Goal: Task Accomplishment & Management: Complete application form

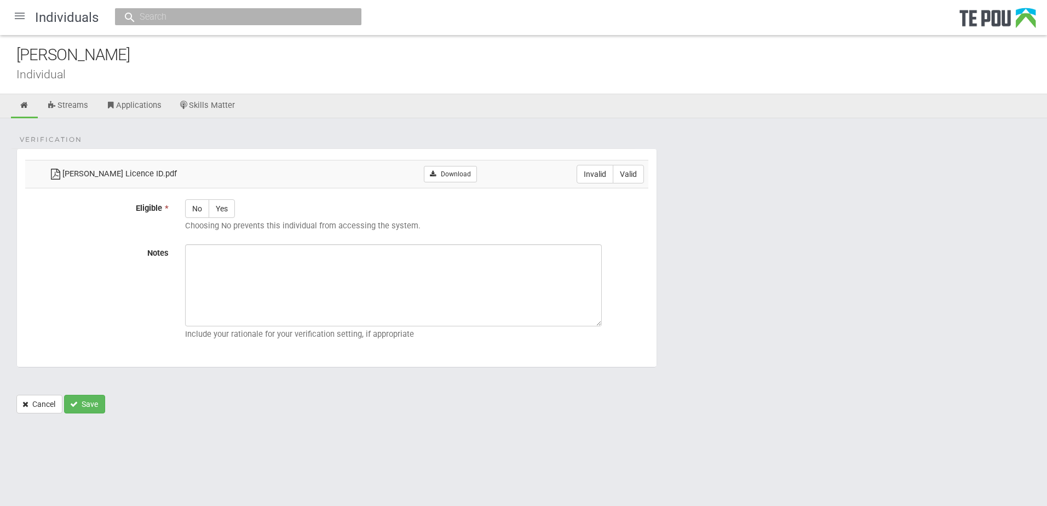
click at [13, 15] on div at bounding box center [20, 16] width 26 height 26
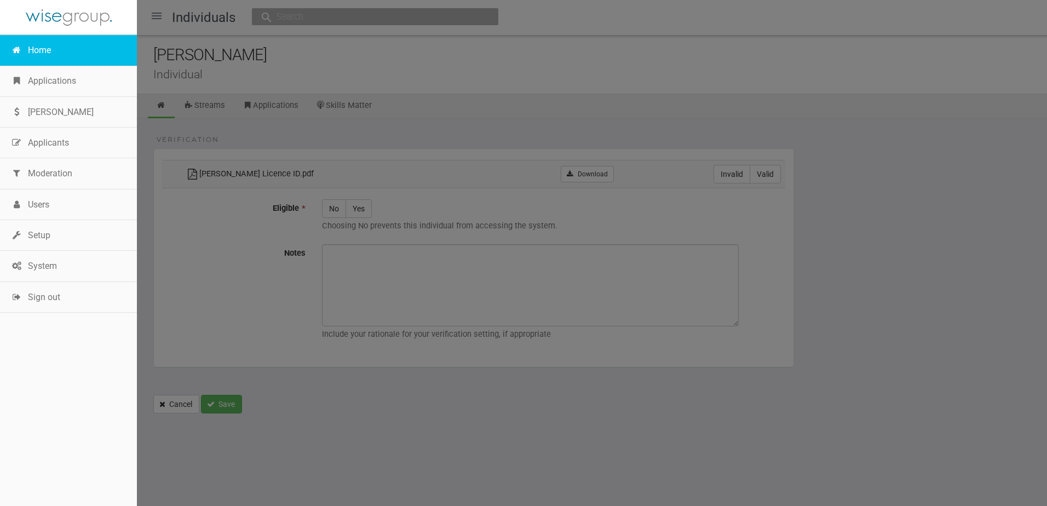
click at [55, 47] on link "Home" at bounding box center [68, 50] width 137 height 31
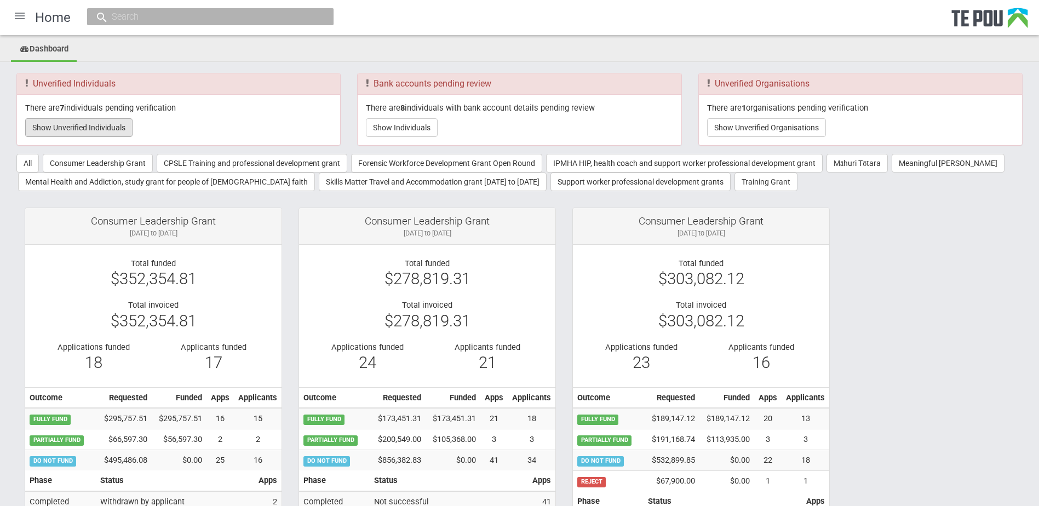
click at [101, 124] on button "Show Unverified Individuals" at bounding box center [78, 127] width 107 height 19
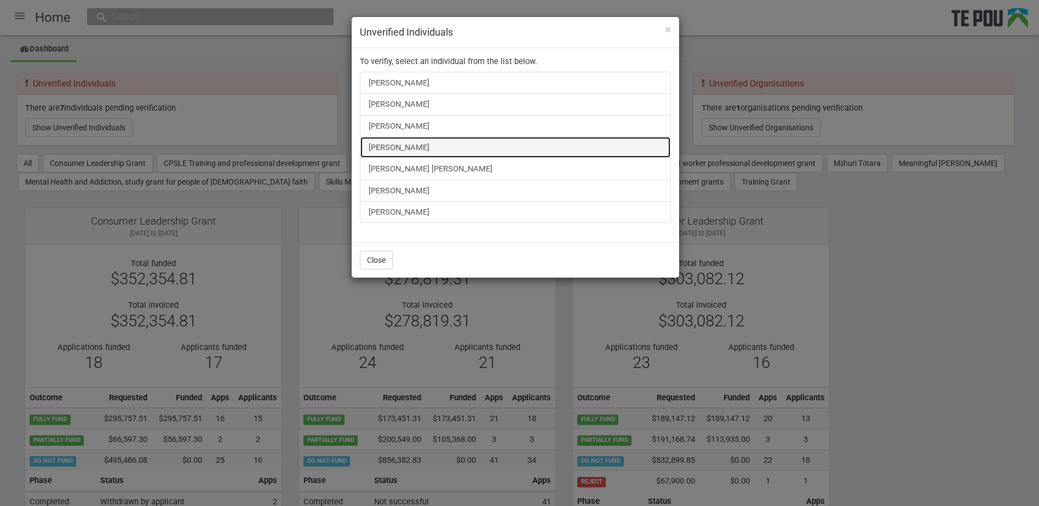
click at [400, 147] on link "[PERSON_NAME]" at bounding box center [515, 147] width 311 height 22
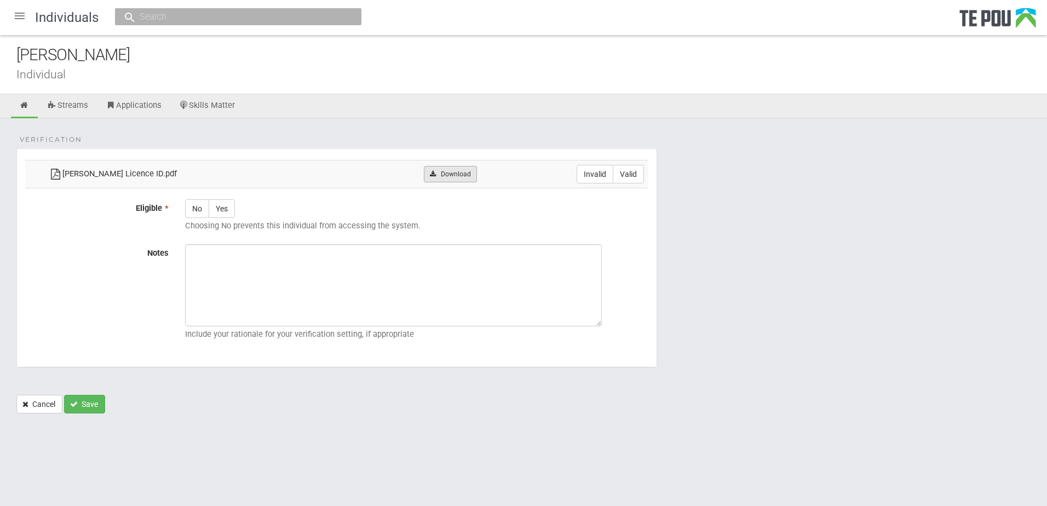
click at [436, 170] on link "Download" at bounding box center [450, 174] width 53 height 16
click at [630, 174] on label "Valid" at bounding box center [628, 174] width 31 height 19
radio input "true"
click at [223, 212] on label "Yes" at bounding box center [222, 208] width 26 height 19
radio input "true"
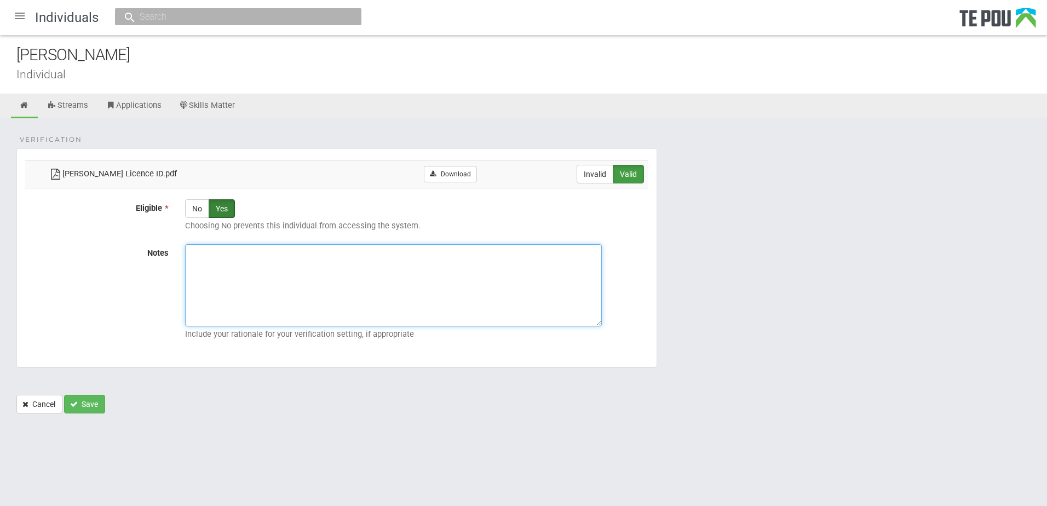
click at [235, 277] on textarea "Notes" at bounding box center [393, 285] width 417 height 82
click at [391, 327] on div "Include your rationale for your verification setting, if appropriate" at bounding box center [417, 294] width 480 height 100
click at [236, 279] on textarea "Notes" at bounding box center [393, 285] width 417 height 82
paste textarea "Verified by Melody @ [DATE]"
type textarea "Verified by Melody @ [DATE]"
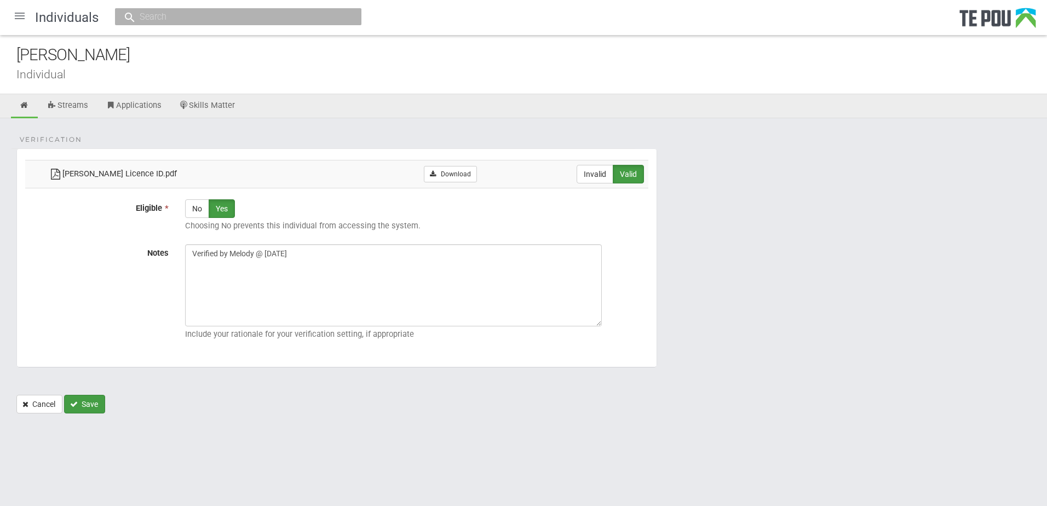
click at [97, 400] on button "Save" at bounding box center [84, 404] width 41 height 19
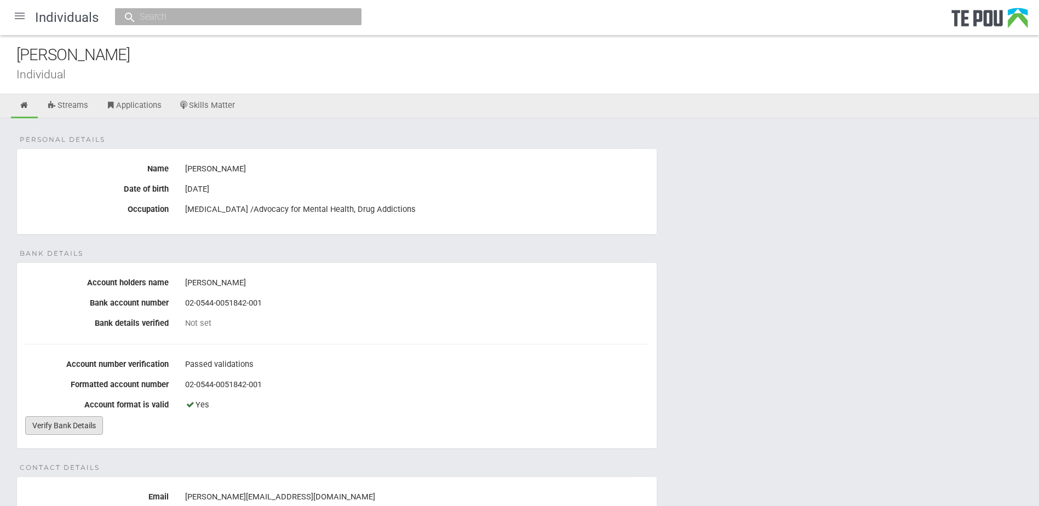
click at [73, 416] on link "Verify Bank Details" at bounding box center [64, 425] width 78 height 19
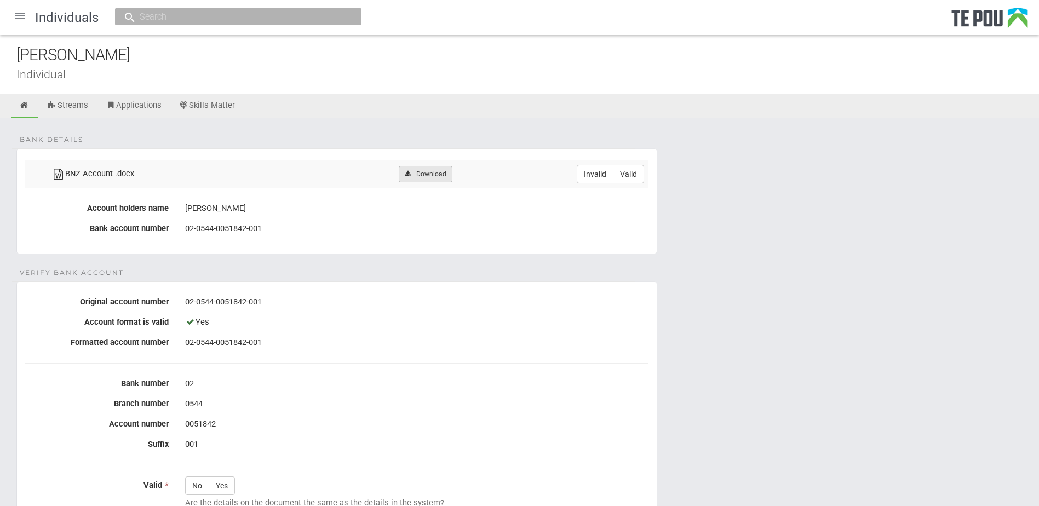
click at [422, 169] on link "Download" at bounding box center [425, 174] width 53 height 16
click at [780, 310] on form "Bank details BNZ Account .docx Download Invalid Valid Account holders name Fran…" at bounding box center [519, 419] width 1006 height 542
click at [600, 177] on label "Invalid" at bounding box center [595, 174] width 37 height 19
radio input "true"
click at [326, 296] on div "02-0544-0051842-001" at bounding box center [416, 302] width 463 height 19
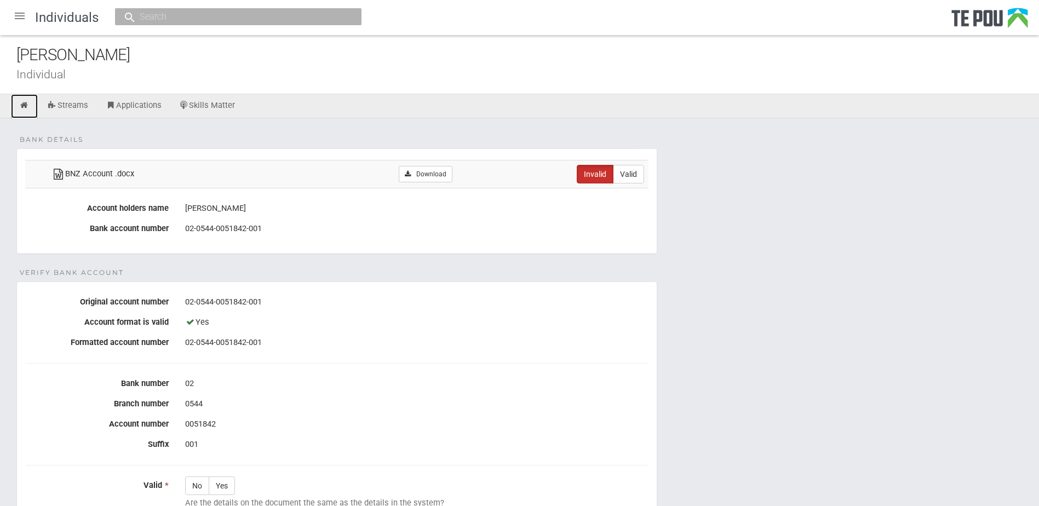
click at [25, 100] on link at bounding box center [24, 106] width 27 height 24
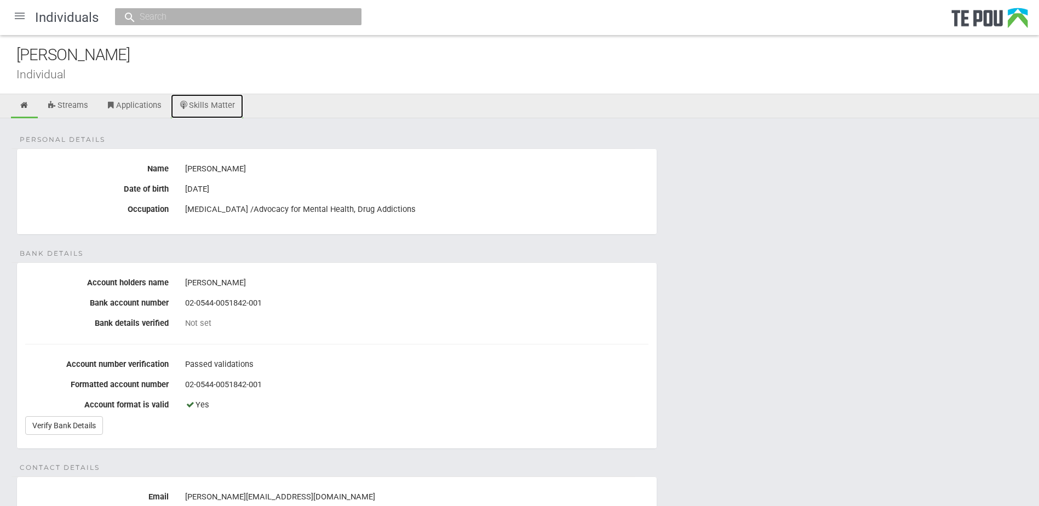
click at [206, 108] on link "Skills Matter" at bounding box center [207, 106] width 73 height 24
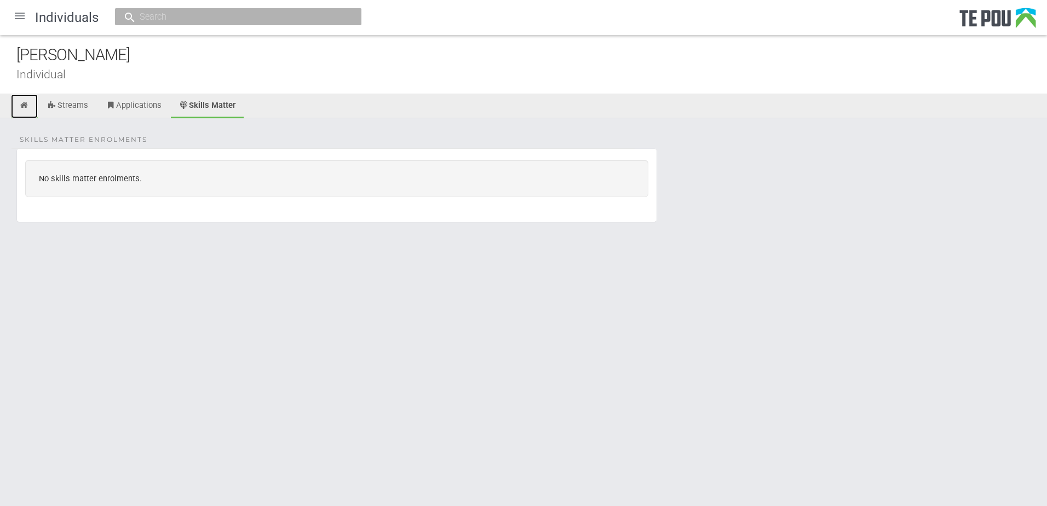
click at [33, 107] on link at bounding box center [24, 106] width 27 height 24
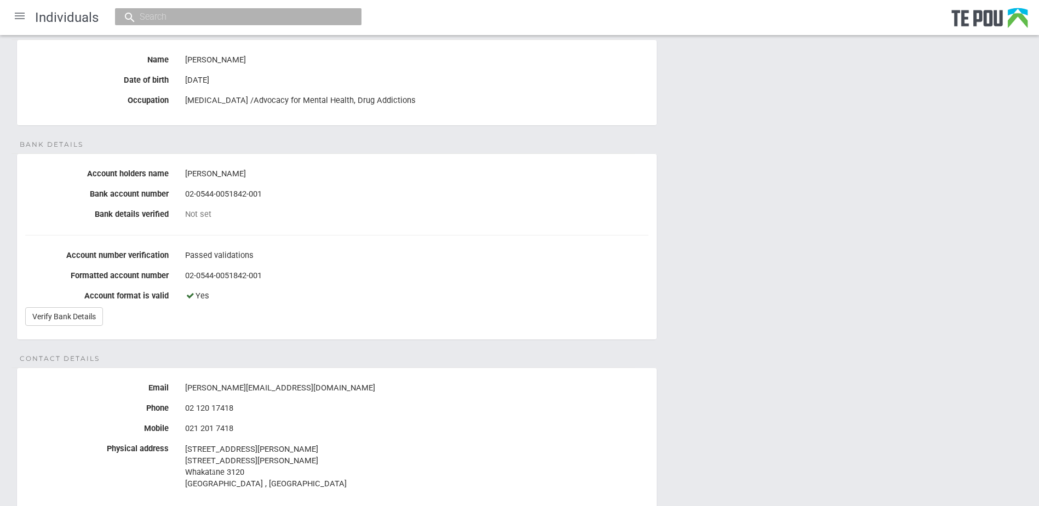
scroll to position [110, 0]
drag, startPoint x: 283, startPoint y: 384, endPoint x: 180, endPoint y: 384, distance: 103.0
click at [180, 384] on div "[PERSON_NAME][EMAIL_ADDRESS][DOMAIN_NAME]" at bounding box center [417, 387] width 480 height 19
copy div "[PERSON_NAME][EMAIL_ADDRESS][DOMAIN_NAME]"
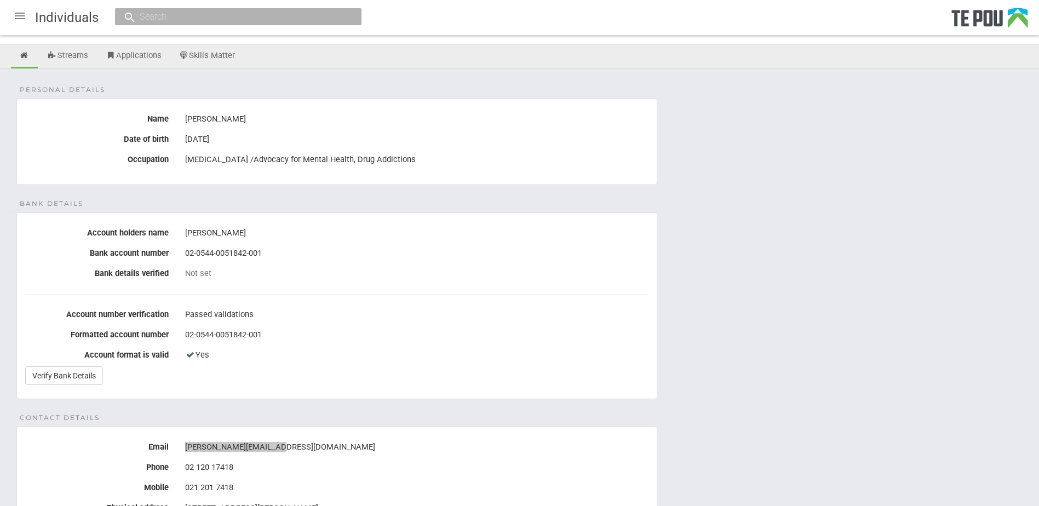
scroll to position [0, 0]
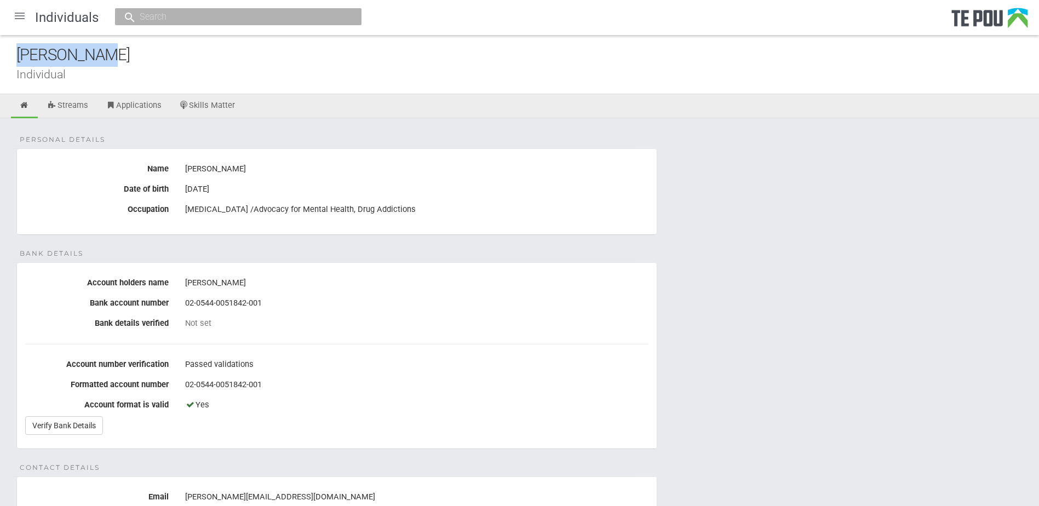
drag, startPoint x: 124, startPoint y: 56, endPoint x: -67, endPoint y: 56, distance: 191.1
copy div "[PERSON_NAME]"
click at [31, 14] on div at bounding box center [20, 16] width 26 height 26
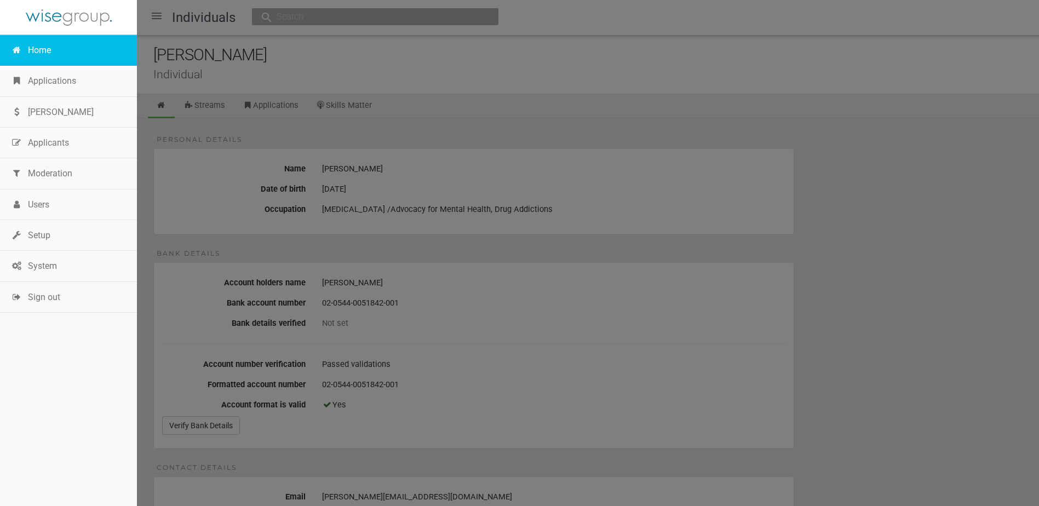
click at [35, 43] on link "Home" at bounding box center [68, 50] width 137 height 31
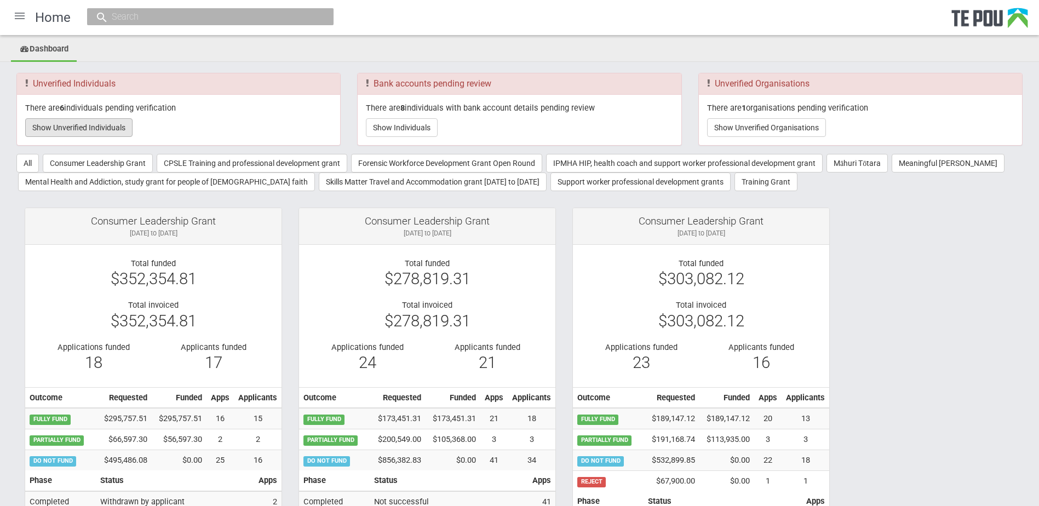
click at [125, 130] on button "Show Unverified Individuals" at bounding box center [78, 127] width 107 height 19
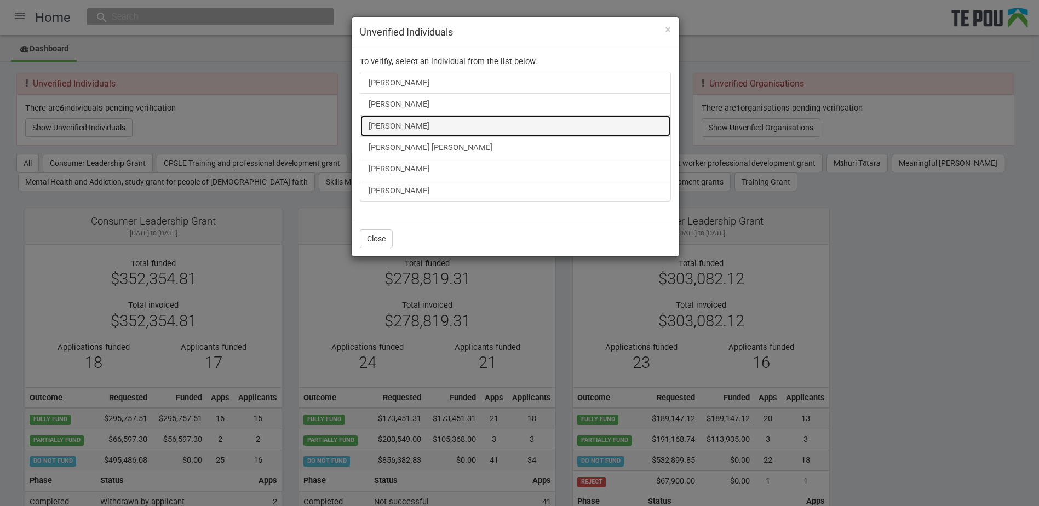
click at [390, 125] on link "[PERSON_NAME]" at bounding box center [515, 126] width 311 height 22
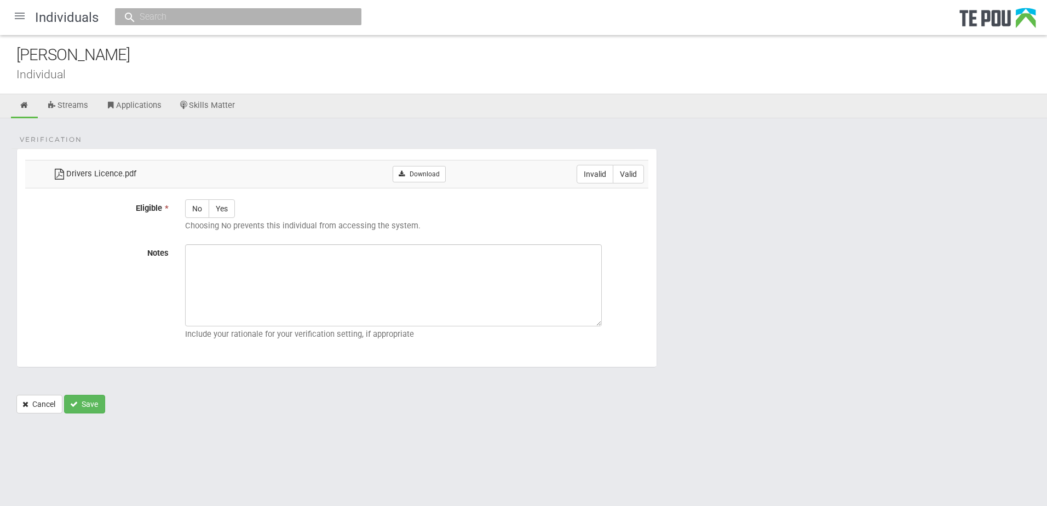
click at [390, 125] on div "Verification Drivers Licence.pdf Download Invalid Valid Eligible * No Yes Choos…" at bounding box center [523, 271] width 1047 height 306
click at [421, 176] on link "Download" at bounding box center [419, 174] width 53 height 16
click at [117, 61] on div "[PERSON_NAME]" at bounding box center [531, 55] width 1031 height 24
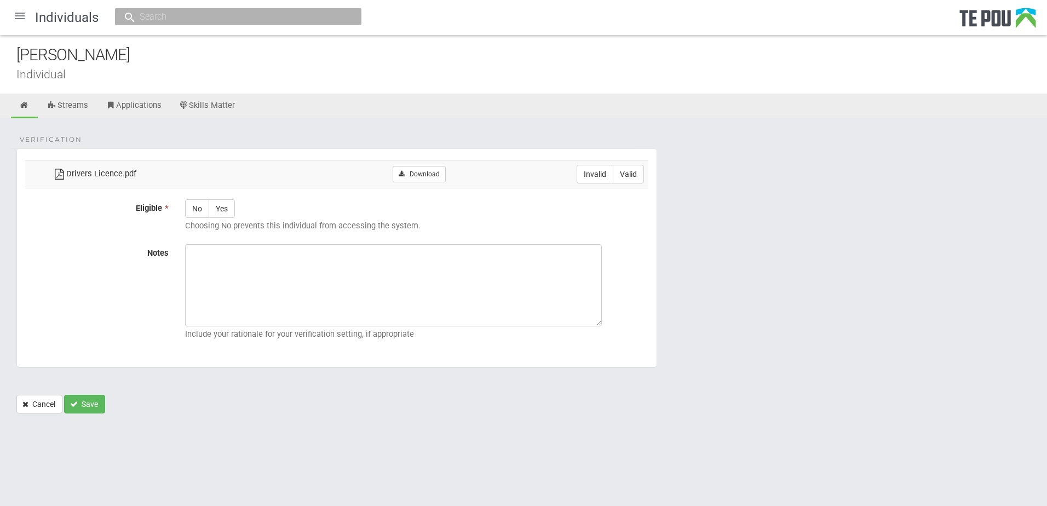
click at [117, 61] on div "[PERSON_NAME]" at bounding box center [531, 55] width 1031 height 24
click at [622, 171] on label "Valid" at bounding box center [628, 174] width 31 height 19
radio input "true"
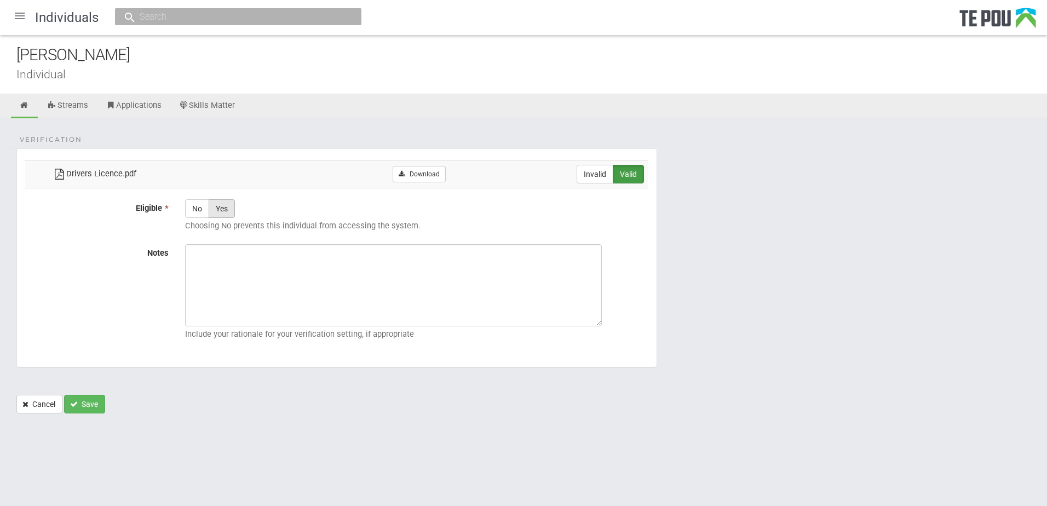
click at [226, 216] on label "Yes" at bounding box center [222, 208] width 26 height 19
radio input "true"
click at [279, 263] on textarea "Notes" at bounding box center [393, 285] width 417 height 82
drag, startPoint x: 279, startPoint y: 263, endPoint x: 887, endPoint y: 356, distance: 614.9
click at [887, 356] on form "Verification Drivers Licence.pdf Download Invalid Valid Eligible * No Yes Choos…" at bounding box center [523, 280] width 1014 height 265
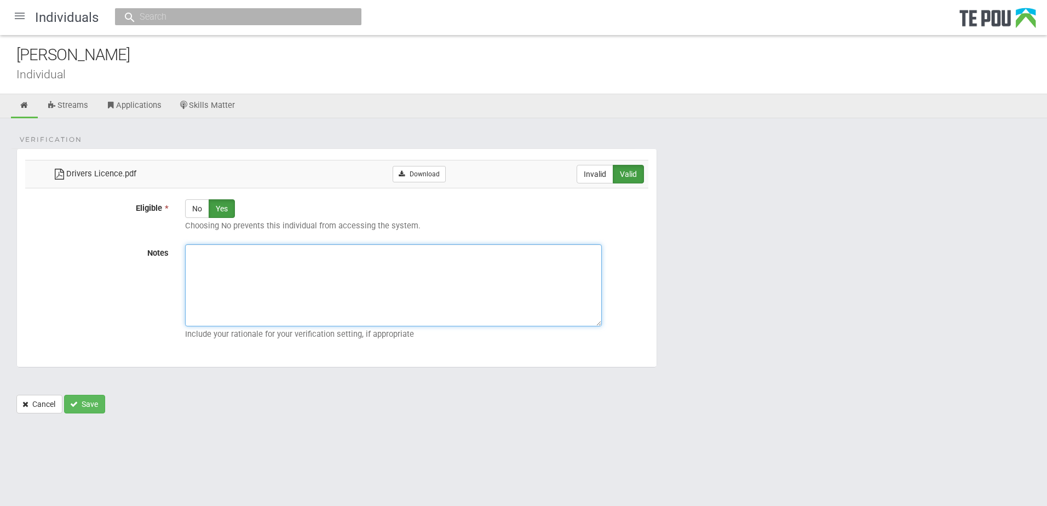
click at [390, 290] on textarea "Notes" at bounding box center [393, 285] width 417 height 82
paste textarea "Verified by Melody @ [DATE]"
type textarea "Verified by Melody @ [DATE]"
click at [125, 390] on form "Verification Drivers Licence.pdf Download Invalid Valid Eligible * No Yes Choos…" at bounding box center [523, 280] width 1014 height 265
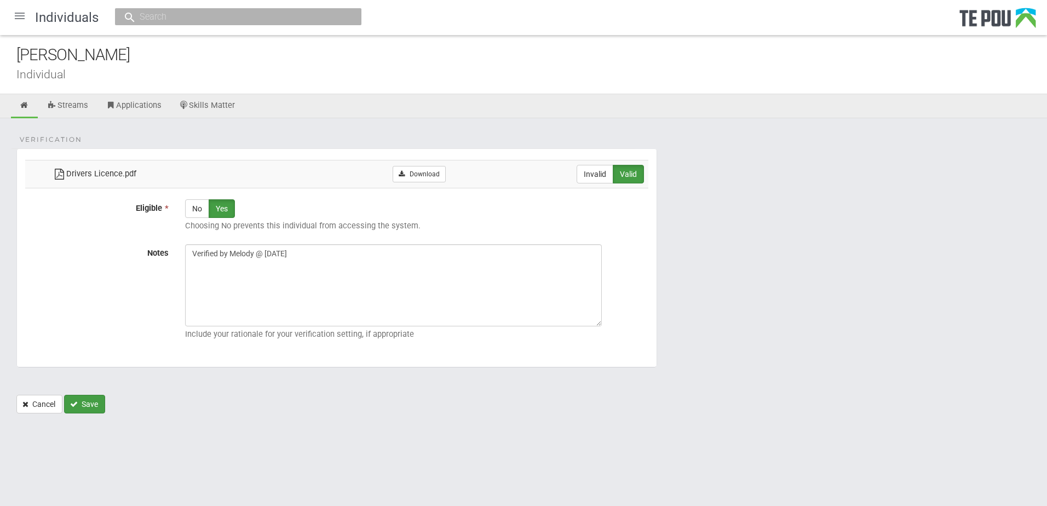
click at [86, 402] on button "Save" at bounding box center [84, 404] width 41 height 19
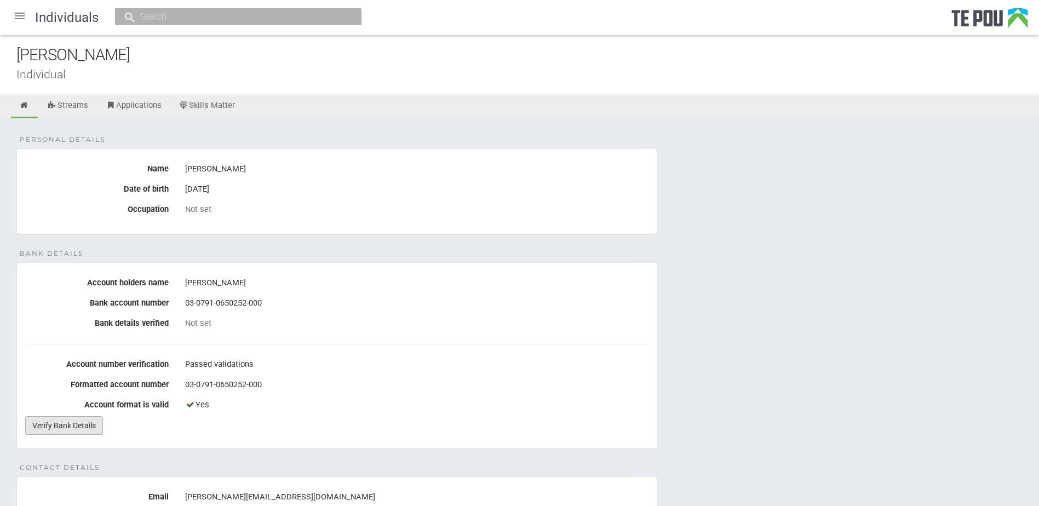
click at [59, 426] on link "Verify Bank Details" at bounding box center [64, 425] width 78 height 19
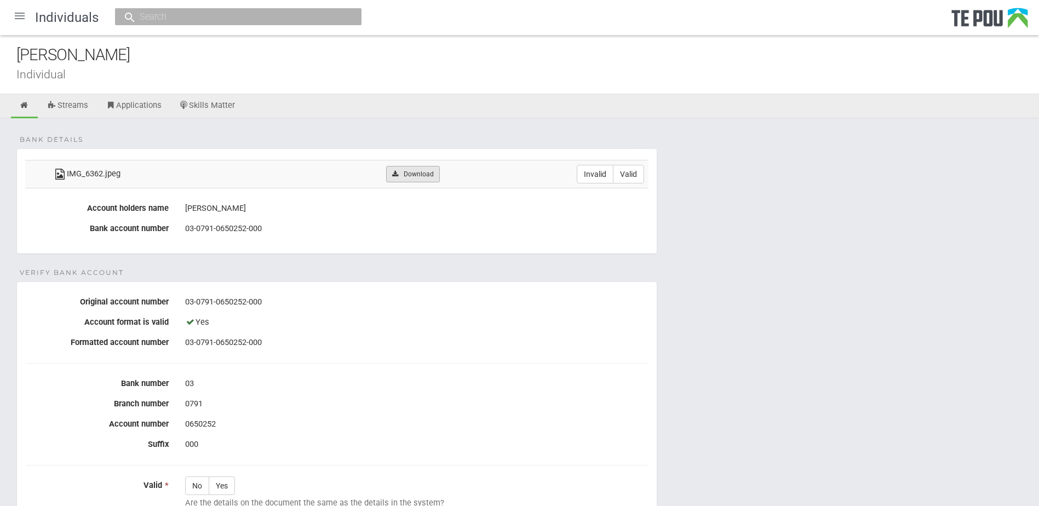
click at [423, 174] on link "Download" at bounding box center [412, 174] width 53 height 16
click at [589, 357] on fieldset "Verify Bank Account Original account number 03-0791-0650252-000 Account format …" at bounding box center [336, 462] width 641 height 363
click at [599, 177] on label "Invalid" at bounding box center [595, 174] width 37 height 19
radio input "true"
click at [25, 108] on icon at bounding box center [24, 105] width 10 height 8
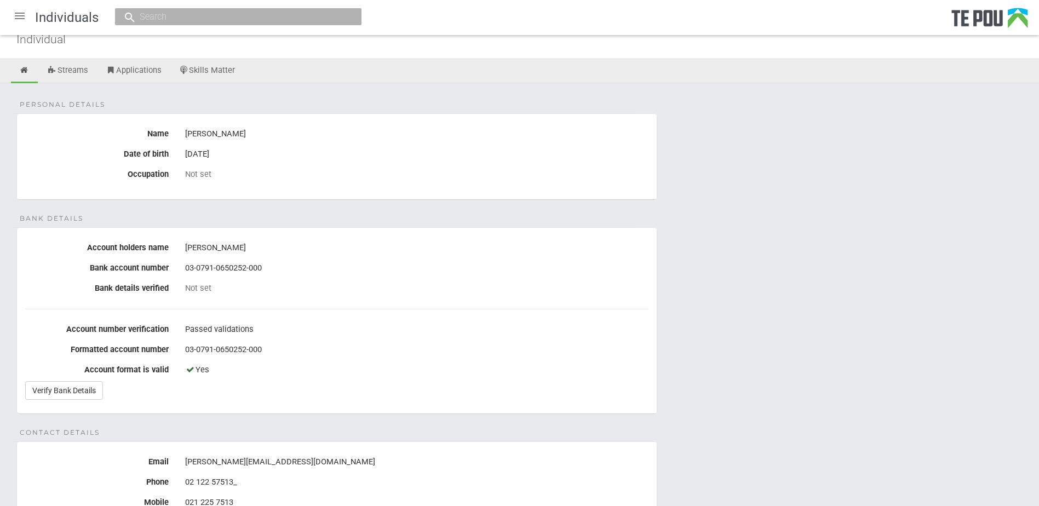
scroll to position [55, 0]
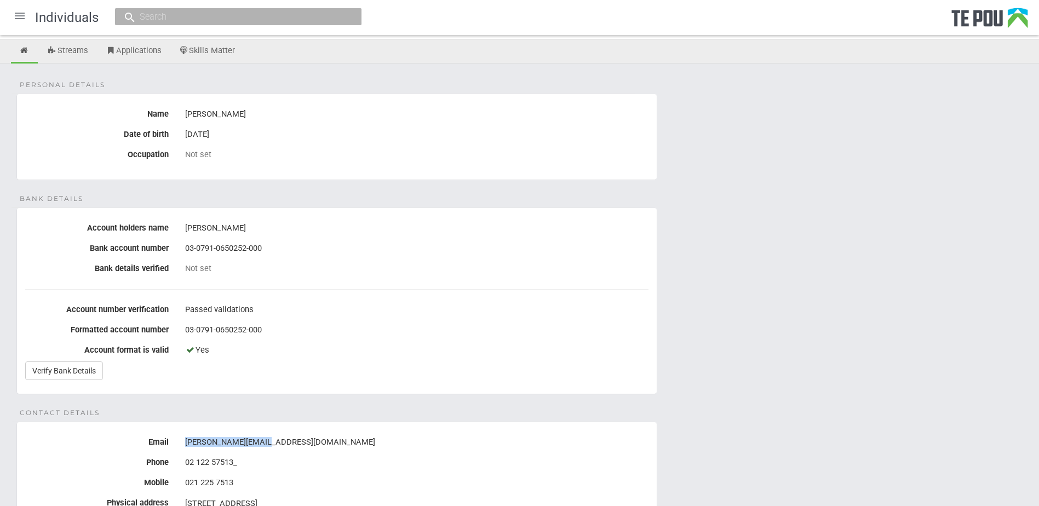
drag, startPoint x: 283, startPoint y: 447, endPoint x: 186, endPoint y: 441, distance: 96.6
click at [186, 441] on div "[PERSON_NAME][EMAIL_ADDRESS][DOMAIN_NAME]" at bounding box center [416, 442] width 463 height 19
copy div "[PERSON_NAME][EMAIL_ADDRESS][DOMAIN_NAME]"
click at [493, 424] on fieldset "Contact details Email [PERSON_NAME][EMAIL_ADDRESS][DOMAIN_NAME] Phone [PHONE_NU…" at bounding box center [336, 503] width 641 height 162
drag, startPoint x: 242, startPoint y: 114, endPoint x: 184, endPoint y: 114, distance: 57.5
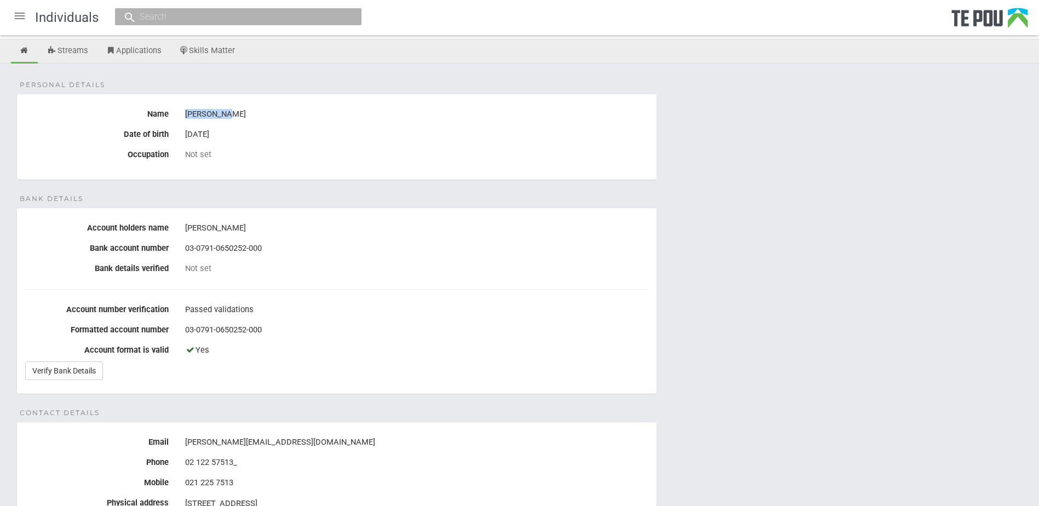
click at [184, 114] on div "[PERSON_NAME]" at bounding box center [417, 114] width 480 height 19
copy div "[PERSON_NAME]"
click at [27, 54] on icon at bounding box center [24, 51] width 10 height 8
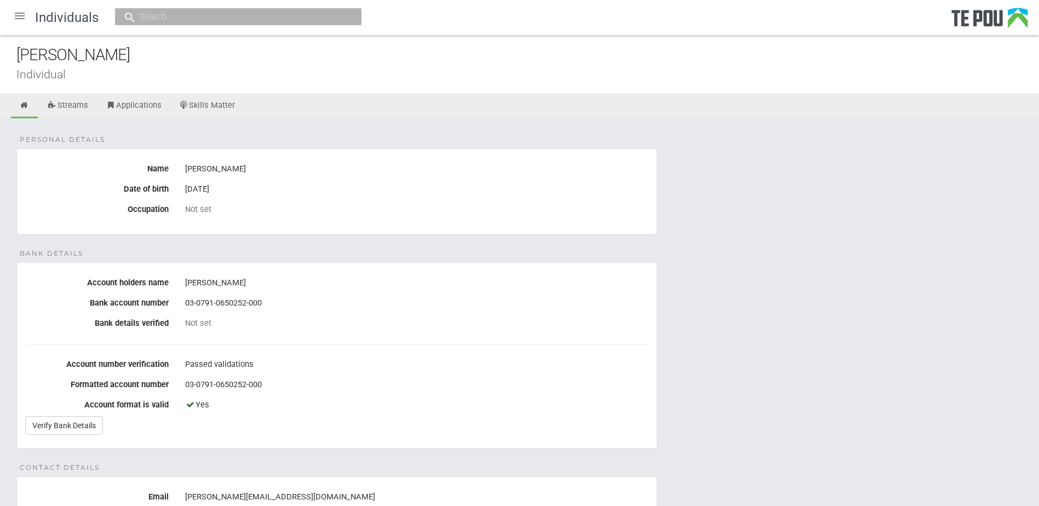
click at [22, 20] on div at bounding box center [20, 16] width 26 height 26
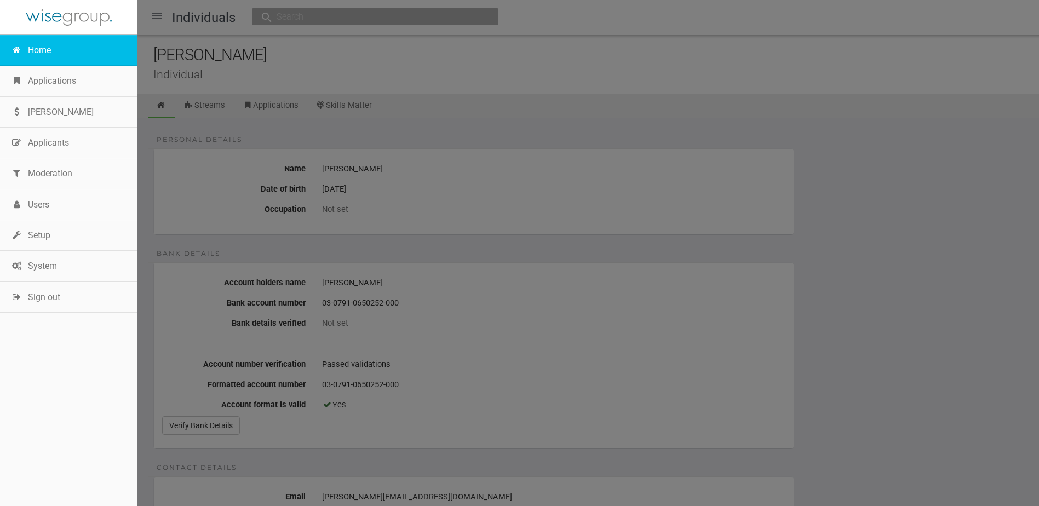
click at [49, 52] on link "Home" at bounding box center [68, 50] width 137 height 31
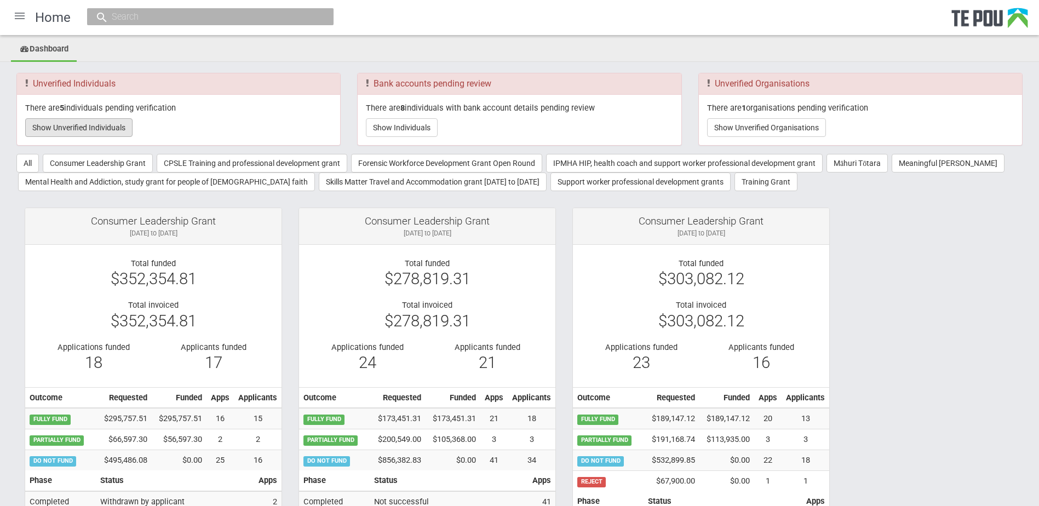
click at [130, 127] on button "Show Unverified Individuals" at bounding box center [78, 127] width 107 height 19
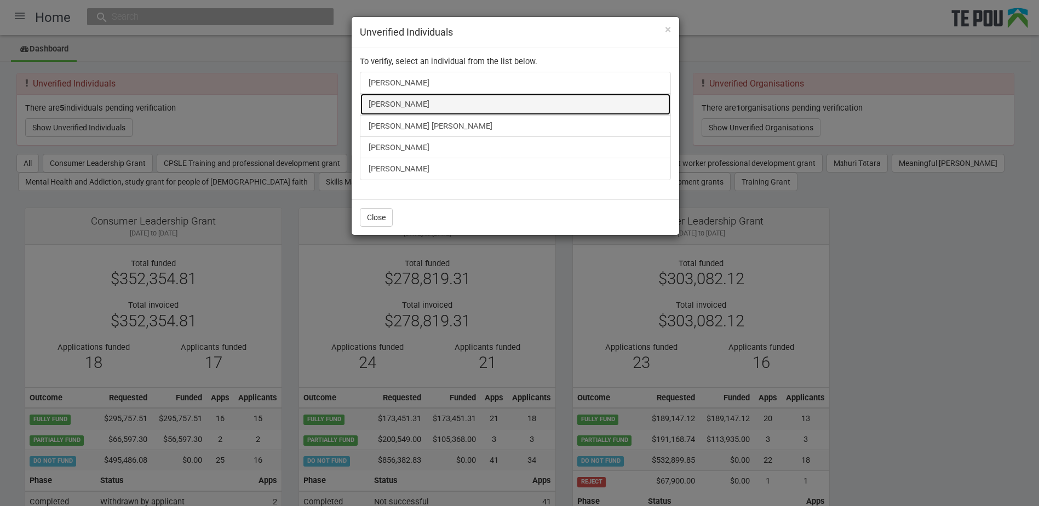
click at [391, 108] on link "[PERSON_NAME]" at bounding box center [515, 104] width 311 height 22
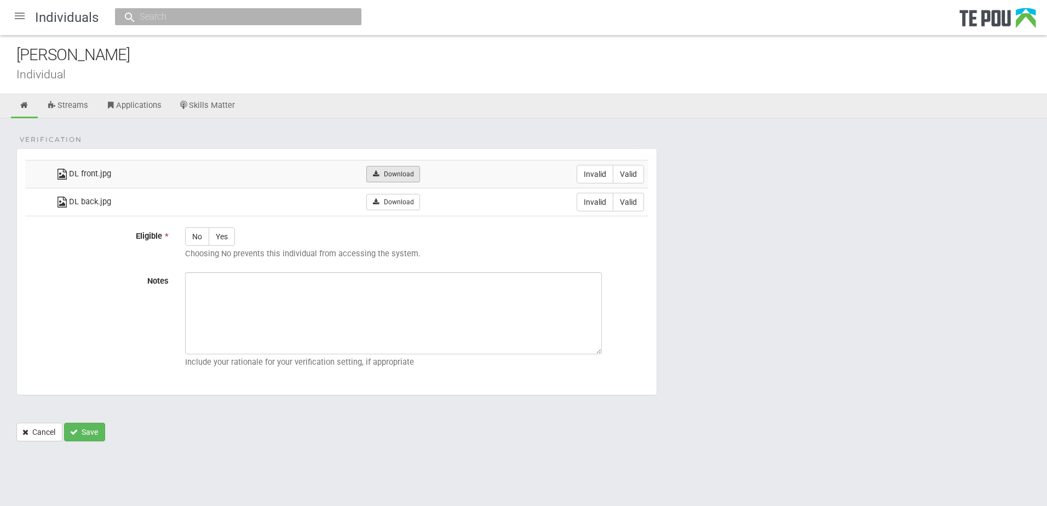
click at [399, 171] on link "Download" at bounding box center [392, 174] width 53 height 16
click at [378, 199] on icon at bounding box center [375, 202] width 8 height 7
click at [629, 173] on label "Valid" at bounding box center [628, 174] width 31 height 19
radio input "true"
click at [636, 202] on label "Valid" at bounding box center [628, 202] width 31 height 19
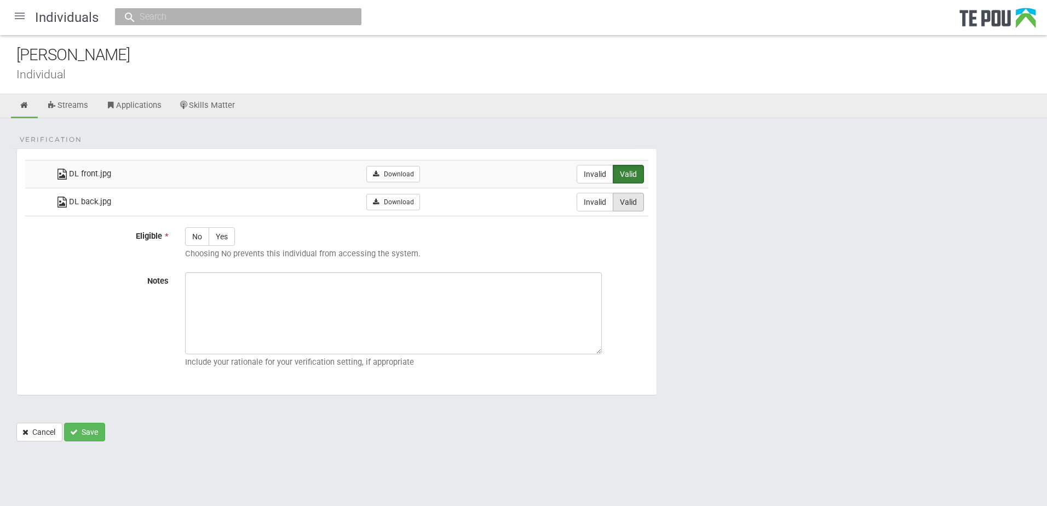
radio input "true"
click at [226, 231] on label "Yes" at bounding box center [222, 236] width 26 height 19
radio input "true"
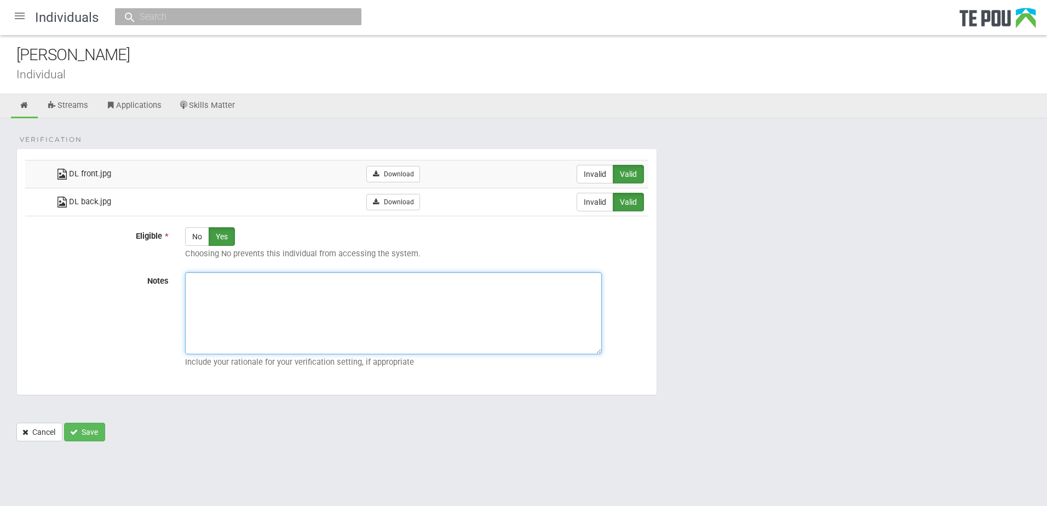
click at [346, 308] on textarea "Notes" at bounding box center [393, 313] width 417 height 82
paste textarea "Verified by Melody @ 18/9/2025"
type textarea "Verified by Melody @ 18/9/2025"
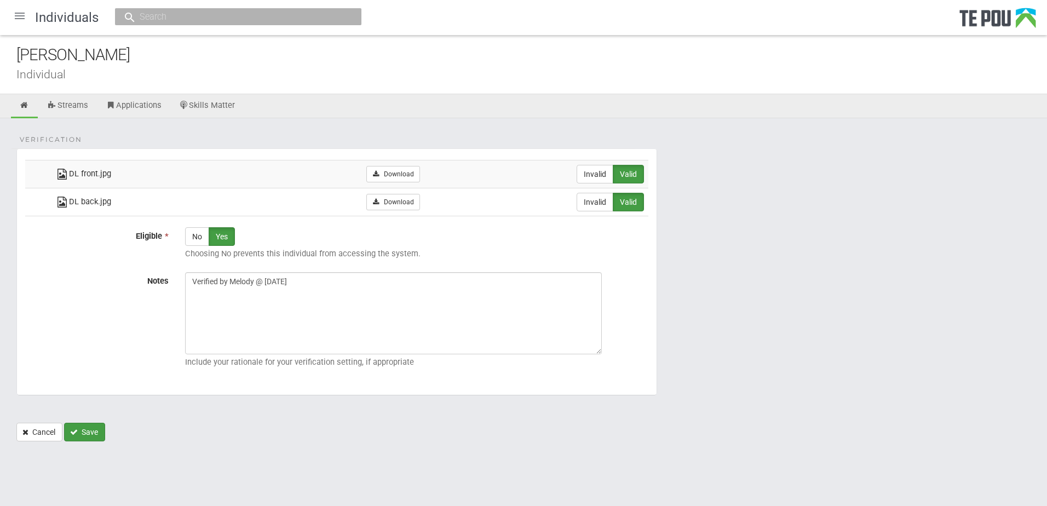
click at [94, 432] on button "Save" at bounding box center [84, 432] width 41 height 19
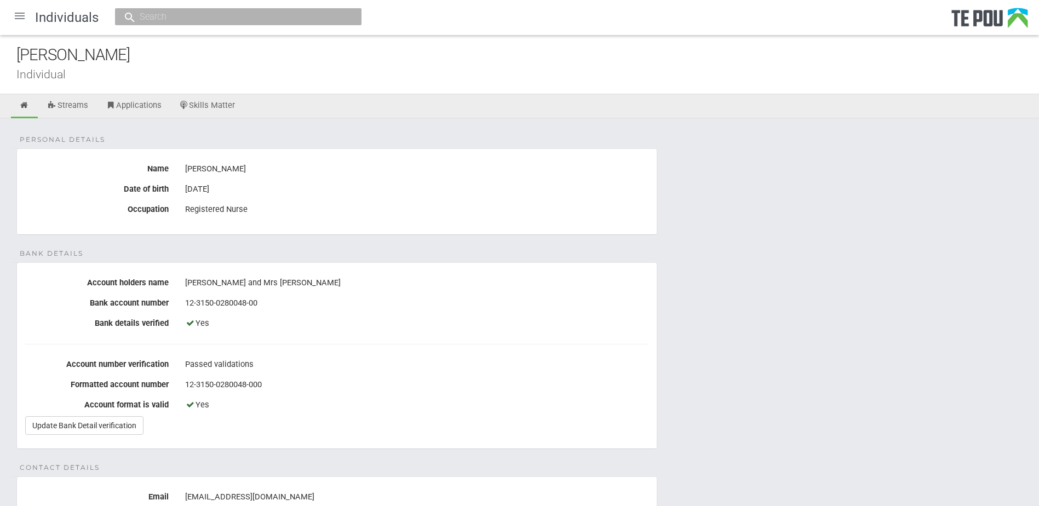
click at [477, 287] on div "[PERSON_NAME] and Mrs [PERSON_NAME]" at bounding box center [416, 283] width 463 height 19
click at [52, 429] on link "Update Bank Detail verification" at bounding box center [84, 425] width 118 height 19
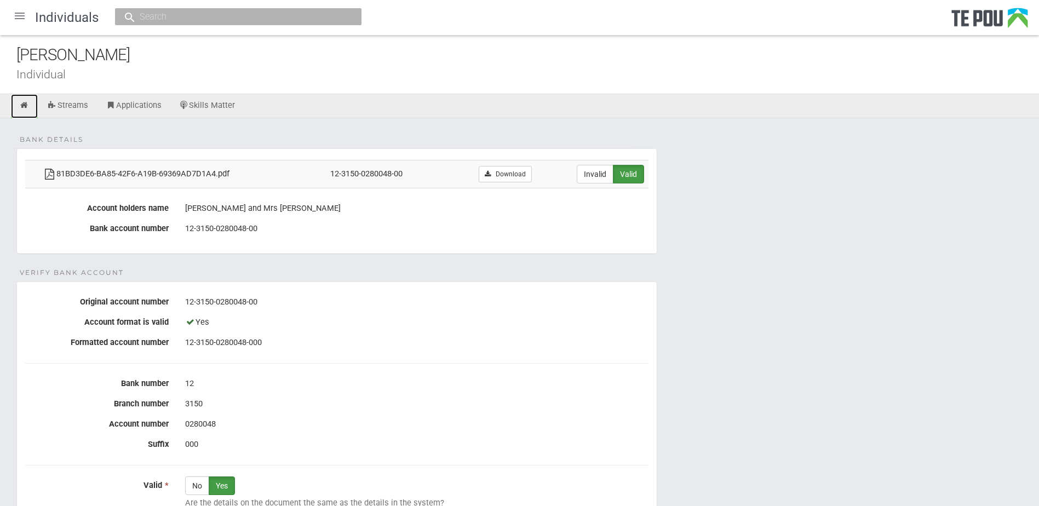
click at [30, 106] on link at bounding box center [24, 106] width 27 height 24
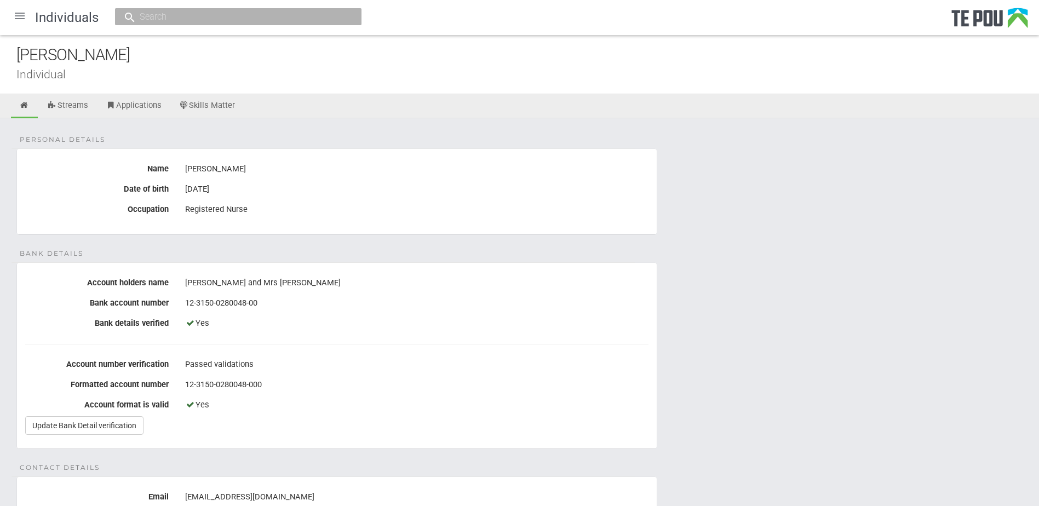
click at [18, 13] on div at bounding box center [20, 16] width 26 height 26
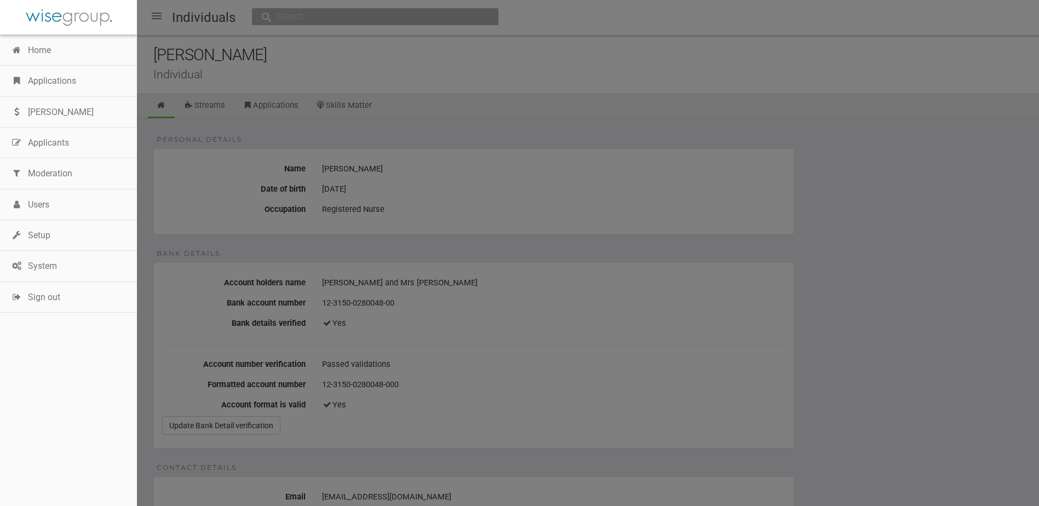
click at [465, 76] on div at bounding box center [519, 253] width 1039 height 506
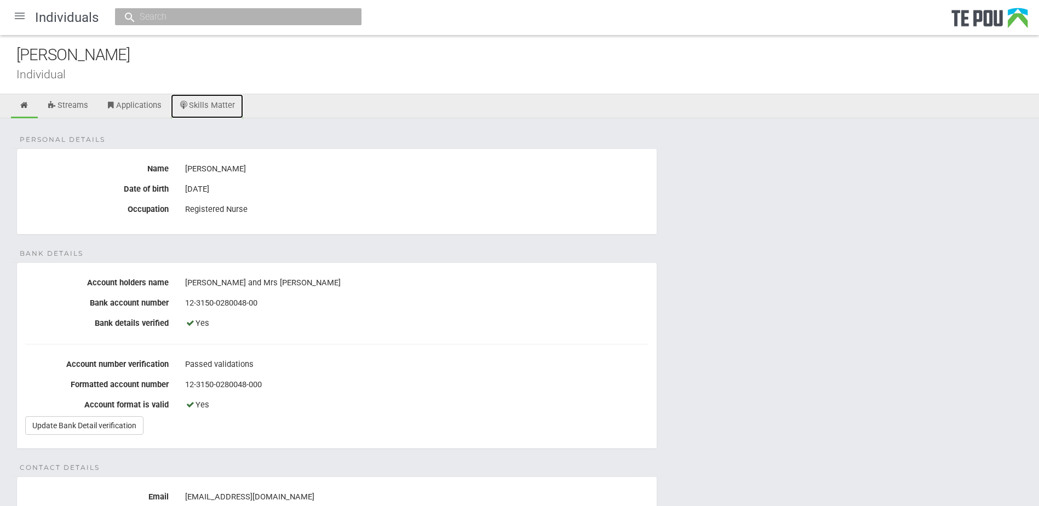
click at [180, 105] on link "Skills Matter" at bounding box center [207, 106] width 73 height 24
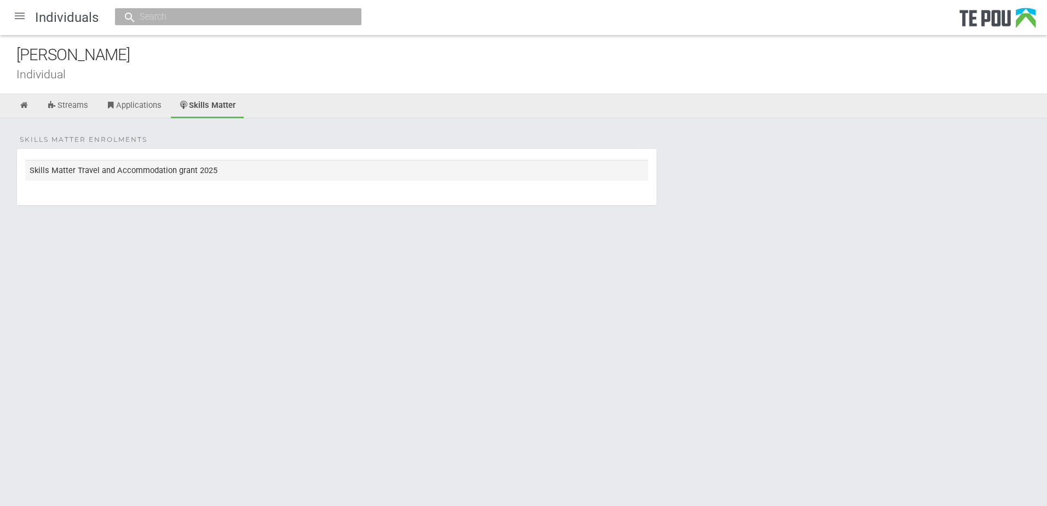
click at [213, 175] on td "Skills Matter Travel and Accommodation grant 2025" at bounding box center [336, 170] width 623 height 20
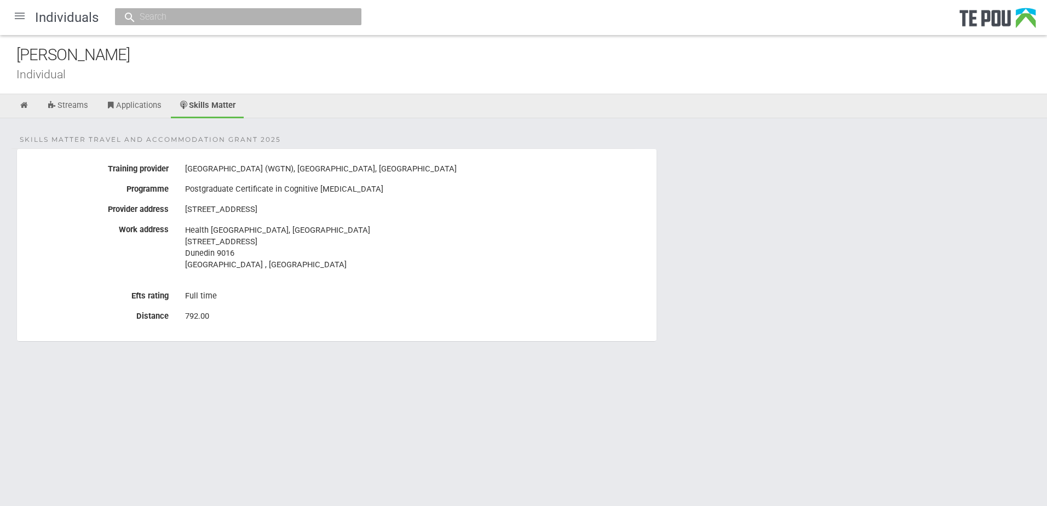
click at [393, 327] on fieldset "Skills Matter Travel and Accommodation grant 2025 Training provider [GEOGRAPHIC…" at bounding box center [336, 244] width 641 height 193
click at [82, 107] on link "Streams" at bounding box center [68, 106] width 58 height 24
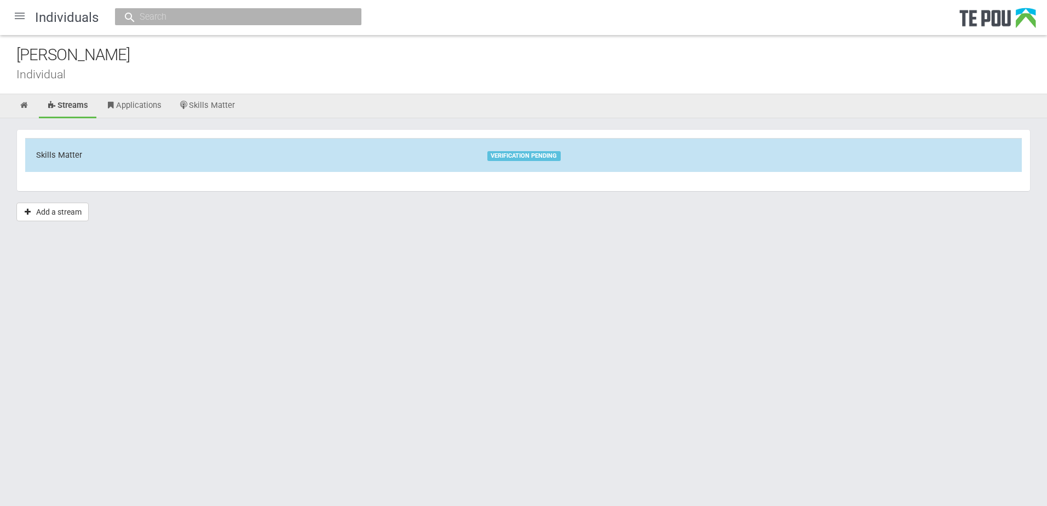
click at [527, 153] on div "VERIFICATION PENDING" at bounding box center [523, 156] width 73 height 10
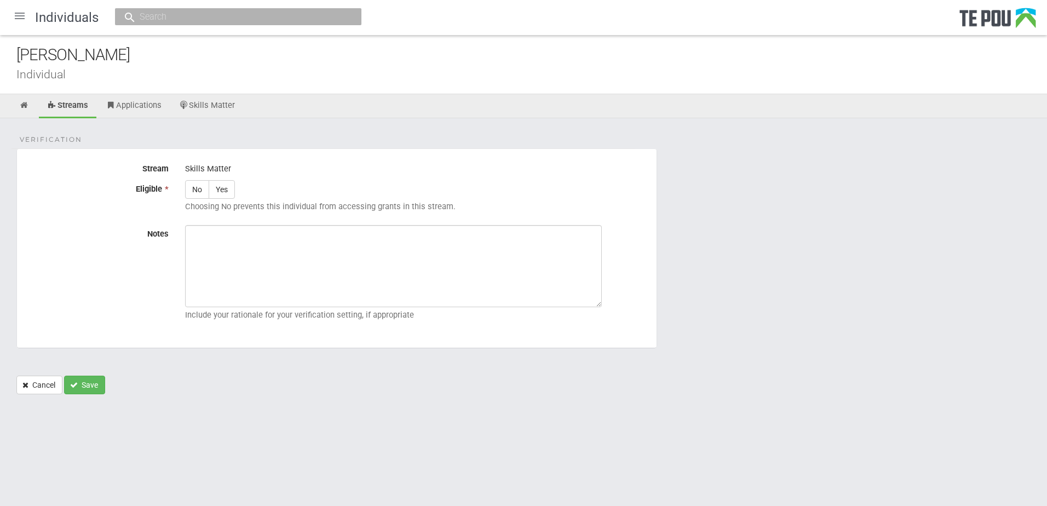
drag, startPoint x: 223, startPoint y: 188, endPoint x: 269, endPoint y: 222, distance: 57.1
click at [224, 188] on label "Yes" at bounding box center [222, 189] width 26 height 19
radio input "true"
click at [304, 270] on textarea "Notes" at bounding box center [393, 266] width 417 height 82
paste textarea "Verified by Melody @ 18/9/2025"
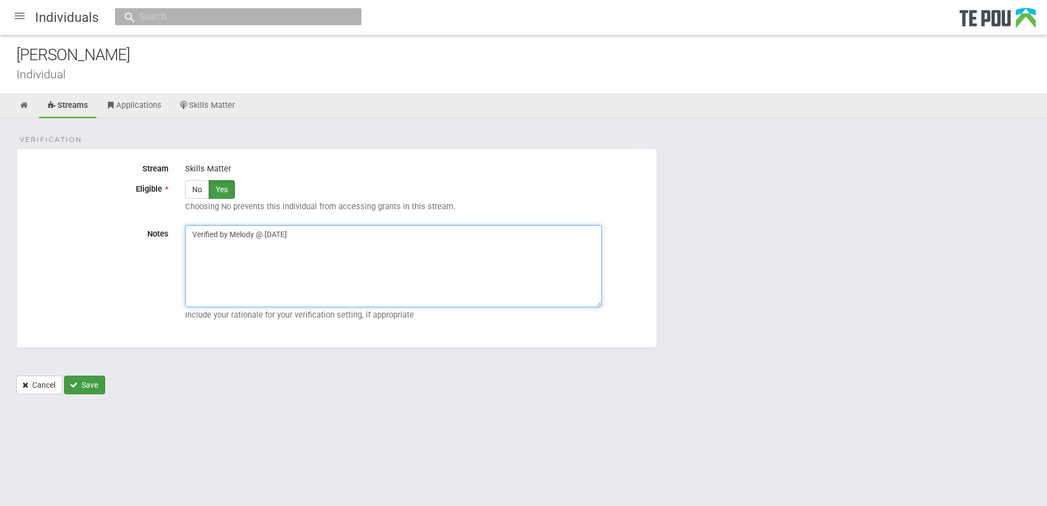
type textarea "Verified by Melody @ 18/9/2025"
click at [100, 387] on button "Save" at bounding box center [84, 385] width 41 height 19
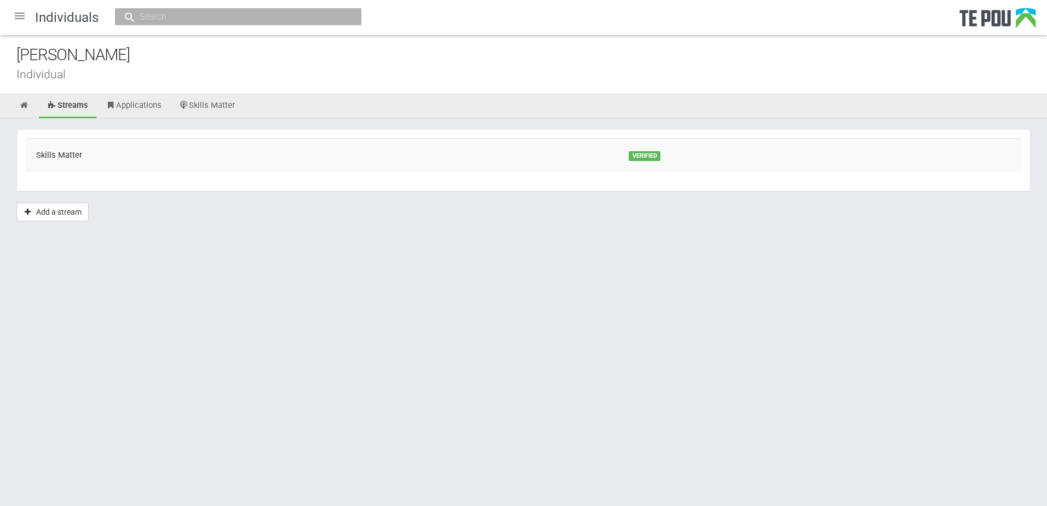
click at [20, 19] on div at bounding box center [20, 16] width 26 height 26
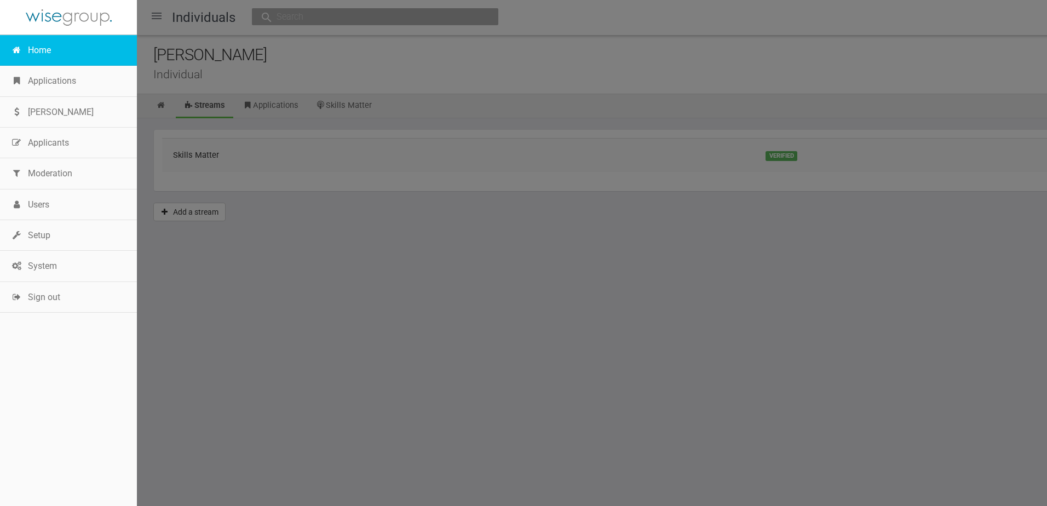
click at [30, 47] on link "Home" at bounding box center [68, 50] width 137 height 31
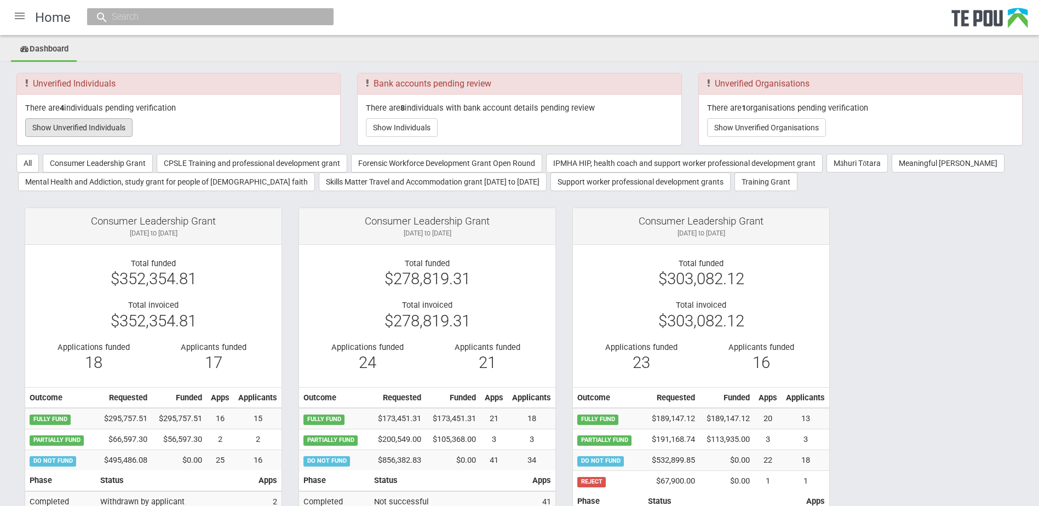
click at [125, 124] on button "Show Unverified Individuals" at bounding box center [78, 127] width 107 height 19
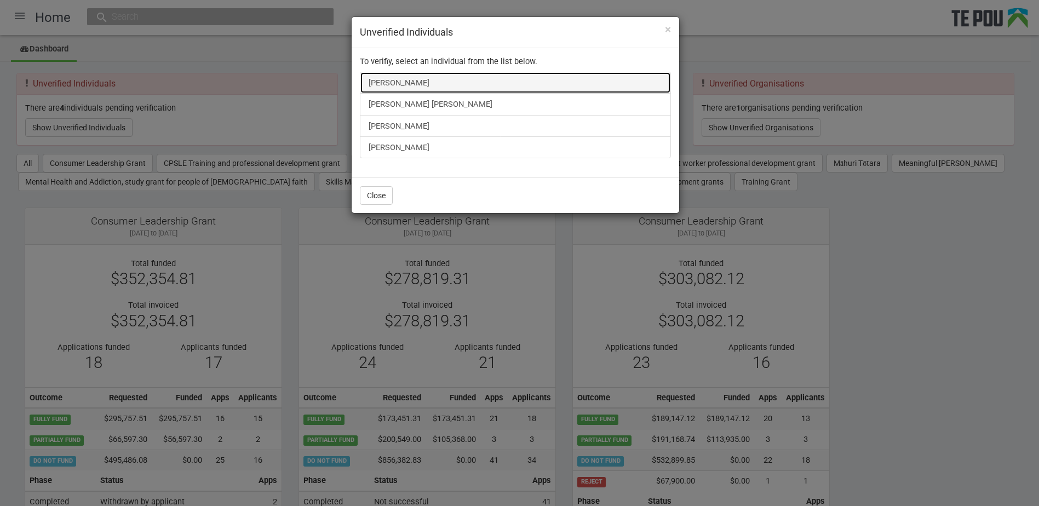
click at [398, 77] on link "[PERSON_NAME]" at bounding box center [515, 83] width 311 height 22
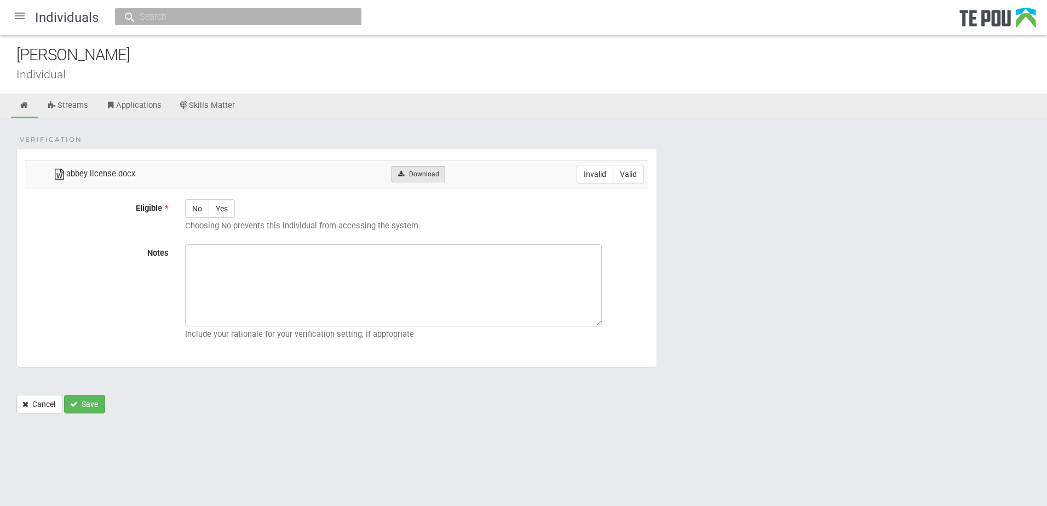
click at [434, 169] on link "Download" at bounding box center [418, 174] width 53 height 16
click at [639, 175] on label "Valid" at bounding box center [628, 174] width 31 height 19
radio input "true"
drag, startPoint x: 221, startPoint y: 204, endPoint x: 275, endPoint y: 278, distance: 91.7
click at [221, 204] on label "Yes" at bounding box center [222, 208] width 26 height 19
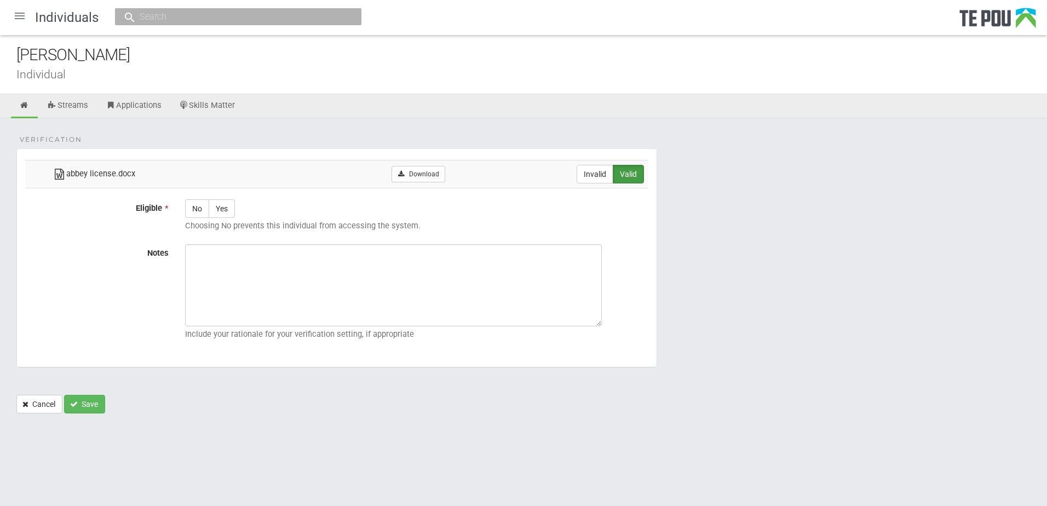
radio input "true"
click at [277, 290] on textarea "Notes" at bounding box center [393, 285] width 417 height 82
paste textarea "Verified by Melody @ [DATE]"
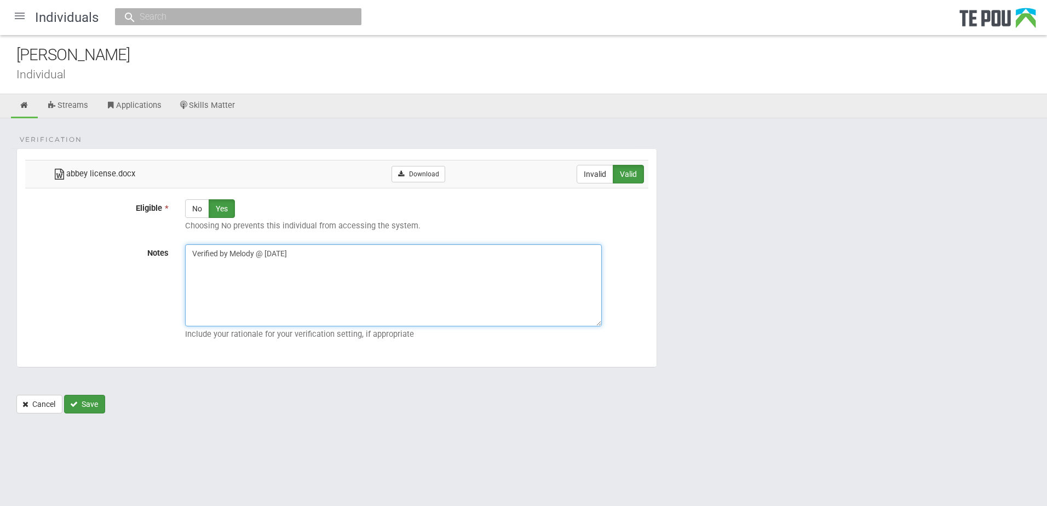
type textarea "Verified by Melody @ [DATE]"
click at [76, 406] on icon "Save" at bounding box center [74, 404] width 8 height 8
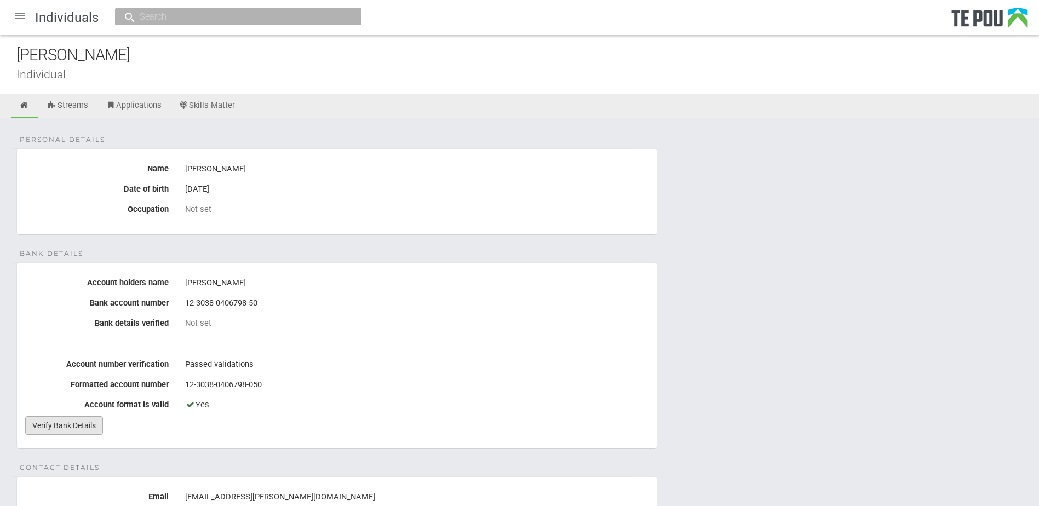
click at [101, 426] on link "Verify Bank Details" at bounding box center [64, 425] width 78 height 19
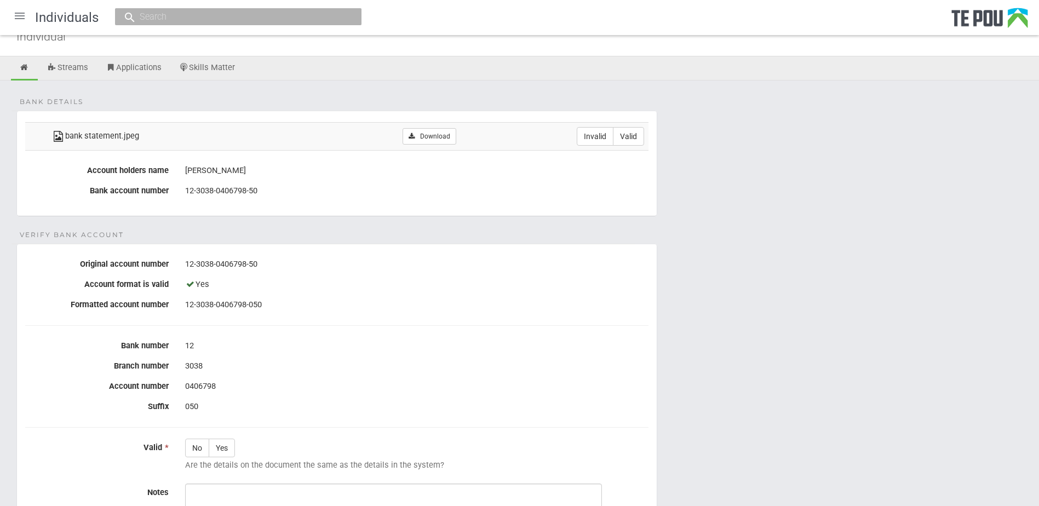
scroll to position [55, 0]
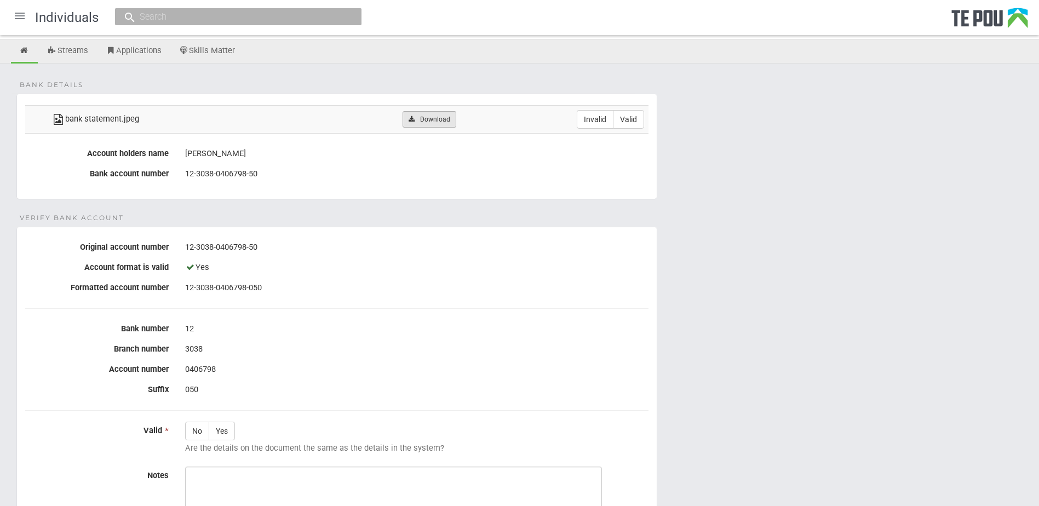
click at [438, 117] on link "Download" at bounding box center [429, 119] width 53 height 16
click at [616, 122] on label "Valid" at bounding box center [628, 119] width 31 height 19
radio input "true"
click at [235, 433] on div "No Yes Are the details on the document the same as the details in the system?" at bounding box center [417, 440] width 480 height 37
click at [232, 434] on label "Yes" at bounding box center [222, 431] width 26 height 19
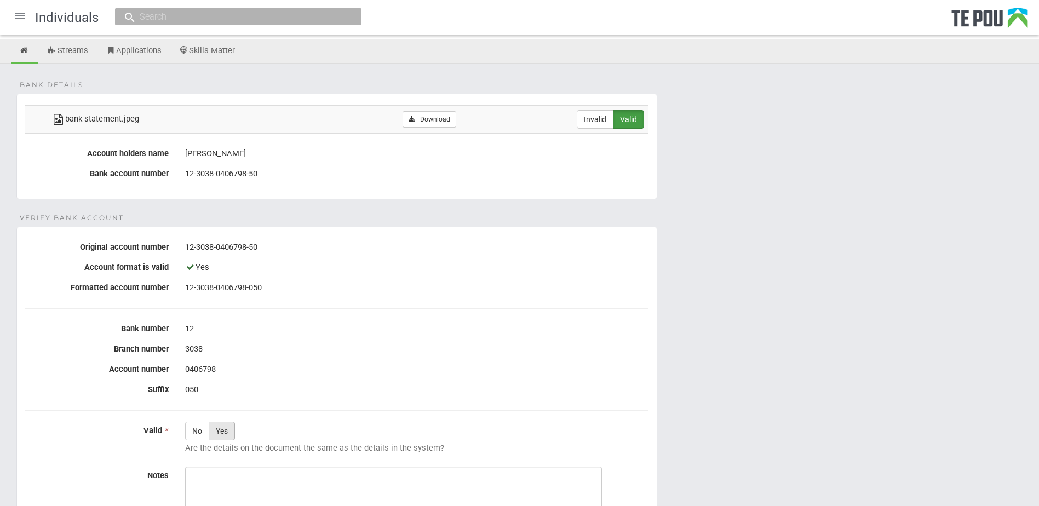
radio input "true"
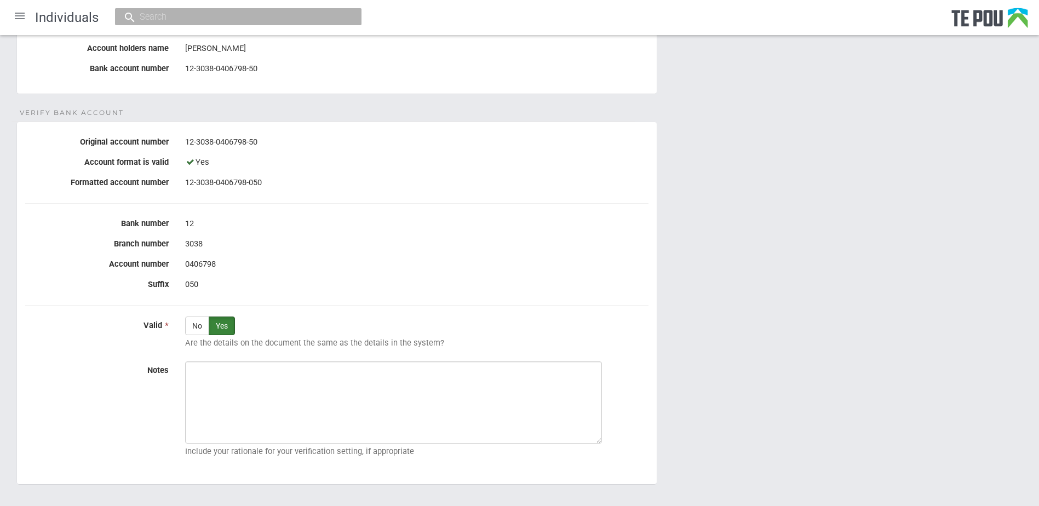
scroll to position [164, 0]
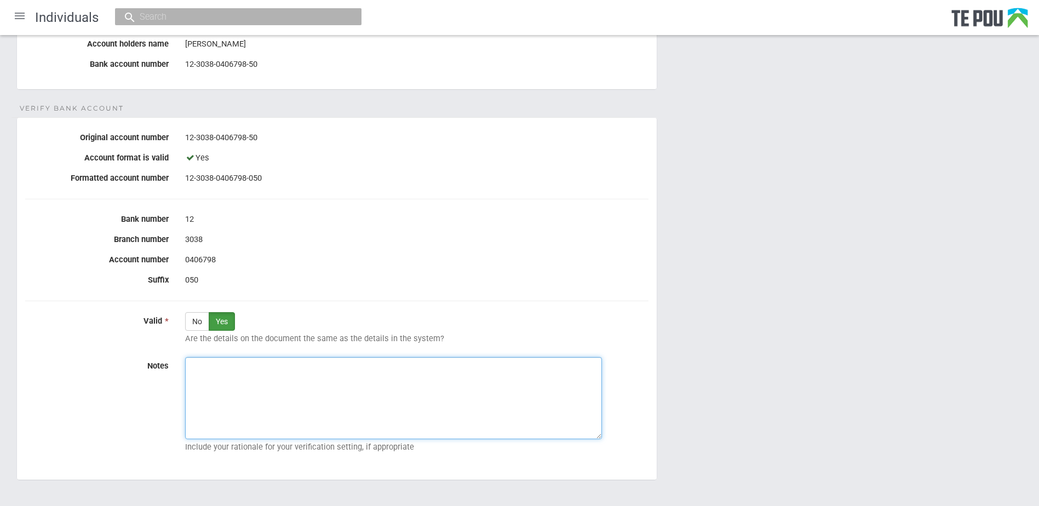
paste textarea "Verified by Melody @ 18/9/2025"
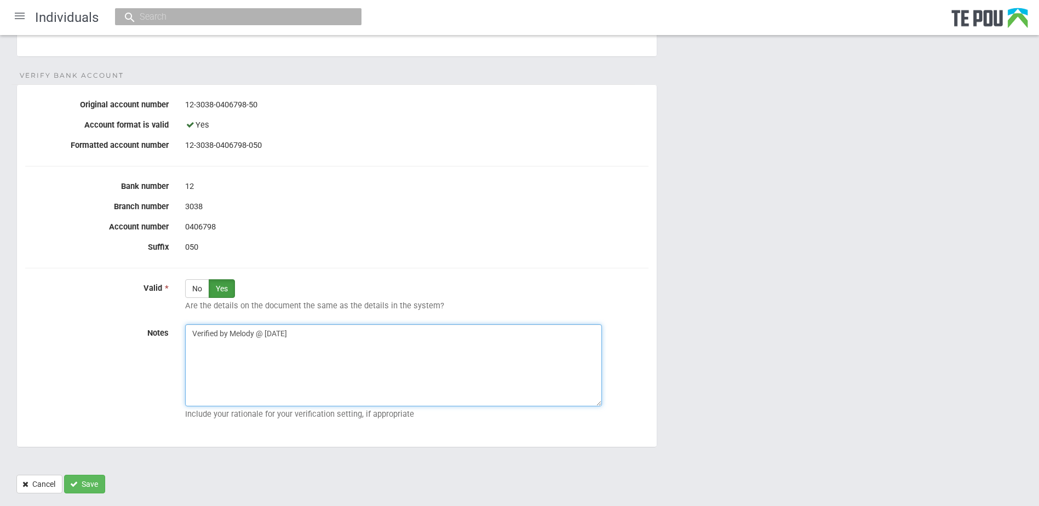
scroll to position [223, 0]
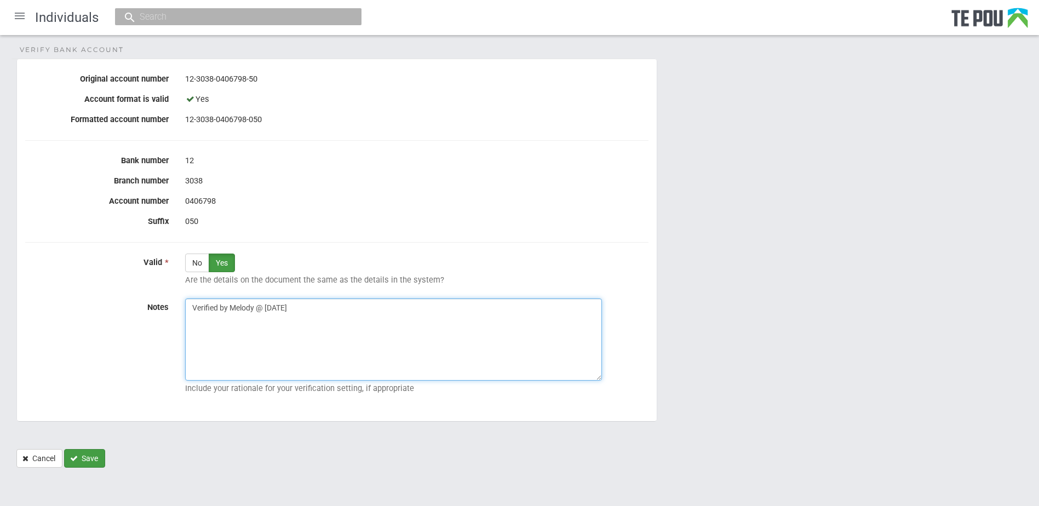
type textarea "Verified by Melody @ 18/9/2025"
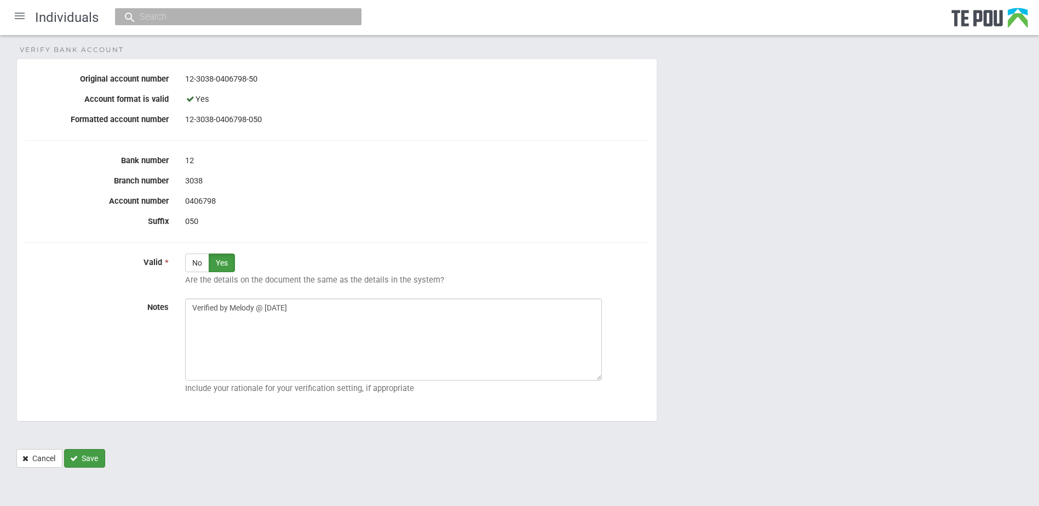
click at [93, 456] on button "Save" at bounding box center [84, 458] width 41 height 19
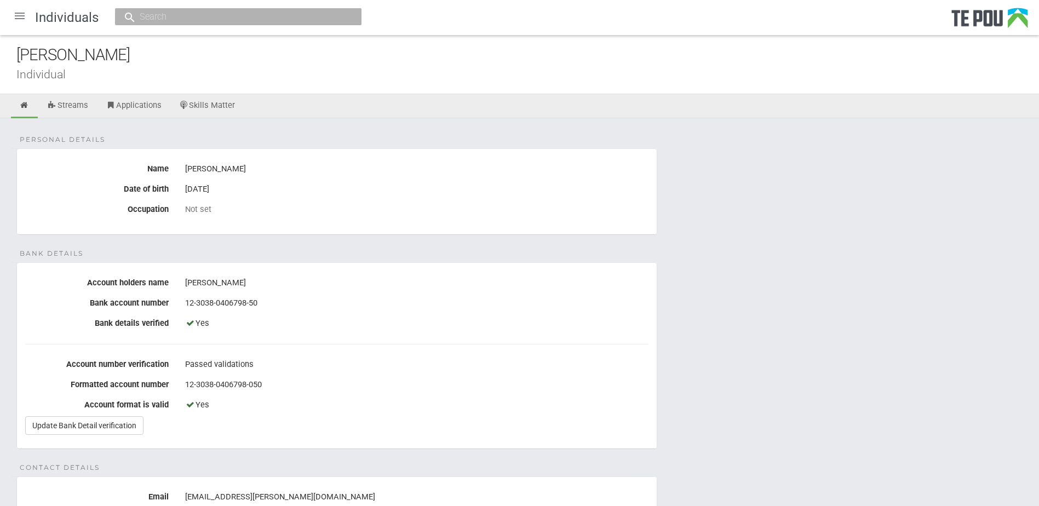
click at [582, 220] on fieldset "Personal details Name [PERSON_NAME] Date of birth [DEMOGRAPHIC_DATA] Occupation…" at bounding box center [336, 191] width 641 height 87
click at [214, 107] on link "Skills Matter" at bounding box center [207, 106] width 73 height 24
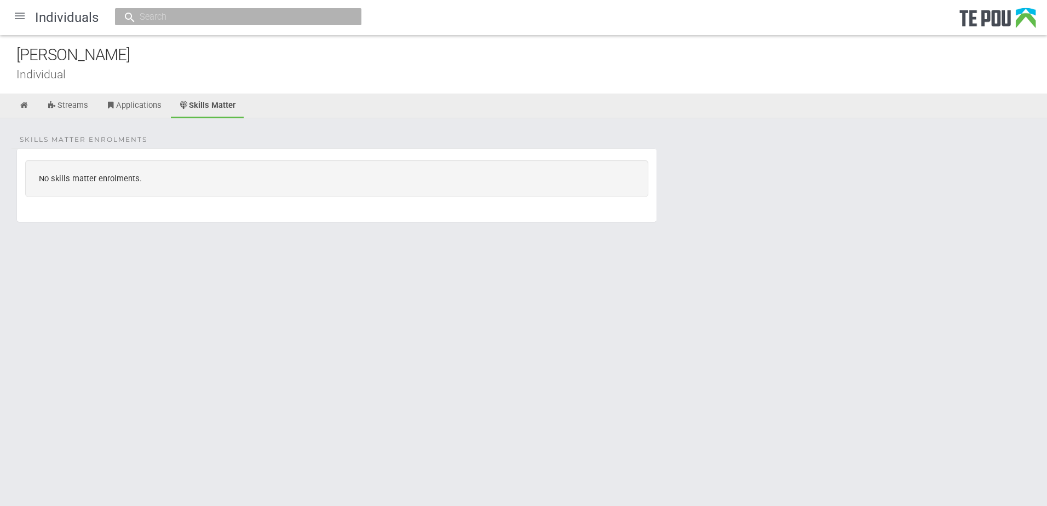
click at [18, 15] on div at bounding box center [20, 16] width 26 height 26
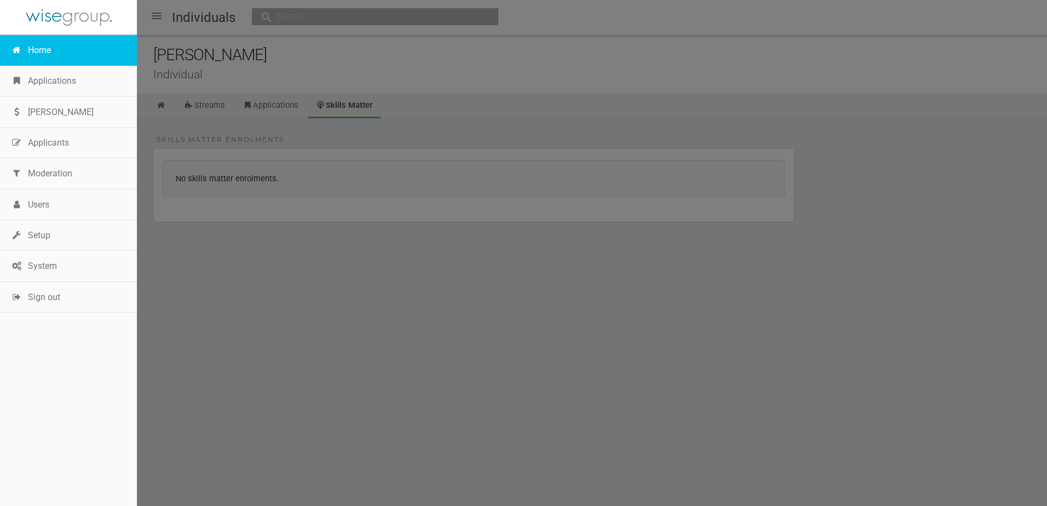
click at [35, 56] on link "Home" at bounding box center [68, 50] width 137 height 31
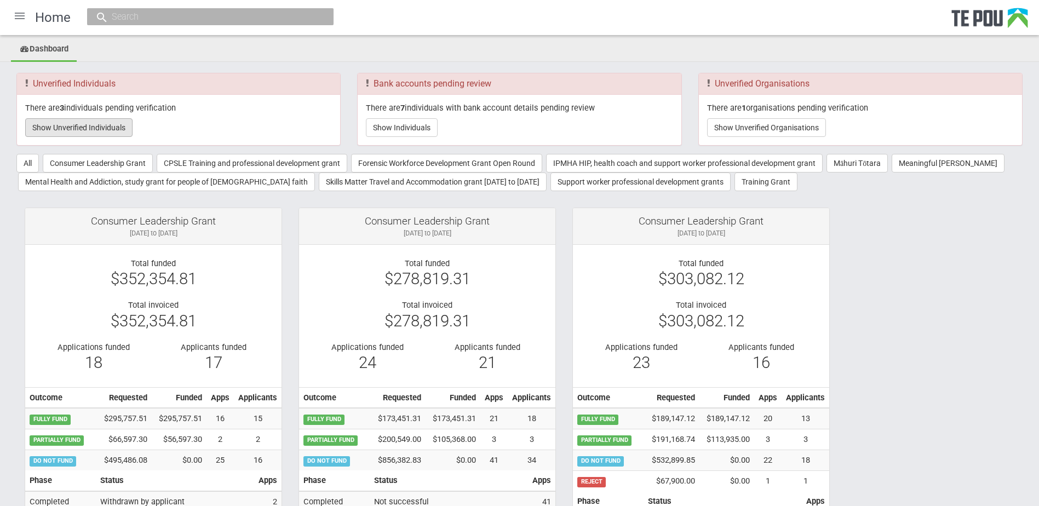
click at [65, 129] on button "Show Unverified Individuals" at bounding box center [78, 127] width 107 height 19
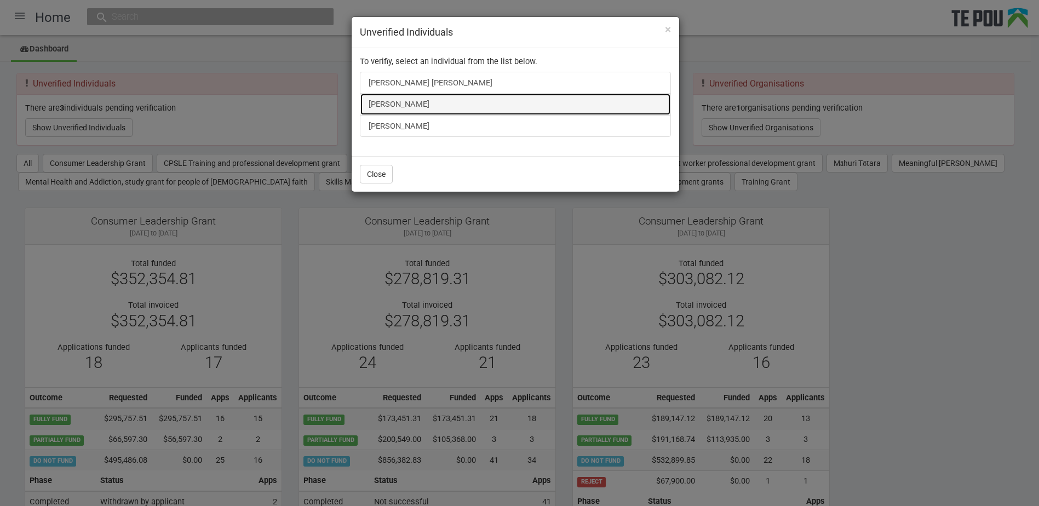
click at [406, 106] on link "[PERSON_NAME]" at bounding box center [515, 104] width 311 height 22
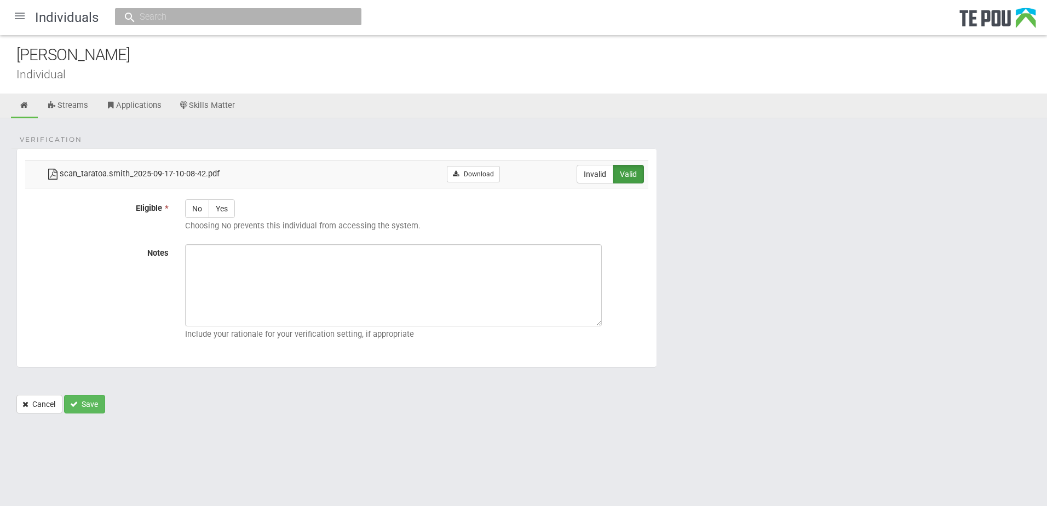
click at [14, 14] on div at bounding box center [20, 16] width 26 height 26
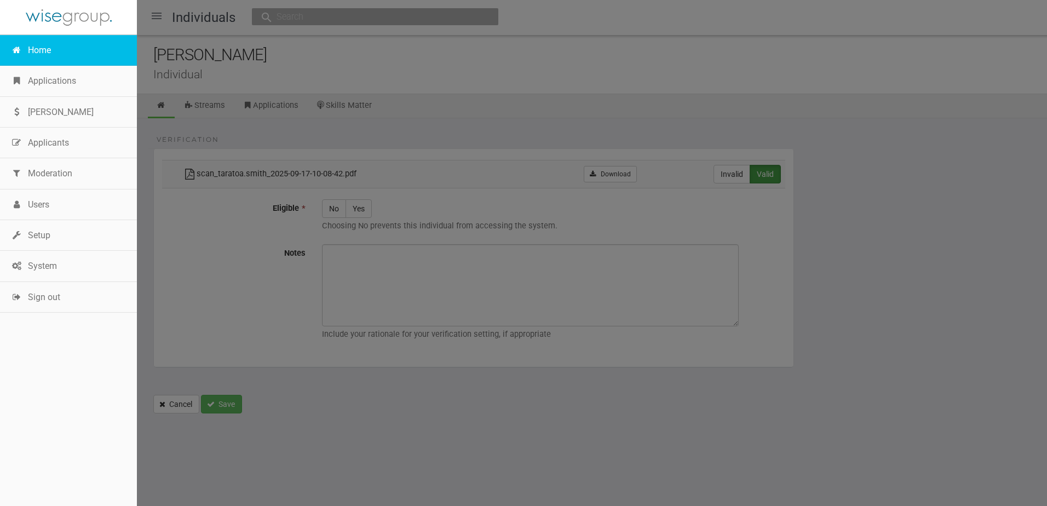
click at [19, 44] on link "Home" at bounding box center [68, 50] width 137 height 31
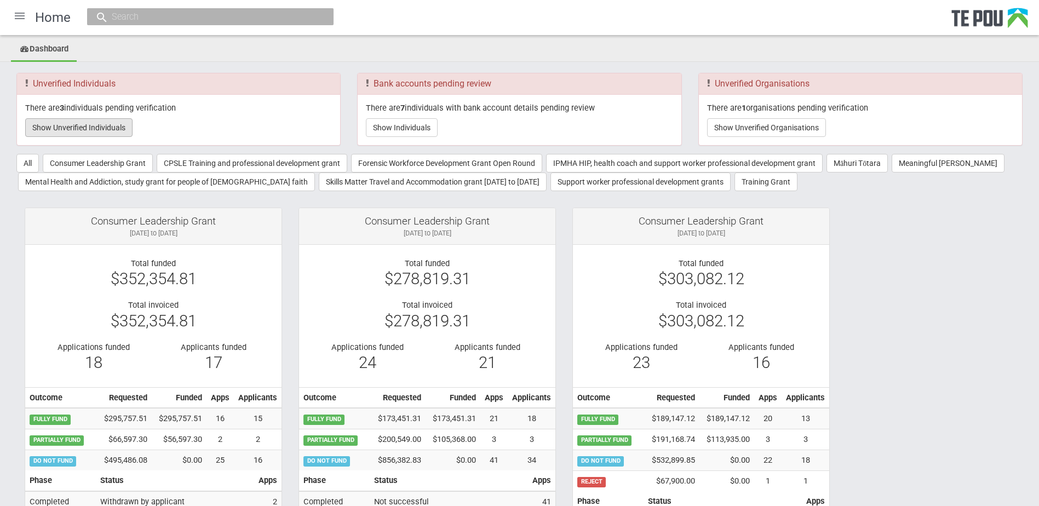
click at [87, 133] on button "Show Unverified Individuals" at bounding box center [78, 127] width 107 height 19
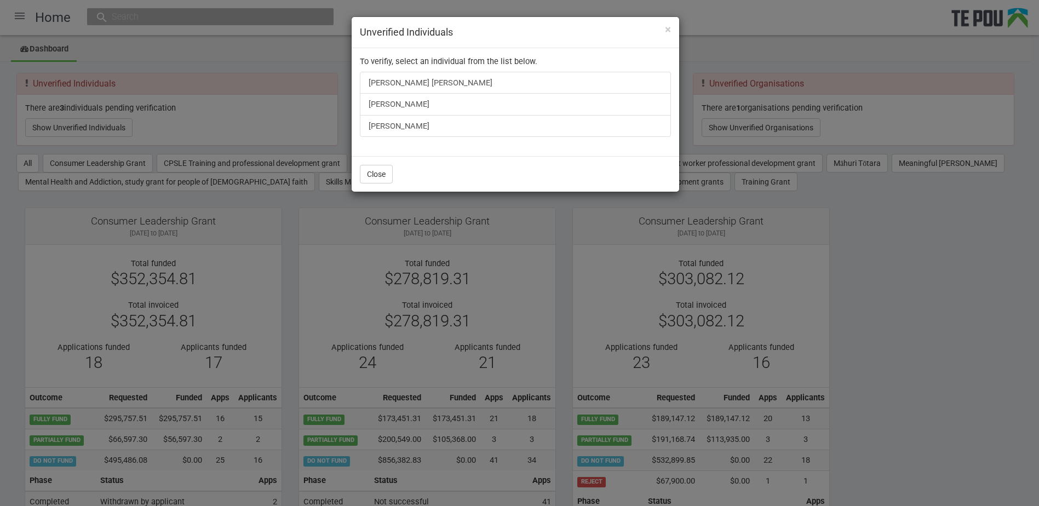
click at [276, 79] on div "× Unverified Individuals To verifiy, select an individual from the list below. …" at bounding box center [519, 253] width 1039 height 506
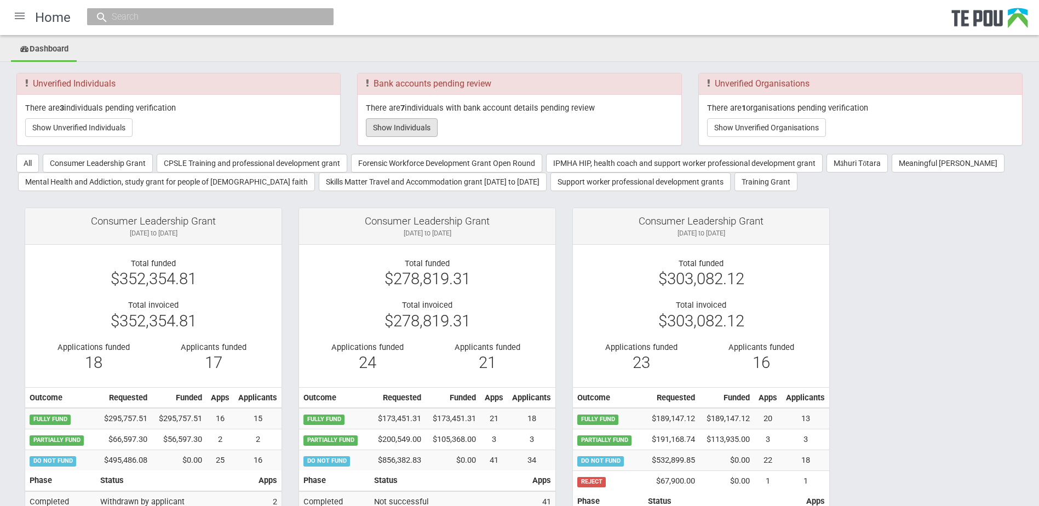
click at [401, 126] on button "Show Individuals" at bounding box center [402, 127] width 72 height 19
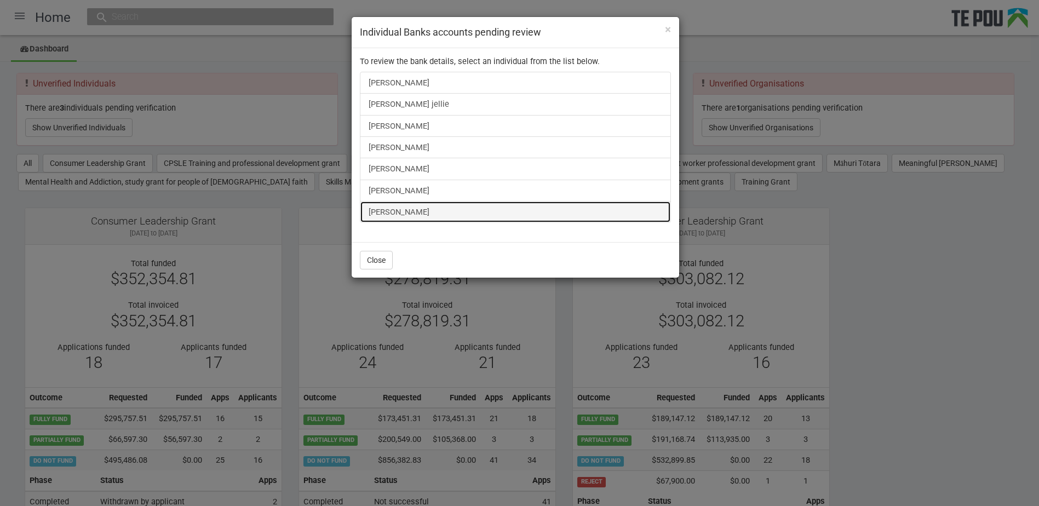
click at [392, 209] on link "Alana Mayo" at bounding box center [515, 212] width 311 height 22
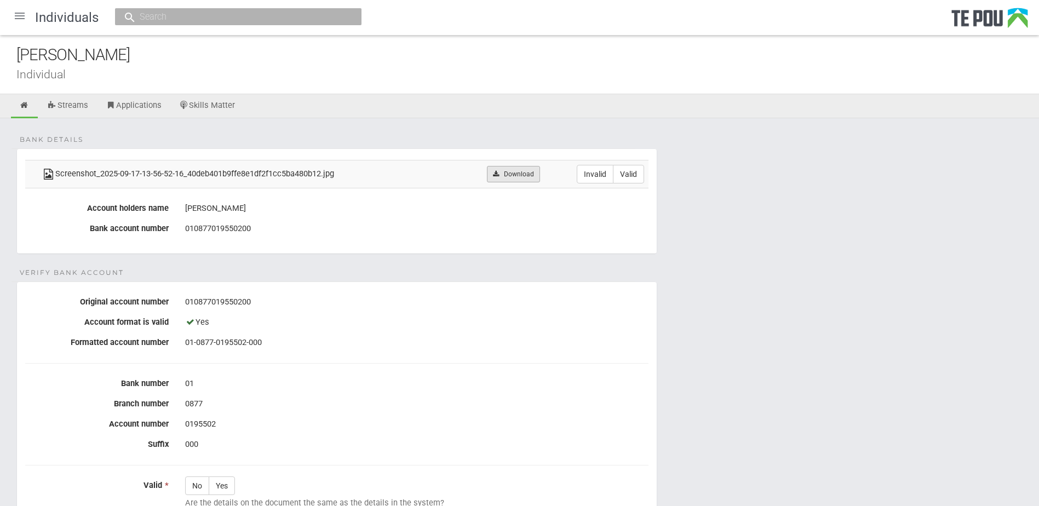
click at [526, 168] on link "Download" at bounding box center [513, 174] width 53 height 16
click at [631, 167] on label "Valid" at bounding box center [628, 174] width 31 height 19
radio input "true"
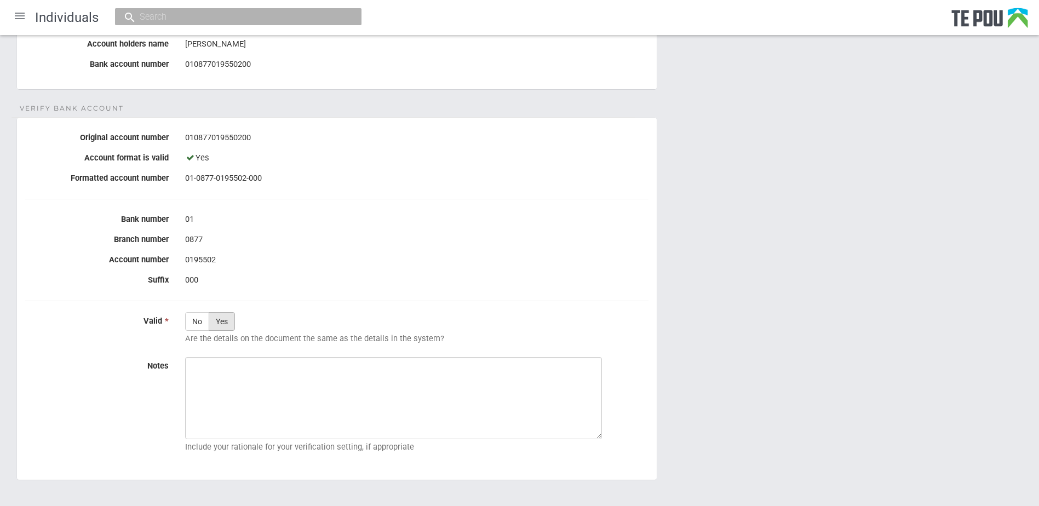
click at [226, 321] on label "Yes" at bounding box center [222, 321] width 26 height 19
radio input "true"
paste textarea "Verified by Melody @ 18/9/2025"
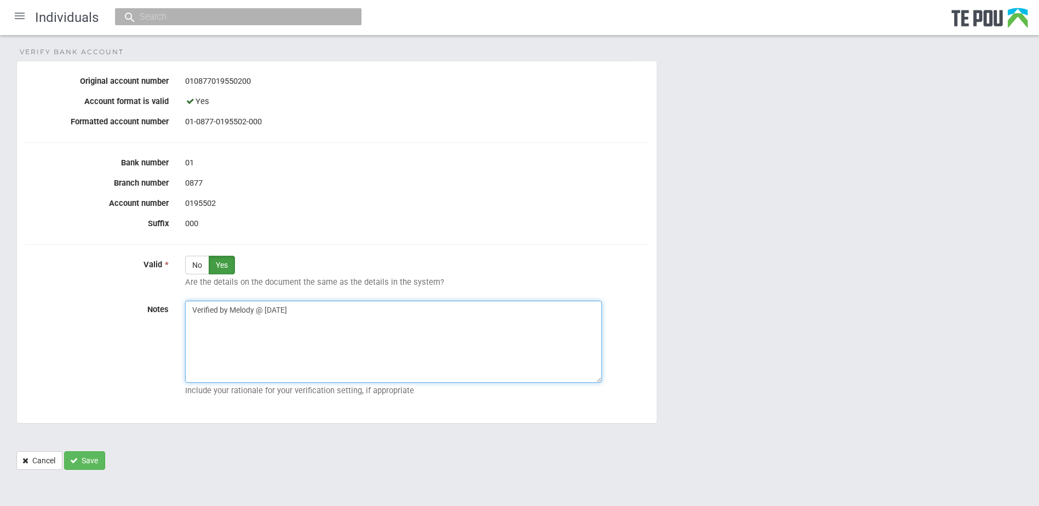
scroll to position [223, 0]
type textarea "Verified by Melody @ 18/9/2025"
click at [100, 450] on button "Save" at bounding box center [84, 458] width 41 height 19
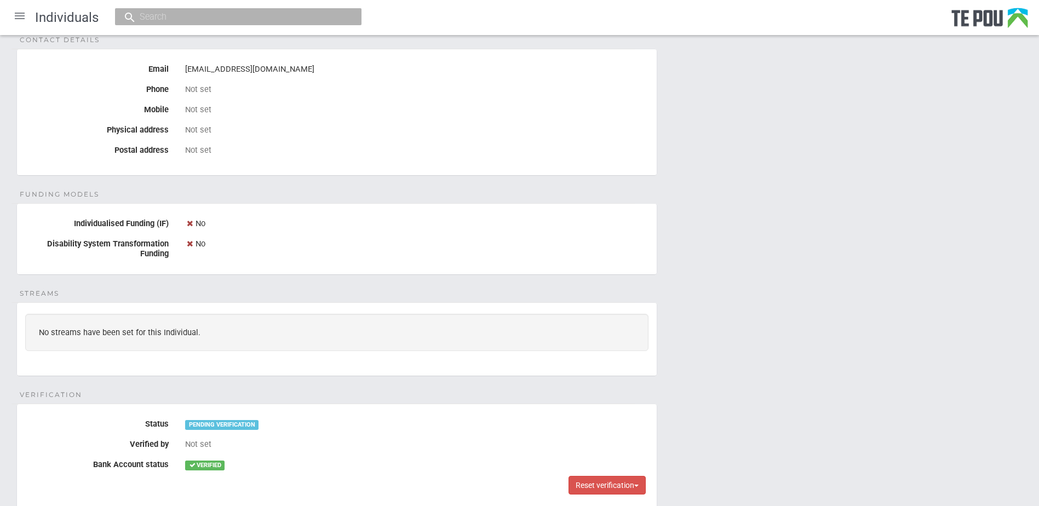
scroll to position [516, 0]
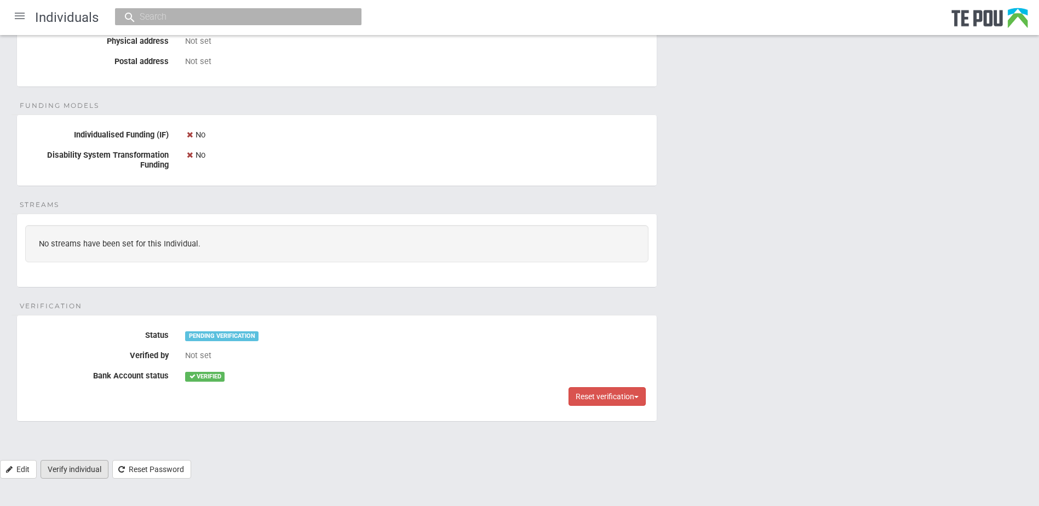
click at [82, 468] on link "Verify individual" at bounding box center [75, 469] width 68 height 19
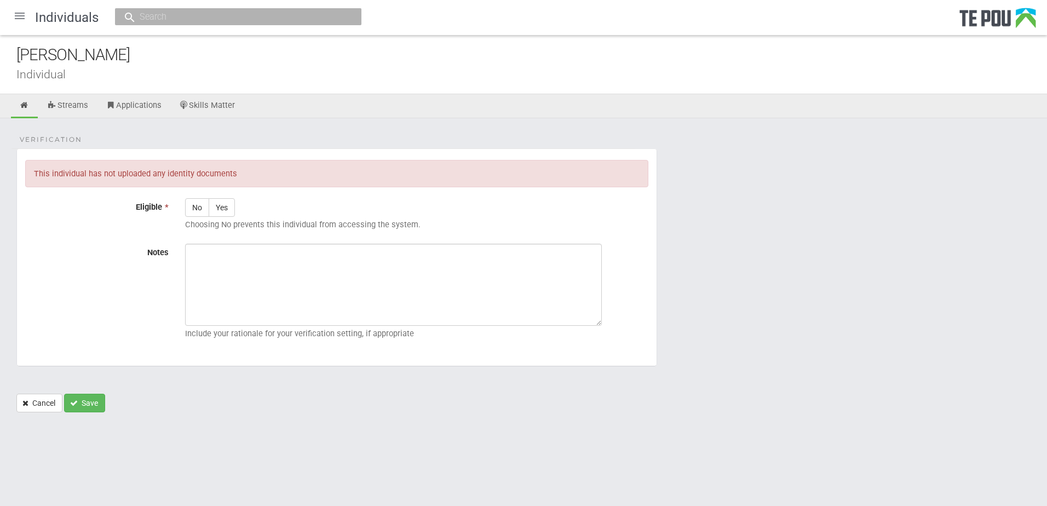
click at [19, 13] on div at bounding box center [20, 16] width 26 height 26
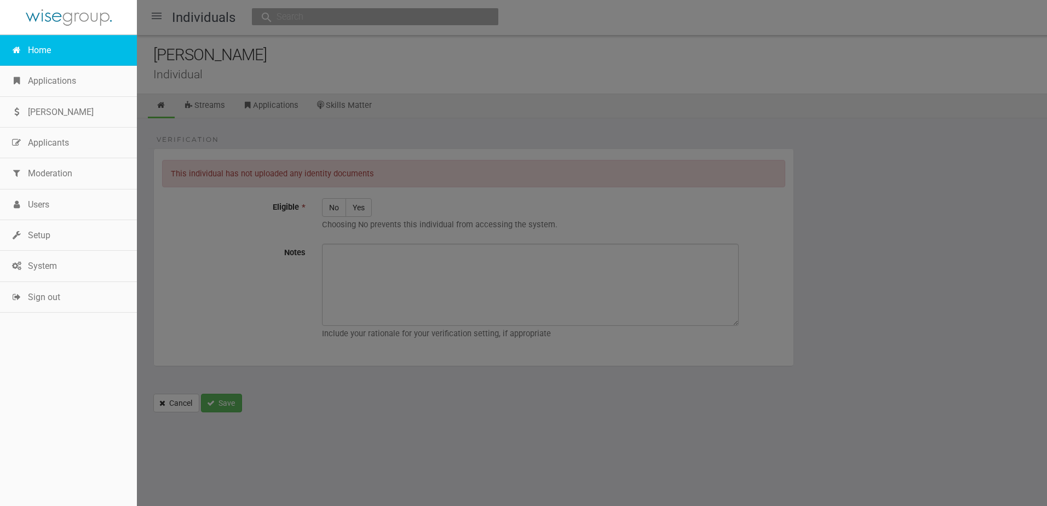
click at [42, 57] on link "Home" at bounding box center [68, 50] width 137 height 31
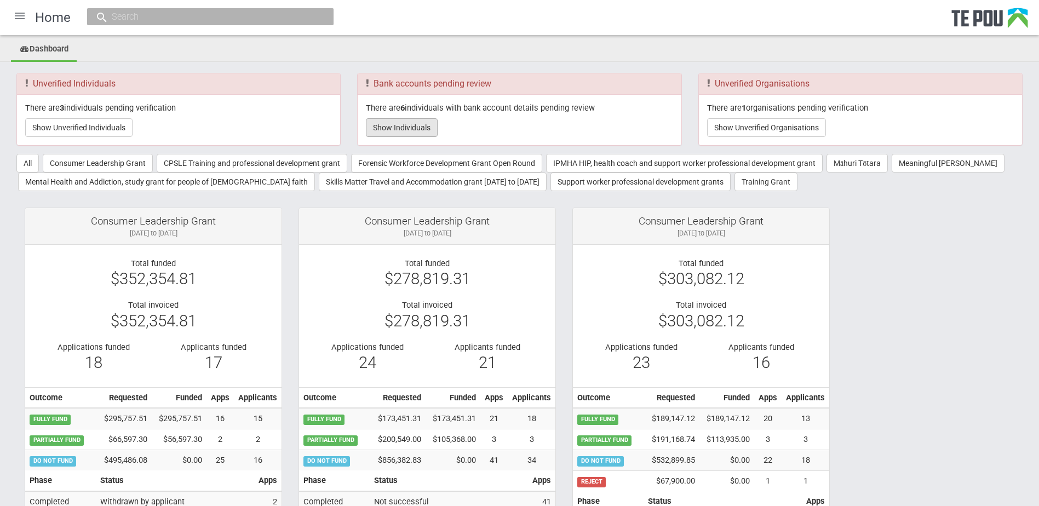
click at [417, 129] on button "Show Individuals" at bounding box center [402, 127] width 72 height 19
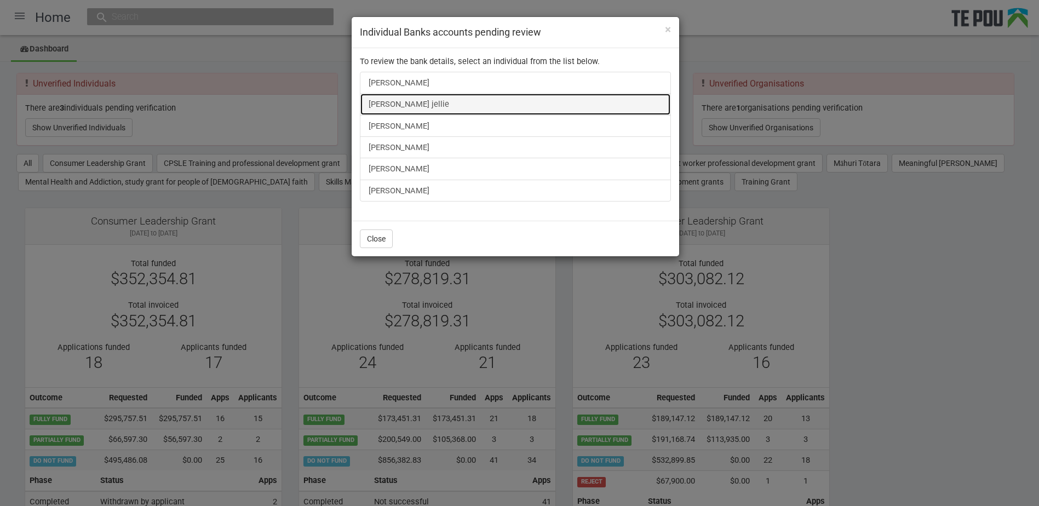
click at [422, 107] on link "Shirley Valakvi jellie" at bounding box center [515, 104] width 311 height 22
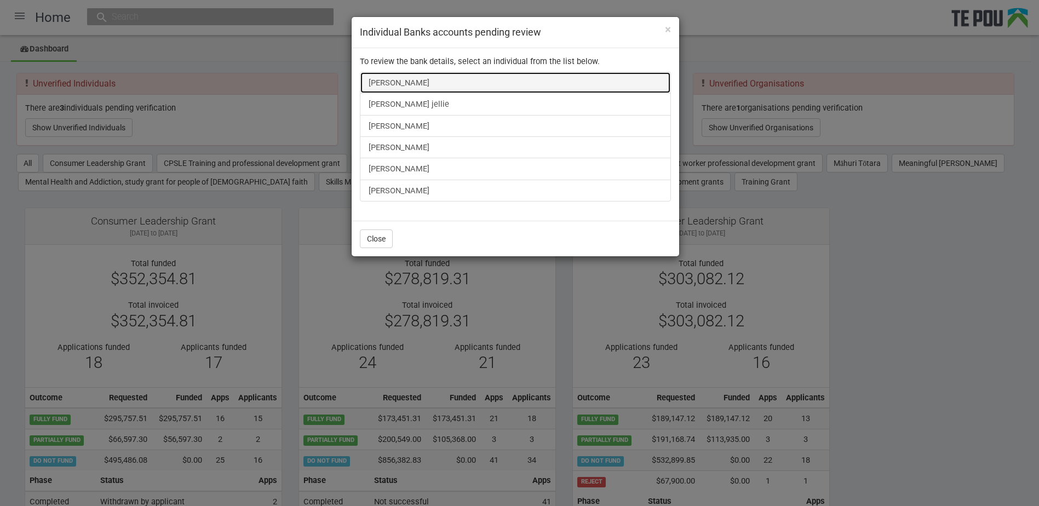
click at [401, 81] on link "Tracy Richardson" at bounding box center [515, 83] width 311 height 22
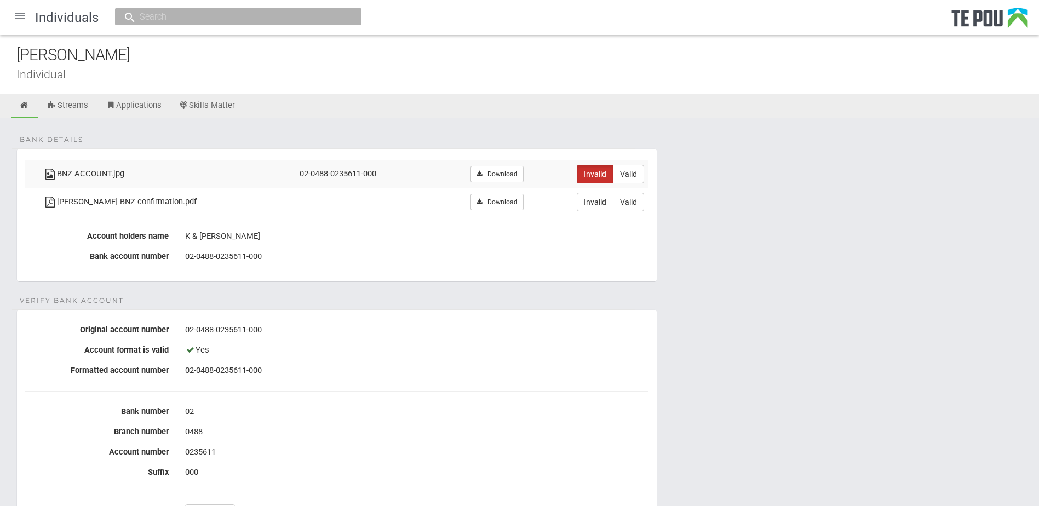
click at [335, 225] on fieldset "Bank details BNZ ACCOUNT.jpg 02-0488-0235611-000 Download Invalid Valid [PERSON…" at bounding box center [336, 215] width 641 height 134
click at [510, 200] on link "Download" at bounding box center [496, 202] width 53 height 16
click at [822, 318] on form "Bank details BNZ ACCOUNT.jpg 02-0488-0235611-000 Download Invalid Valid [PERSON…" at bounding box center [519, 433] width 1006 height 570
click at [635, 203] on label "Valid" at bounding box center [628, 202] width 31 height 19
radio input "true"
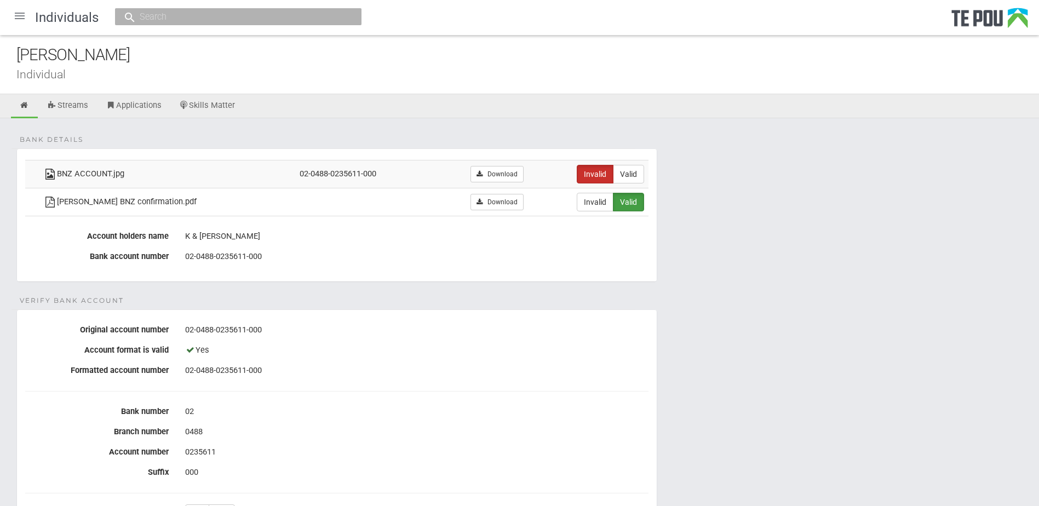
click at [292, 294] on form "Bank details BNZ ACCOUNT.jpg 02-0488-0235611-000 Download Invalid Valid [PERSON…" at bounding box center [519, 433] width 1006 height 570
click at [379, 299] on form "Bank details BNZ ACCOUNT.jpg 02-0488-0235611-000 Download Invalid Valid [PERSON…" at bounding box center [519, 433] width 1006 height 570
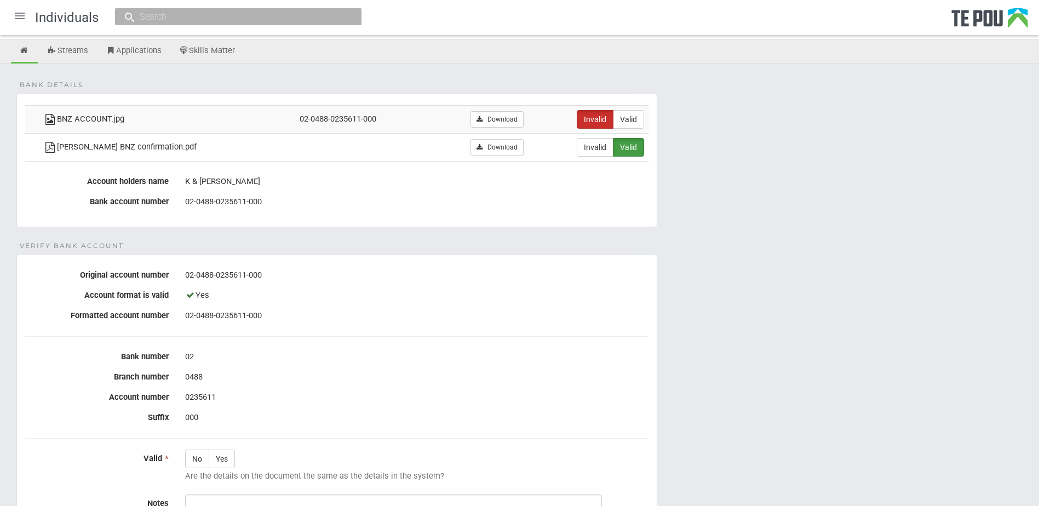
click at [279, 245] on form "Bank details BNZ ACCOUNT.jpg 02-0488-0235611-000 Download Invalid Valid [PERSON…" at bounding box center [519, 379] width 1006 height 570
click at [566, 260] on fieldset "Verify Bank Account Original account number [FINANCIAL_ID] Account format is va…" at bounding box center [336, 436] width 641 height 363
click at [580, 237] on form "Bank details BNZ ACCOUNT.jpg 02-0488-0235611-000 Download Invalid Valid [PERSON…" at bounding box center [519, 379] width 1006 height 570
click at [678, 243] on form "Bank details BNZ ACCOUNT.jpg 02-0488-0235611-000 Download Invalid Valid [PERSON…" at bounding box center [519, 379] width 1006 height 570
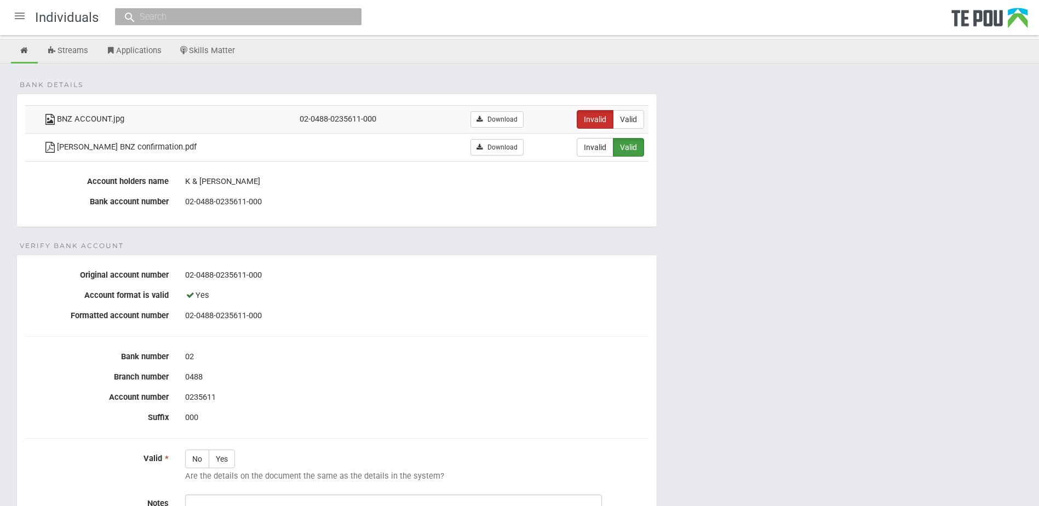
click at [674, 245] on form "Bank details BNZ ACCOUNT.jpg 02-0488-0235611-000 Download Invalid Valid [PERSON…" at bounding box center [519, 379] width 1006 height 570
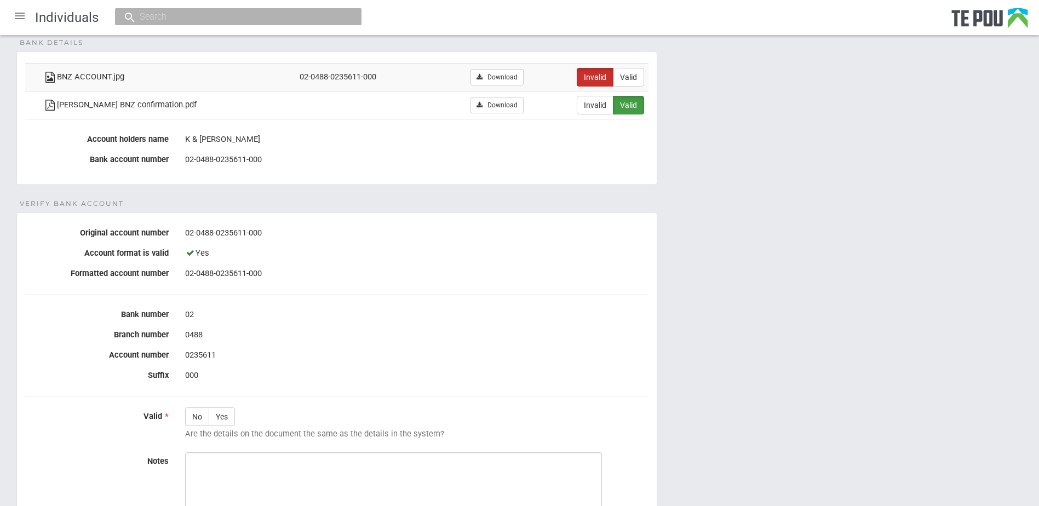
scroll to position [110, 0]
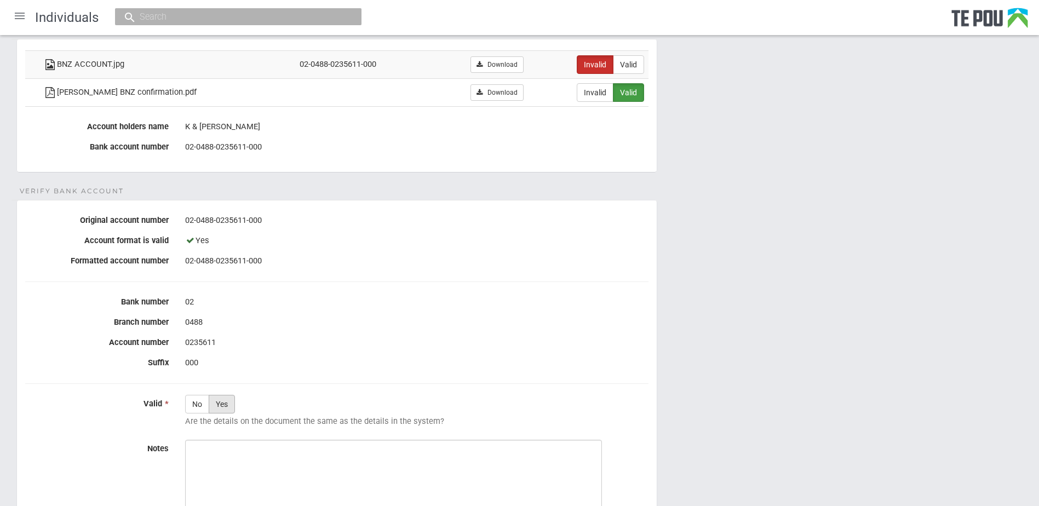
click at [219, 404] on label "Yes" at bounding box center [222, 404] width 26 height 19
radio input "true"
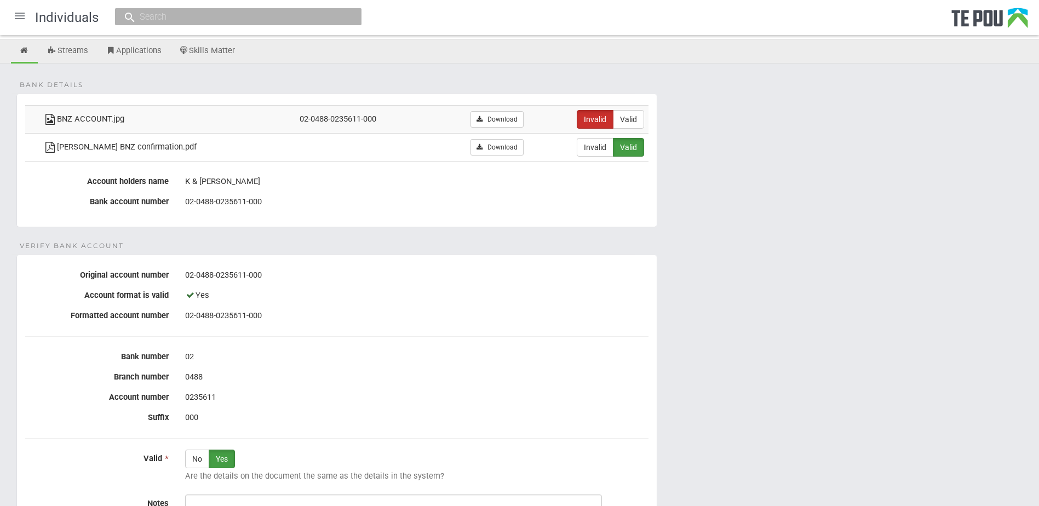
click at [348, 240] on form "Bank details BNZ ACCOUNT.jpg 02-0488-0235611-000 Download Invalid Valid [PERSON…" at bounding box center [519, 379] width 1006 height 570
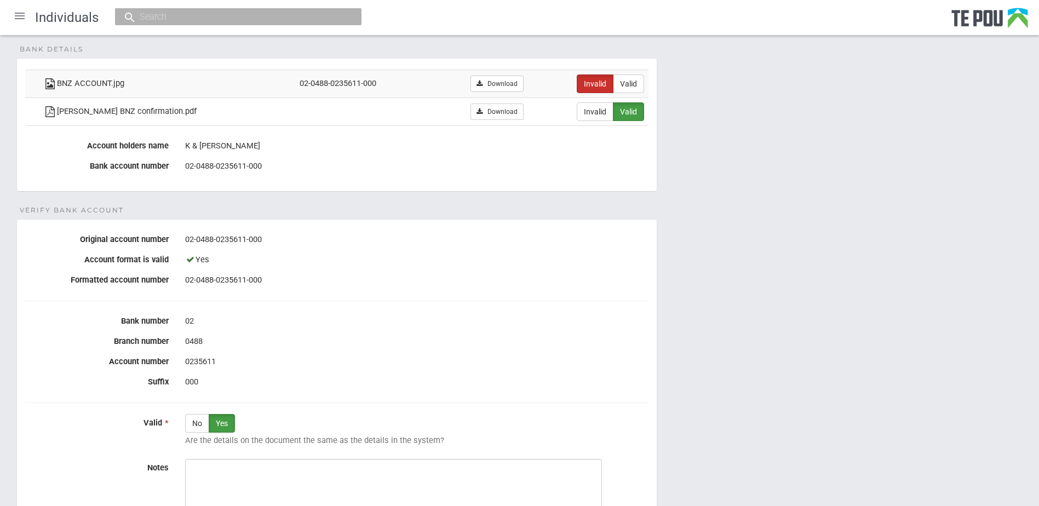
scroll to position [110, 0]
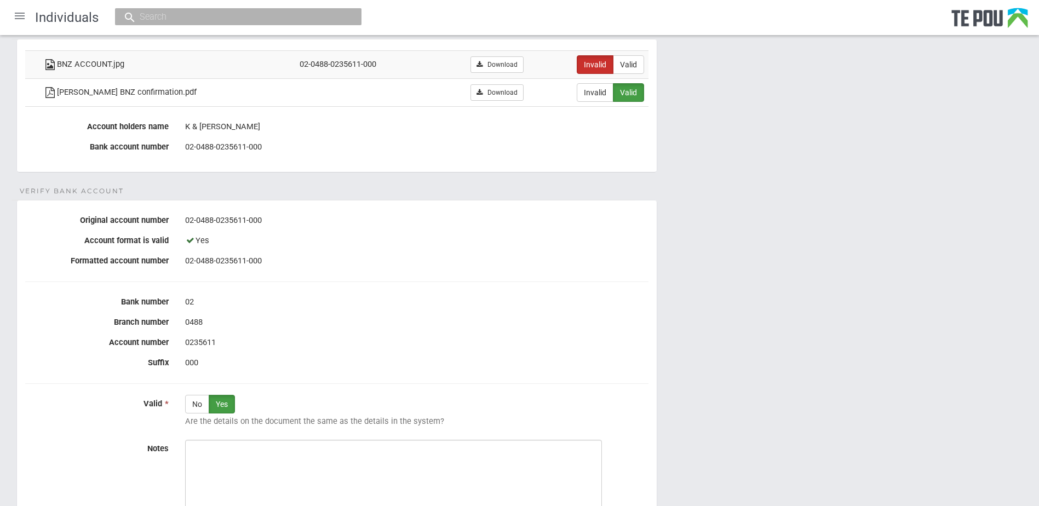
click at [419, 186] on form "Bank details BNZ ACCOUNT.jpg 02-0488-0235611-000 Download Invalid Valid [PERSON…" at bounding box center [519, 324] width 1006 height 570
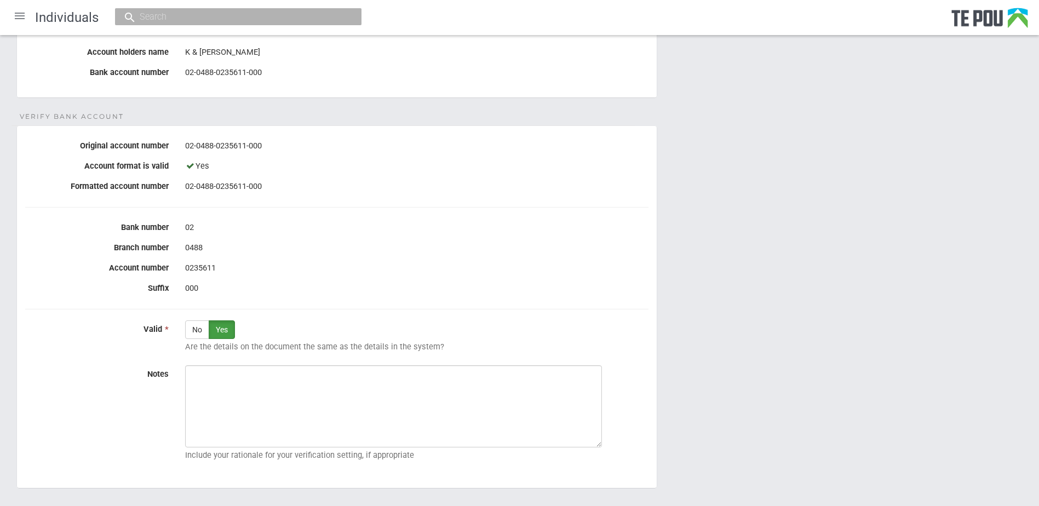
scroll to position [164, 0]
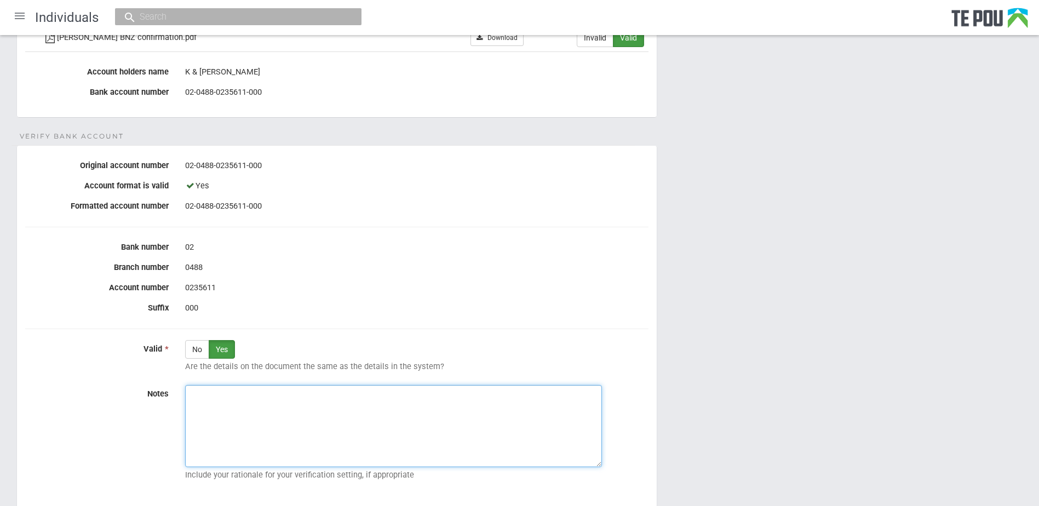
paste textarea "Verified by Melody @ [DATE]"
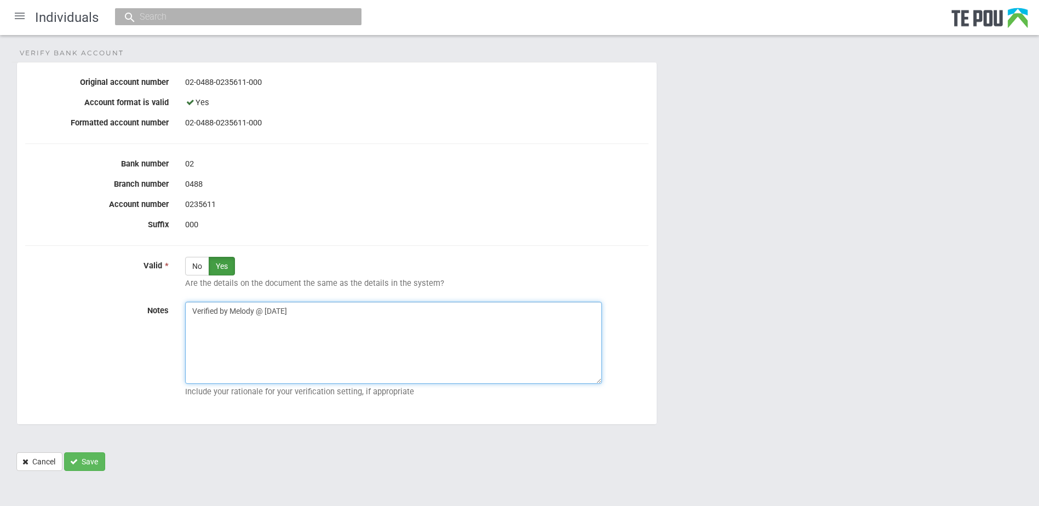
scroll to position [251, 0]
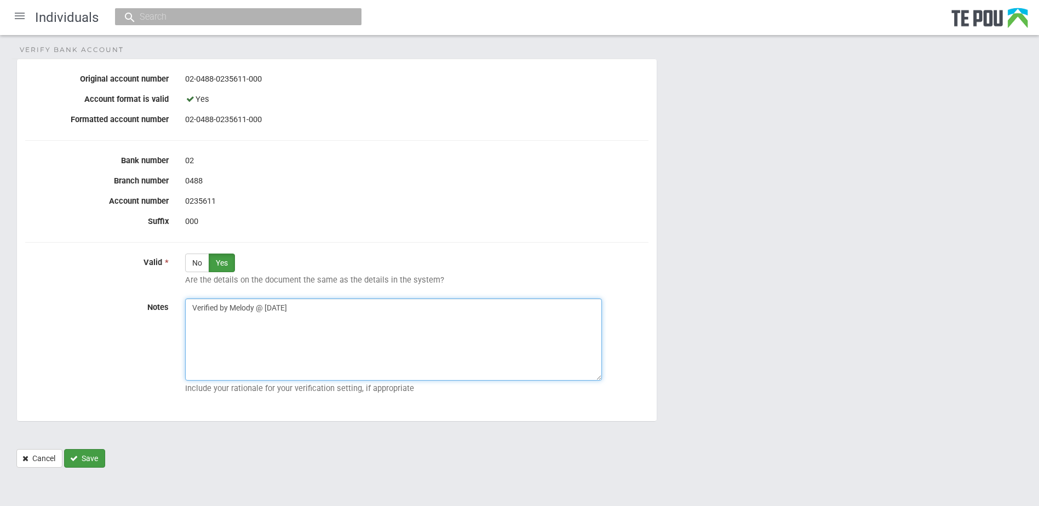
type textarea "Verified by Melody @ [DATE]"
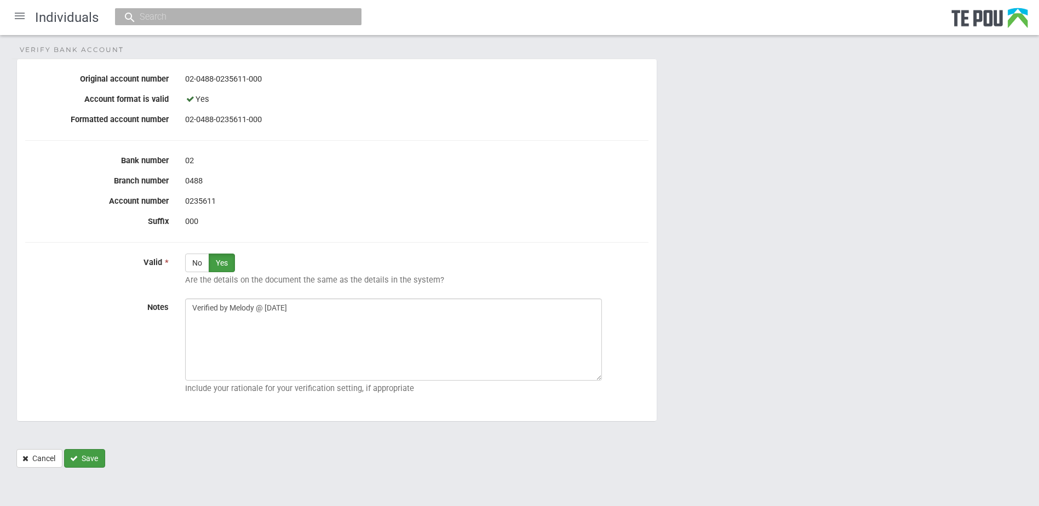
click at [95, 460] on button "Save" at bounding box center [84, 458] width 41 height 19
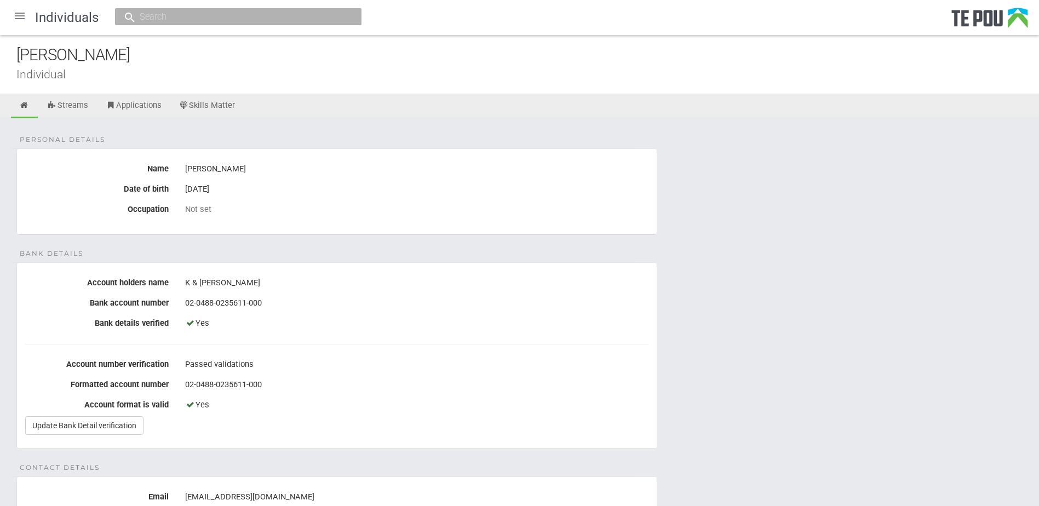
drag, startPoint x: 791, startPoint y: 331, endPoint x: 777, endPoint y: 312, distance: 23.6
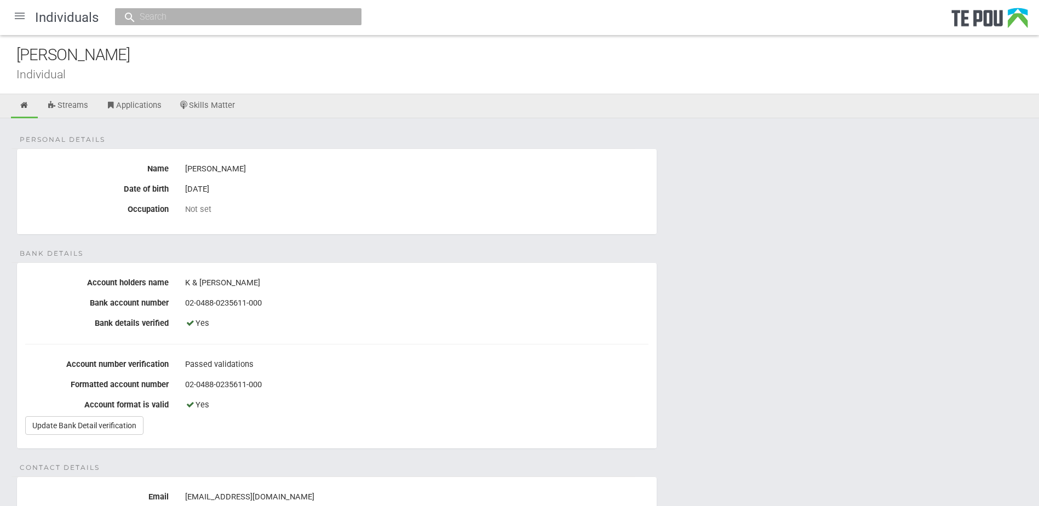
click at [537, 262] on legend "Bank details" at bounding box center [323, 262] width 623 height 1
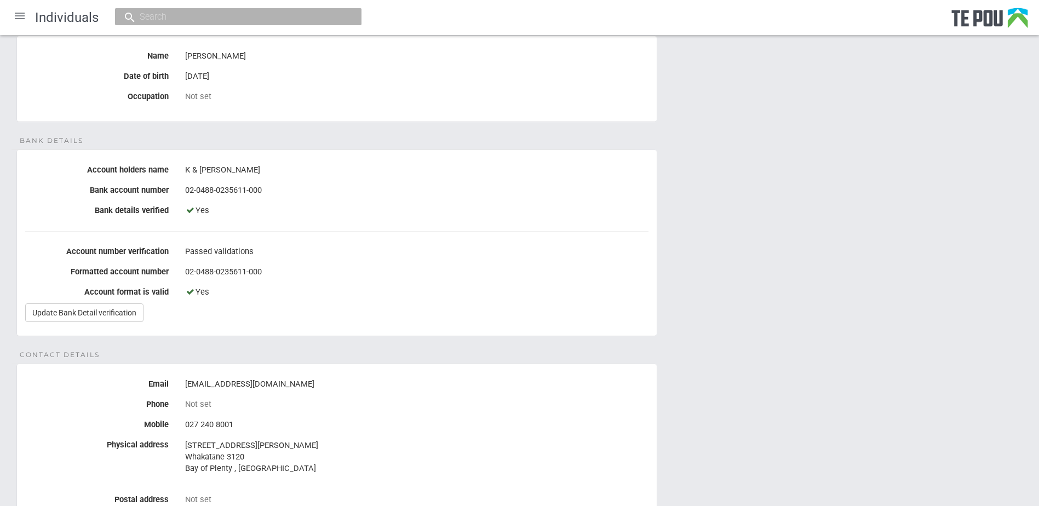
scroll to position [274, 0]
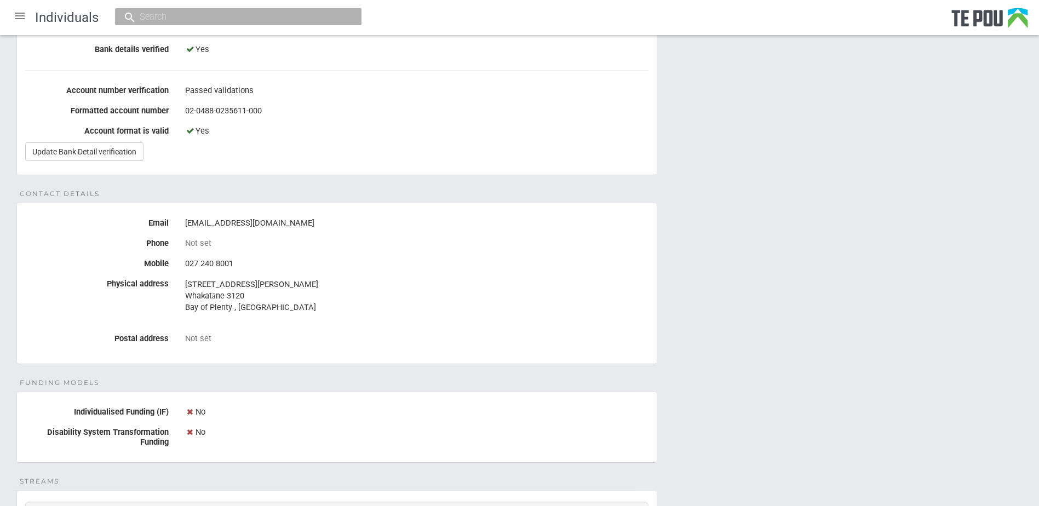
click at [639, 212] on fieldset "Contact details Email [EMAIL_ADDRESS][DOMAIN_NAME] Phone Not set Mobile [PHONE_…" at bounding box center [336, 284] width 641 height 162
click at [632, 186] on div "Personal details Name [PERSON_NAME] Date of birth [DEMOGRAPHIC_DATA] Occupation…" at bounding box center [519, 290] width 1039 height 893
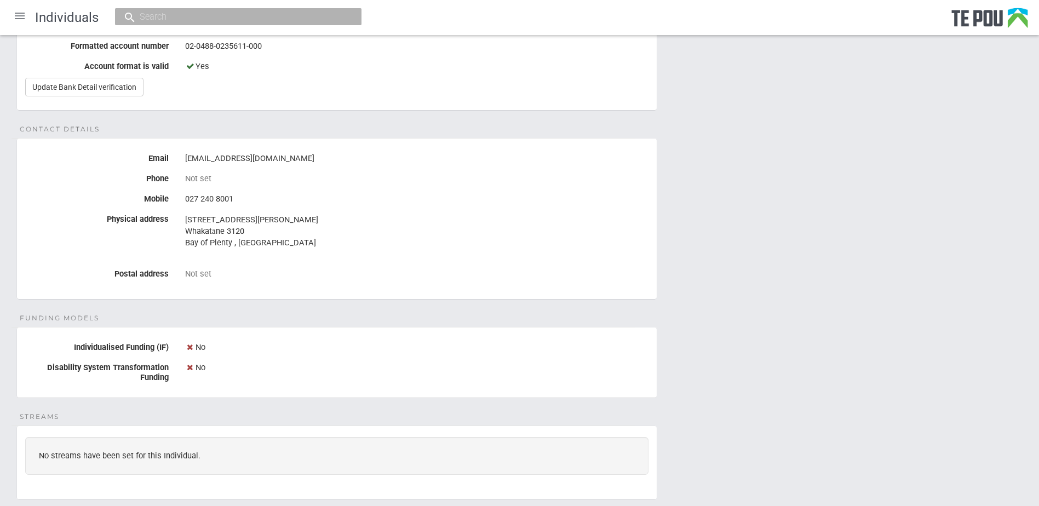
scroll to position [438, 0]
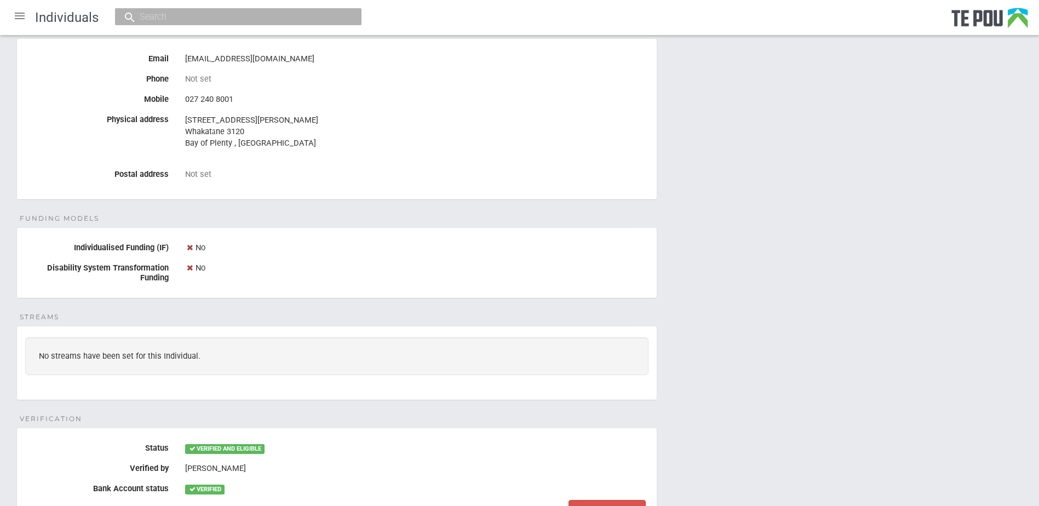
click at [664, 322] on div "Personal details Name [PERSON_NAME] Date of birth [DEMOGRAPHIC_DATA] Occupation…" at bounding box center [519, 126] width 1039 height 893
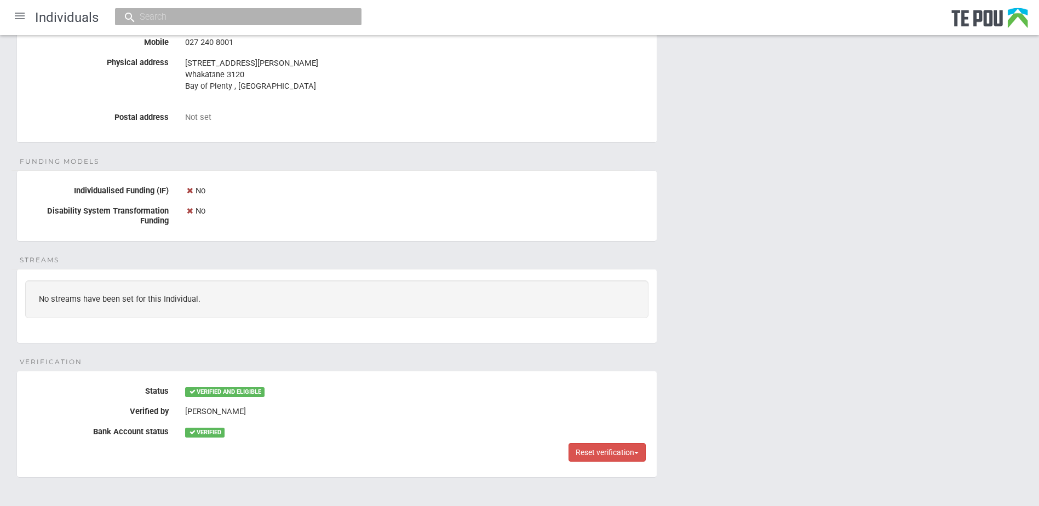
scroll to position [551, 0]
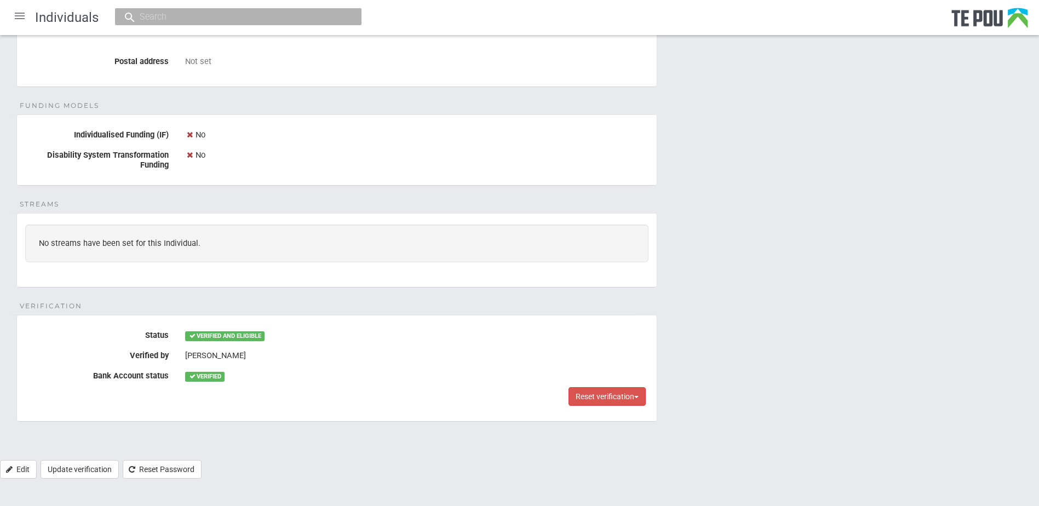
click at [682, 313] on div "Personal details Name [PERSON_NAME] Date of birth [DEMOGRAPHIC_DATA] Occupation…" at bounding box center [519, 13] width 1039 height 893
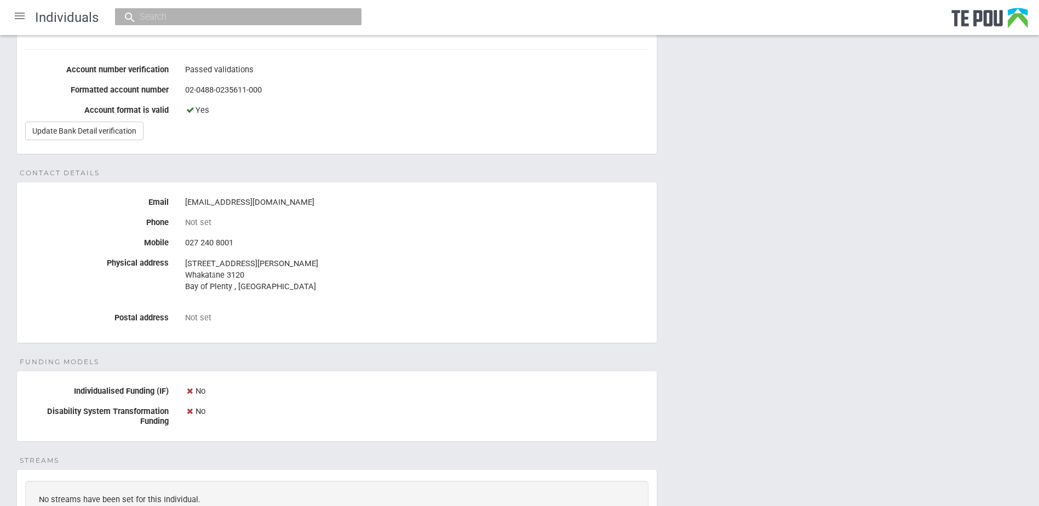
scroll to position [277, 0]
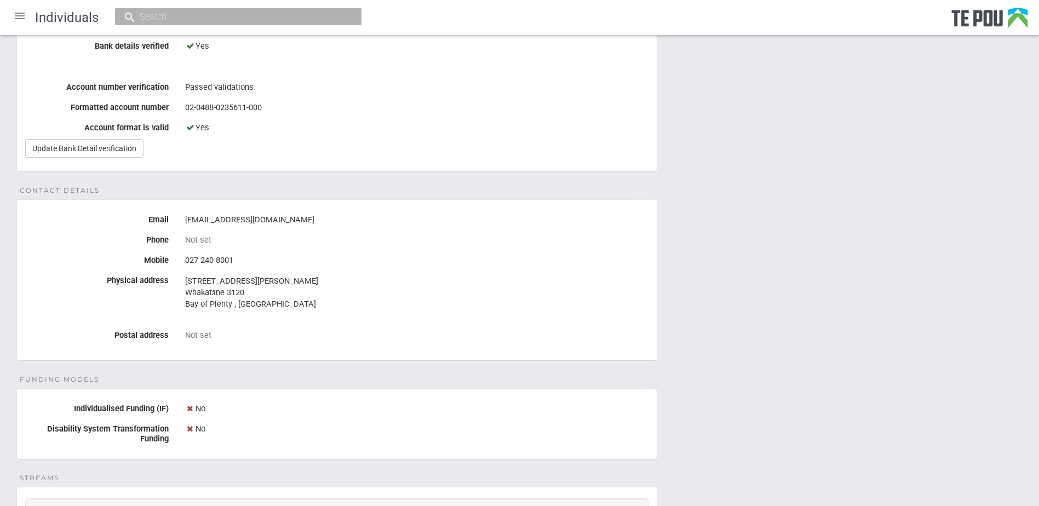
click at [175, 22] on input "text" at bounding box center [232, 17] width 193 height 12
paste input "[PERSON_NAME]"
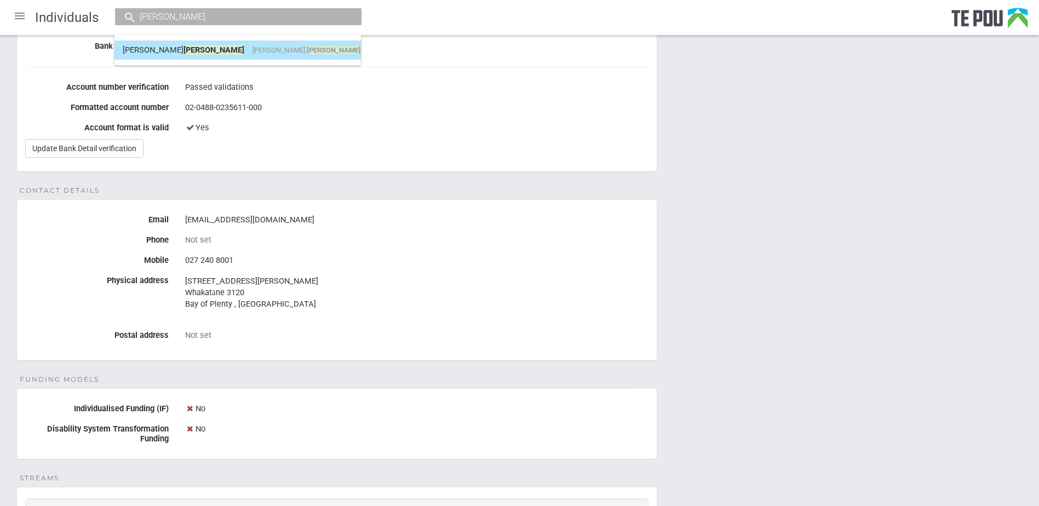
type input "[PERSON_NAME]"
click at [228, 56] on link "[PERSON_NAME] [PERSON_NAME]. [PERSON_NAME] @[DOMAIN_NAME]" at bounding box center [238, 50] width 230 height 17
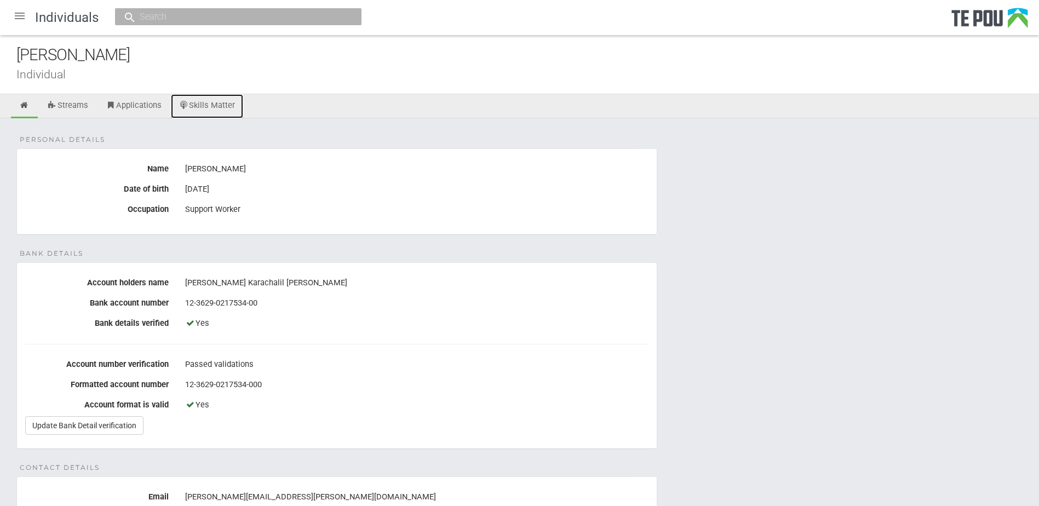
click at [214, 99] on link "Skills Matter" at bounding box center [207, 106] width 73 height 24
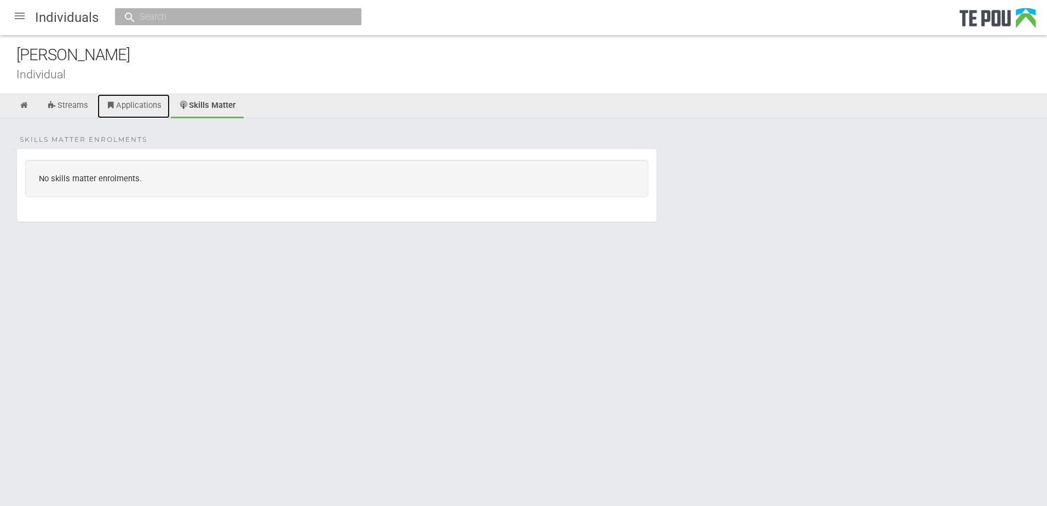
click at [150, 105] on link "Applications" at bounding box center [133, 106] width 72 height 24
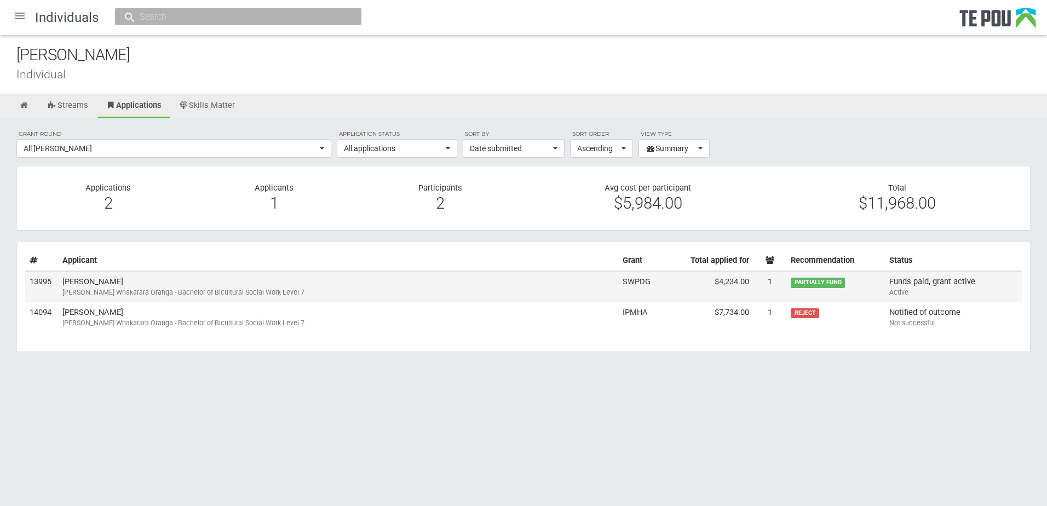
click at [180, 279] on td "jimmy Markose Ngā Poutoko Whakarara Oranga - Bachelor of Bicultural Social Work…" at bounding box center [338, 286] width 560 height 31
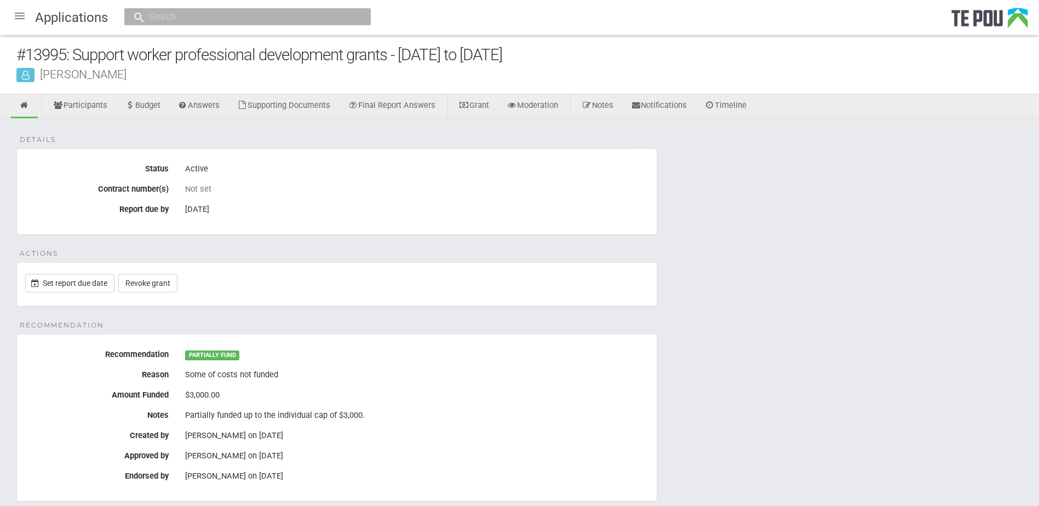
click at [779, 346] on div "Details Status Active Contract number(s) Not set Report due by 30 Nov 2025 Acti…" at bounding box center [519, 501] width 1039 height 767
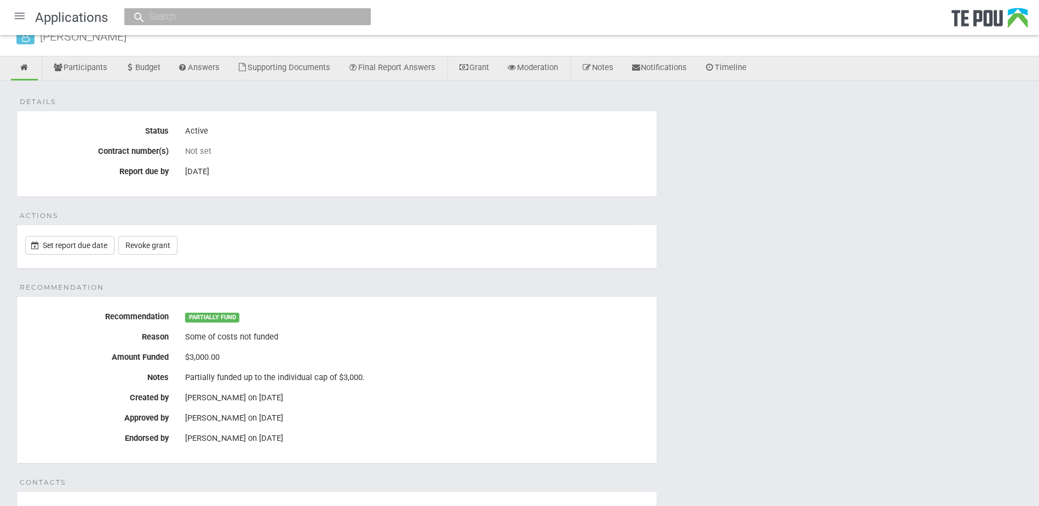
scroll to position [55, 0]
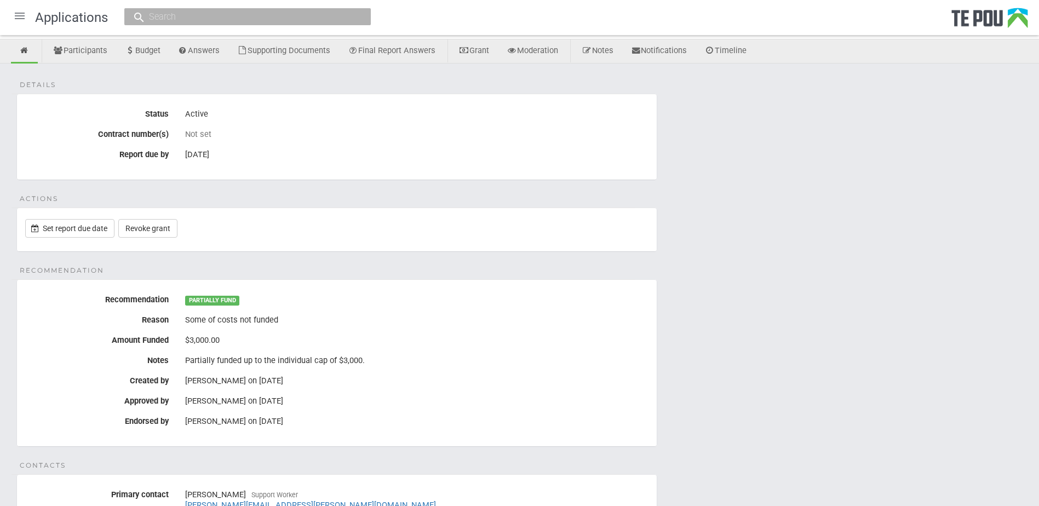
click at [812, 401] on div "Details Status Active Contract number(s) Not set Report due by 30 Nov 2025 Acti…" at bounding box center [519, 447] width 1039 height 767
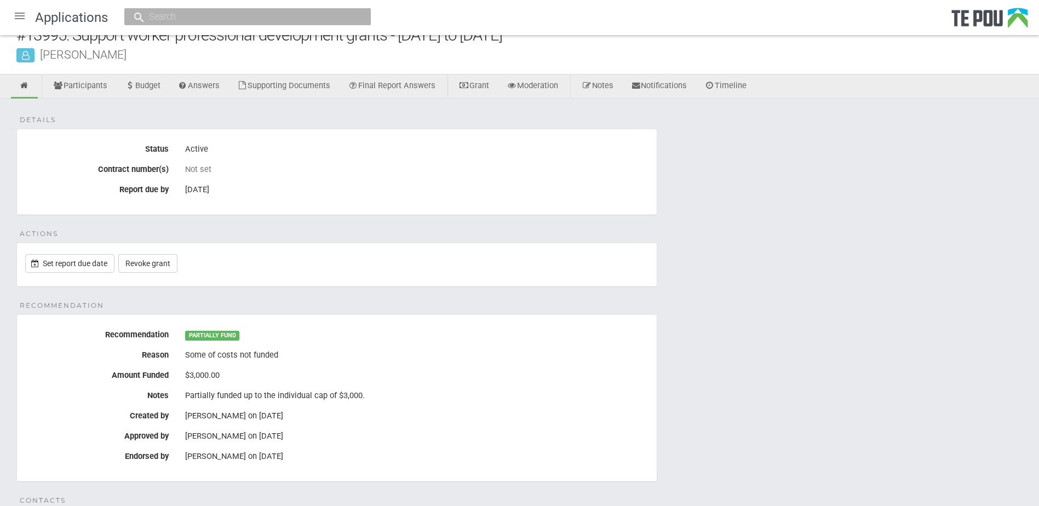
scroll to position [0, 0]
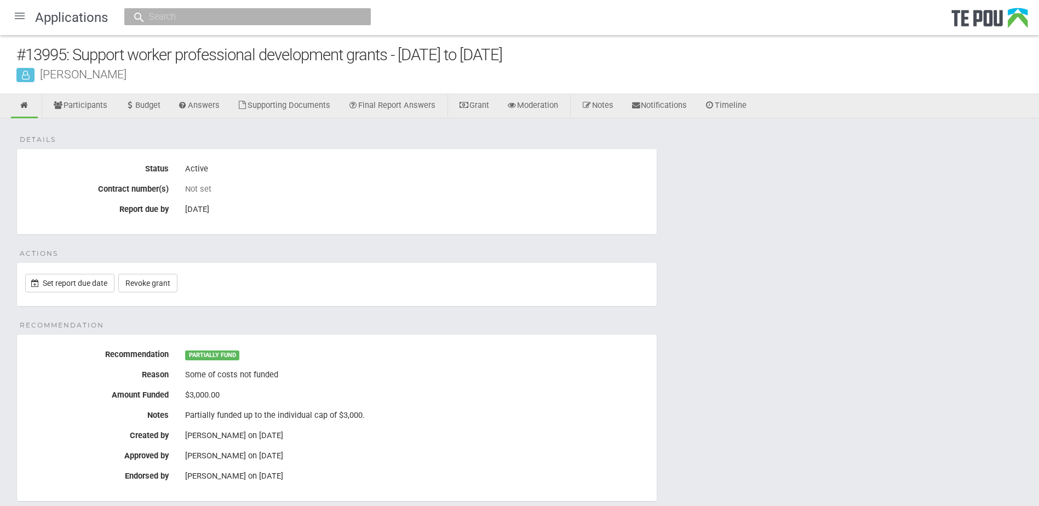
click at [812, 401] on div "Details Status Active Contract number(s) Not set Report due by 30 Nov 2025 Acti…" at bounding box center [519, 501] width 1039 height 767
click at [21, 18] on div at bounding box center [20, 16] width 26 height 26
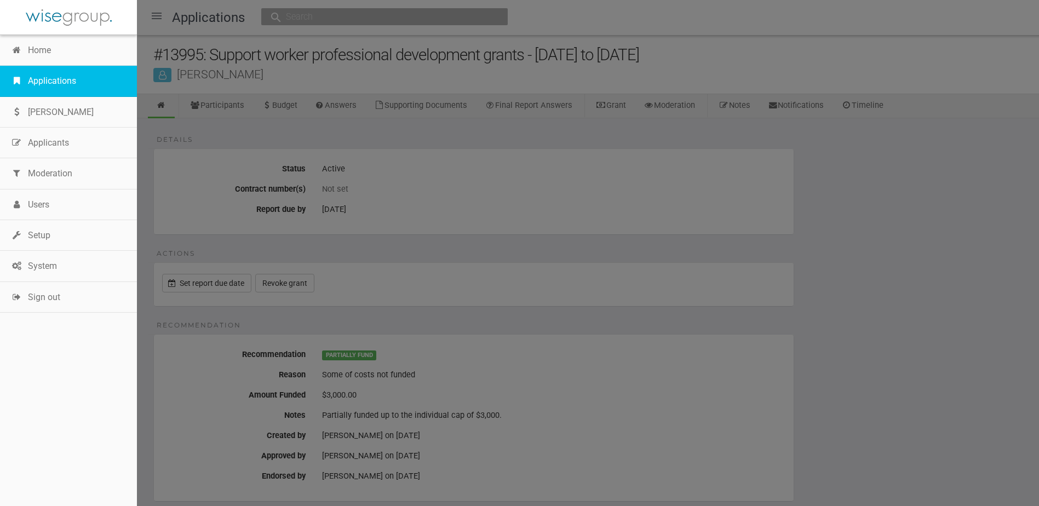
click at [59, 78] on link "Applications" at bounding box center [68, 81] width 137 height 31
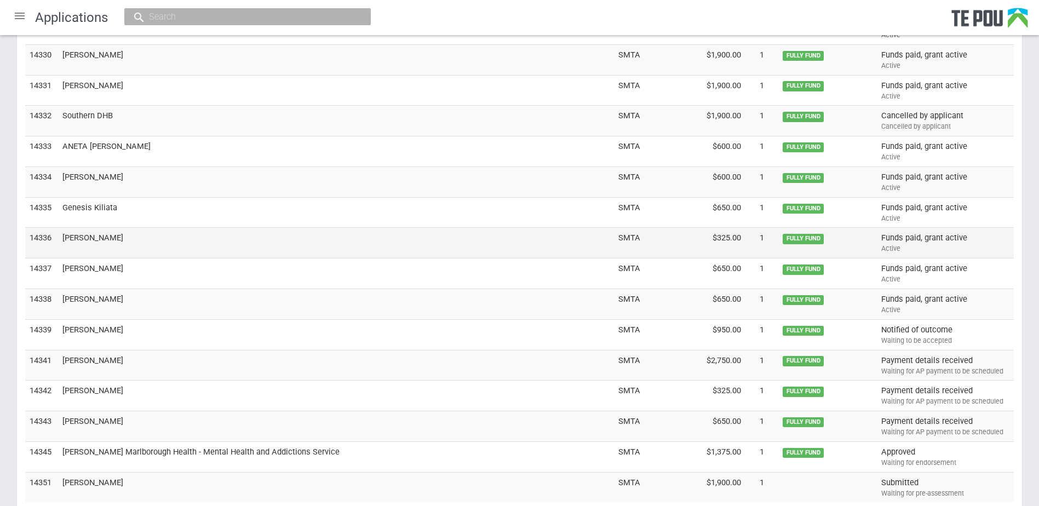
scroll to position [3385, 0]
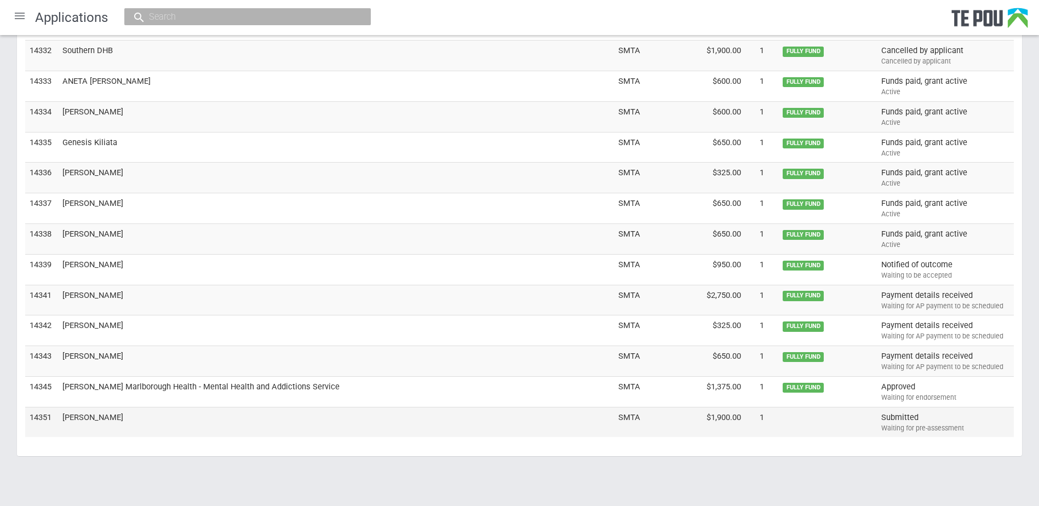
click at [963, 430] on div "Waiting for pre-assessment" at bounding box center [945, 428] width 128 height 10
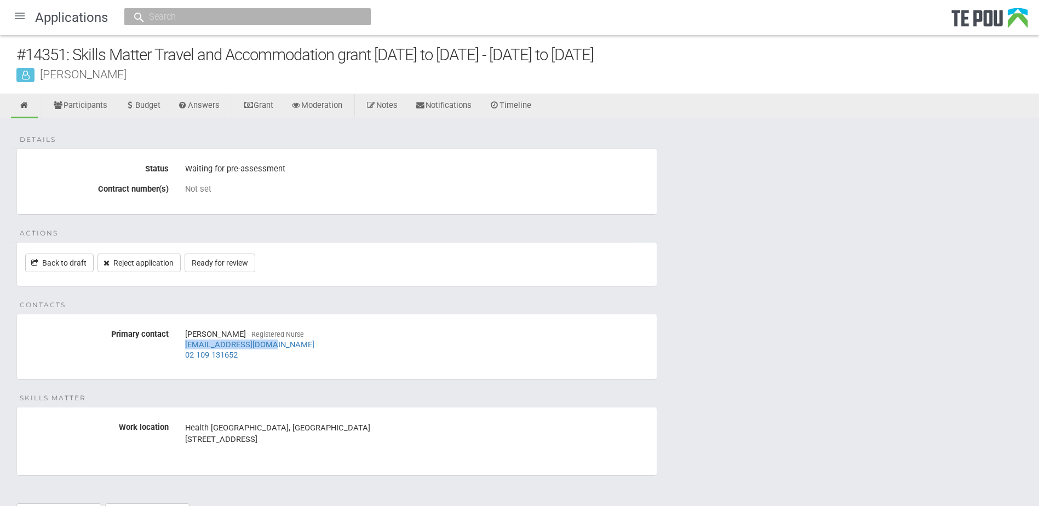
drag, startPoint x: 272, startPoint y: 343, endPoint x: 183, endPoint y: 349, distance: 89.0
click at [183, 349] on div "Maile Ellis Registered Nurse maileellis@gmail.com 02 109 131652" at bounding box center [417, 344] width 480 height 38
copy link "maileellis@gmail.com"
click at [248, 269] on link "Ready for review" at bounding box center [220, 263] width 71 height 19
click at [181, 18] on input "text" at bounding box center [242, 17] width 193 height 12
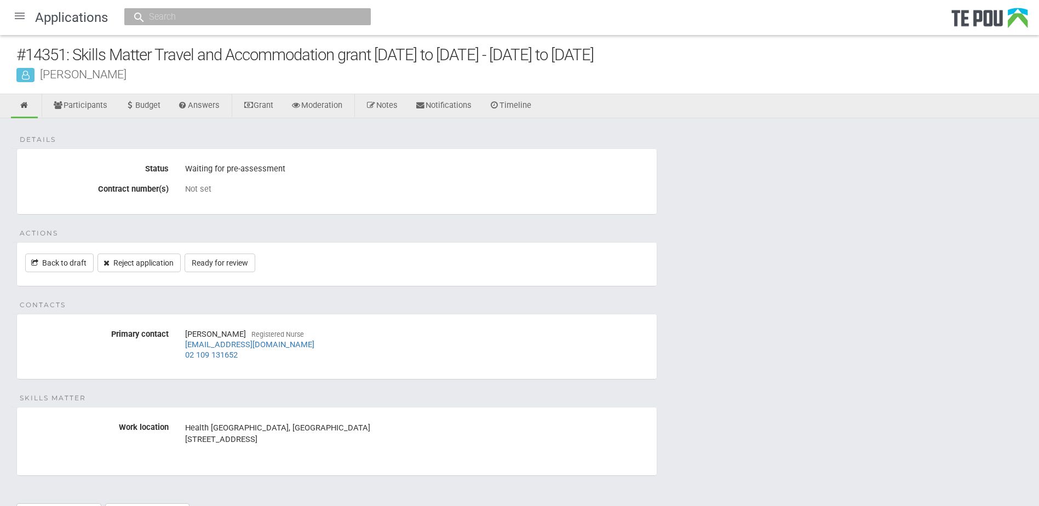
paste input "[EMAIL_ADDRESS][DOMAIN_NAME]"
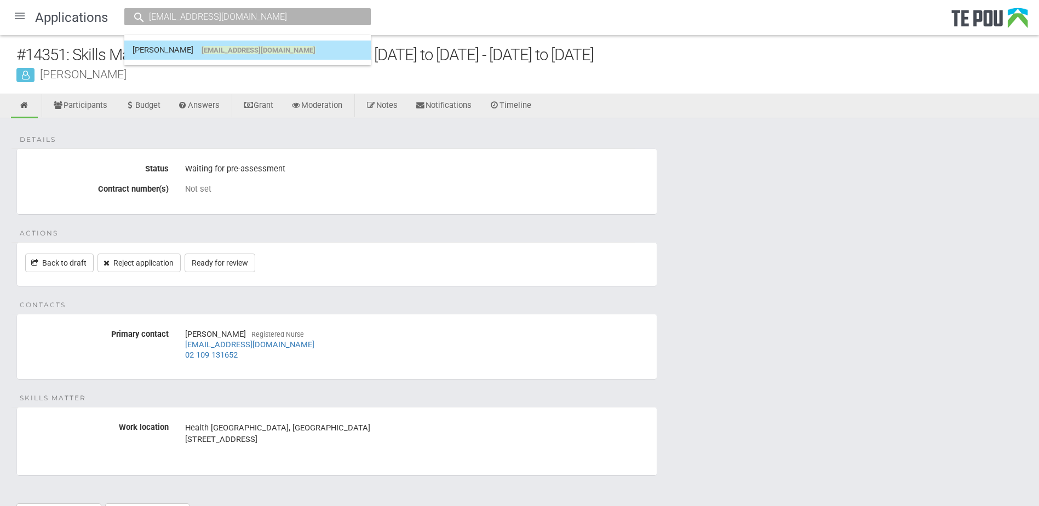
type input "[EMAIL_ADDRESS][DOMAIN_NAME]"
click at [242, 49] on span "[EMAIL_ADDRESS][DOMAIN_NAME]" at bounding box center [259, 50] width 114 height 8
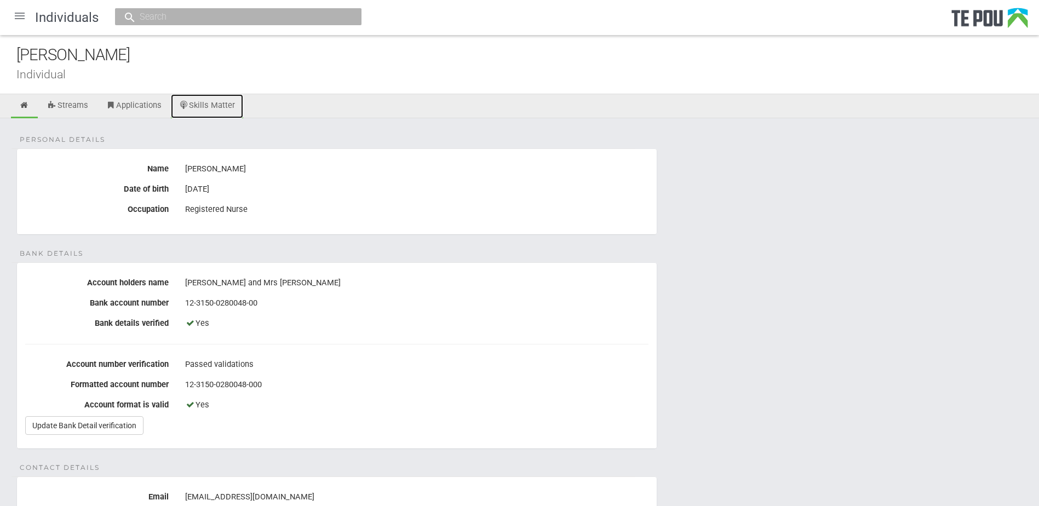
click at [220, 101] on link "Skills Matter" at bounding box center [207, 106] width 73 height 24
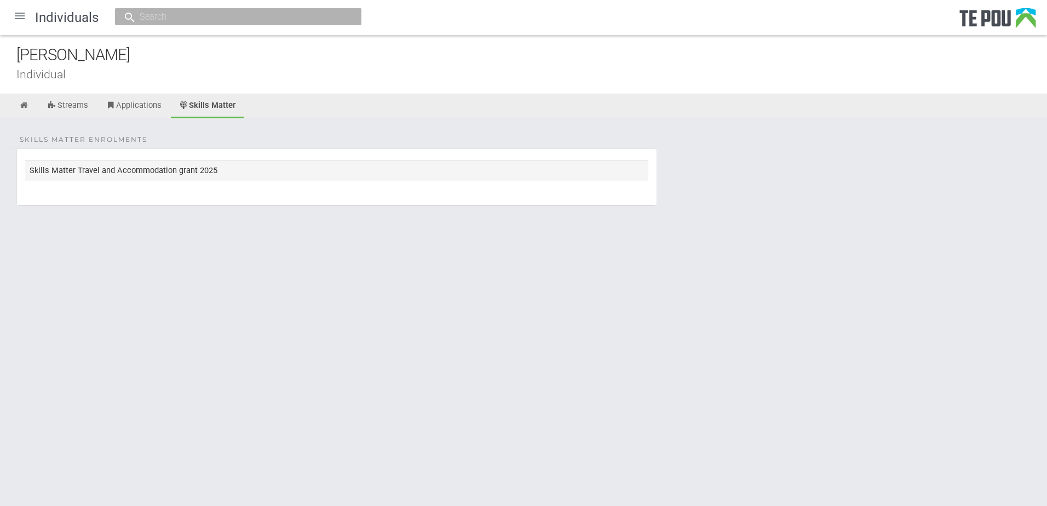
click at [120, 164] on td "Skills Matter Travel and Accommodation grant 2025" at bounding box center [336, 170] width 623 height 20
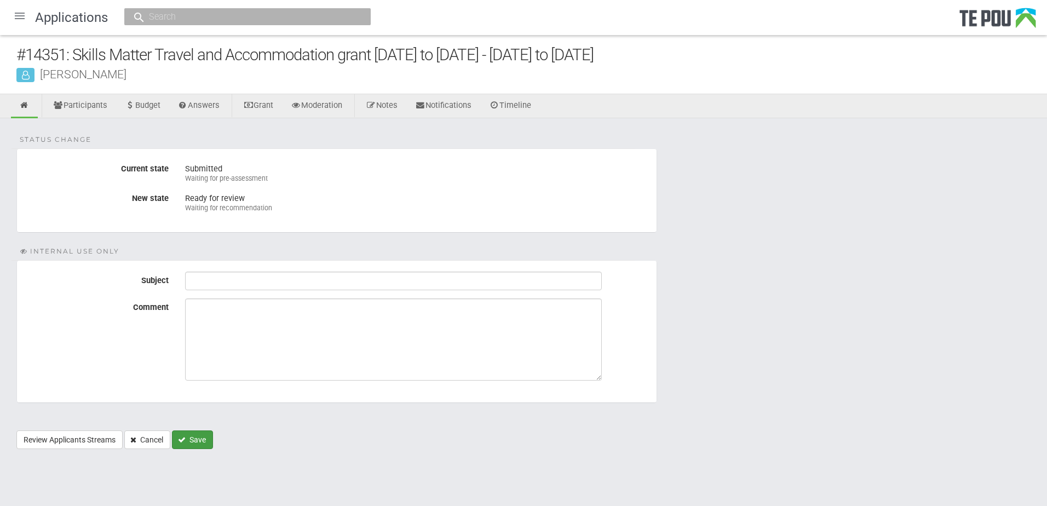
click at [186, 436] on icon "Save" at bounding box center [182, 440] width 8 height 8
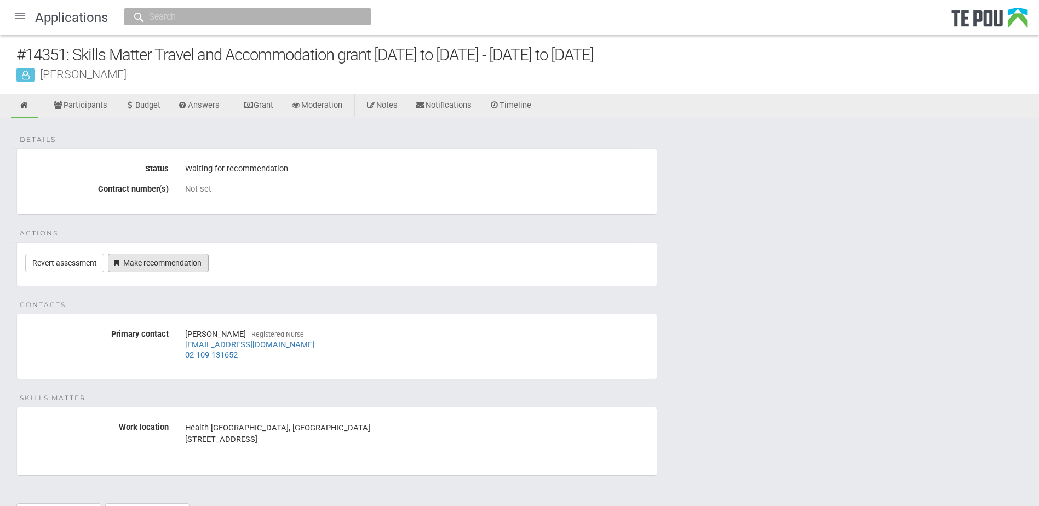
click at [163, 261] on link "Make recommendation" at bounding box center [158, 263] width 101 height 19
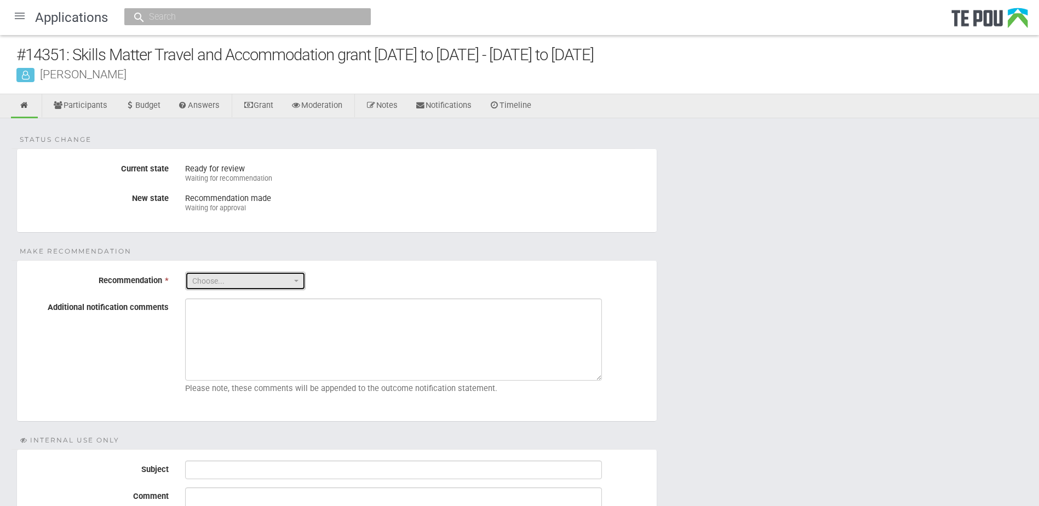
click at [254, 279] on span "Choose..." at bounding box center [241, 280] width 99 height 11
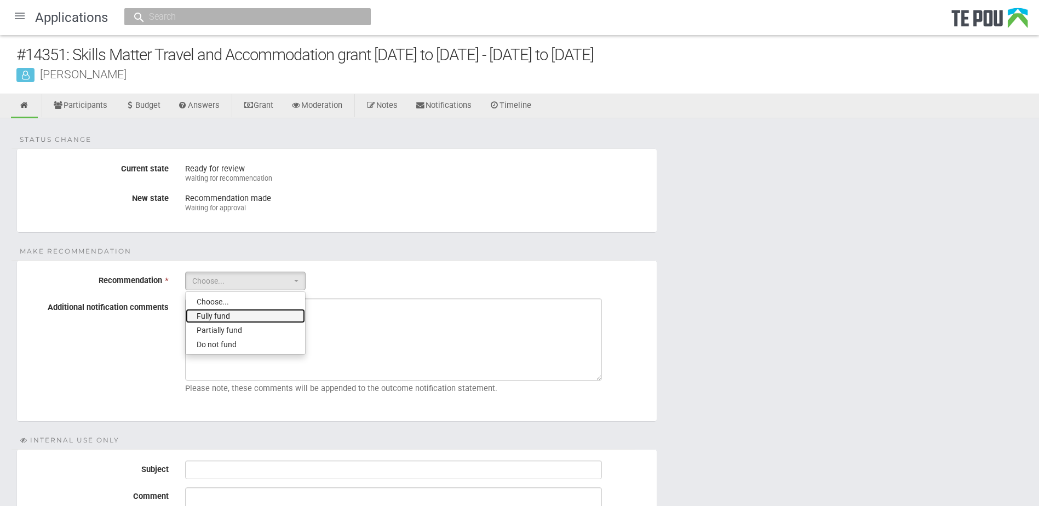
click at [249, 314] on link "Fully fund" at bounding box center [245, 316] width 119 height 14
select select "0"
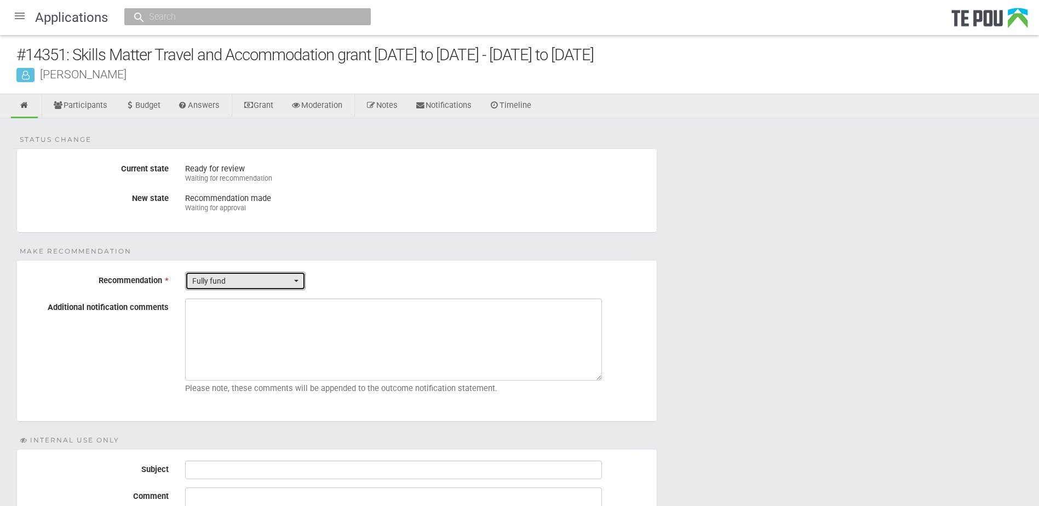
scroll to position [170, 0]
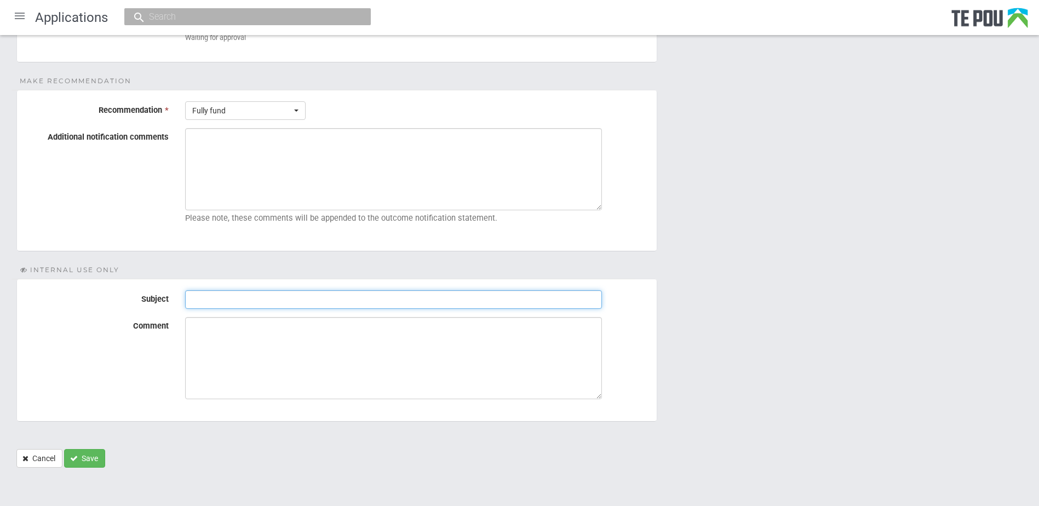
click at [302, 297] on input "Subject" at bounding box center [393, 299] width 417 height 19
paste input "Pre-Assessment Notes"
type input "Pre-Assessment Notes"
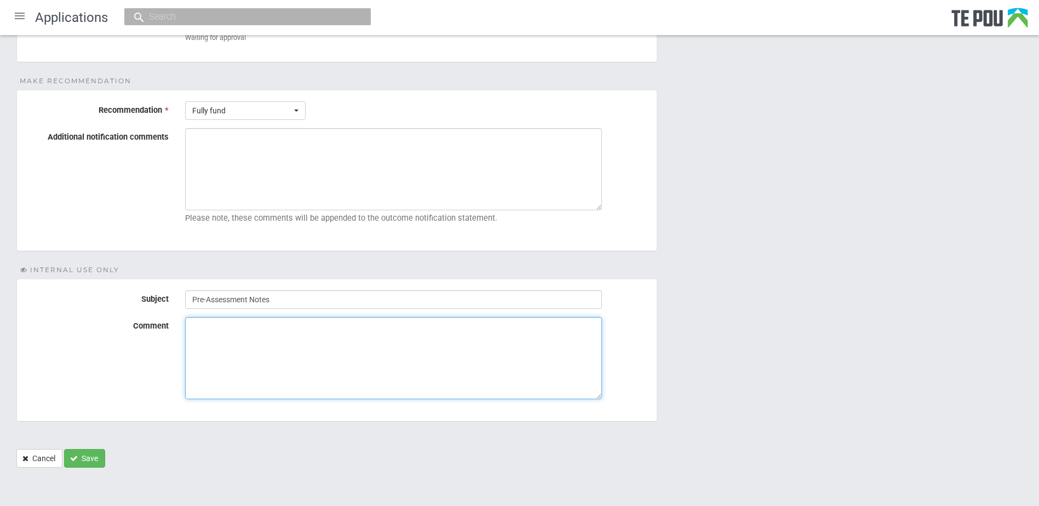
click at [417, 371] on textarea "Comment" at bounding box center [393, 358] width 417 height 82
paste textarea "Applicant is included on the enrolment list, full time"
type textarea "Applicant is included on the enrolment list, full time"
click at [95, 459] on button "Save" at bounding box center [84, 458] width 41 height 19
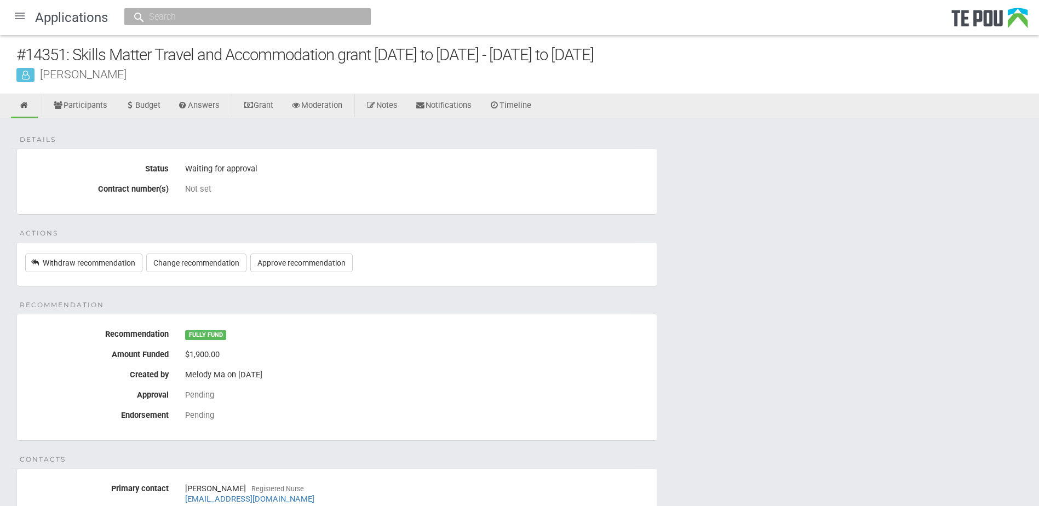
click at [773, 331] on div "Details Status Waiting for approval Contract number(s) Not set Actions Withdraw…" at bounding box center [519, 402] width 1039 height 569
click at [525, 164] on div "Waiting for approval" at bounding box center [416, 169] width 463 height 19
click at [16, 16] on div at bounding box center [20, 16] width 26 height 26
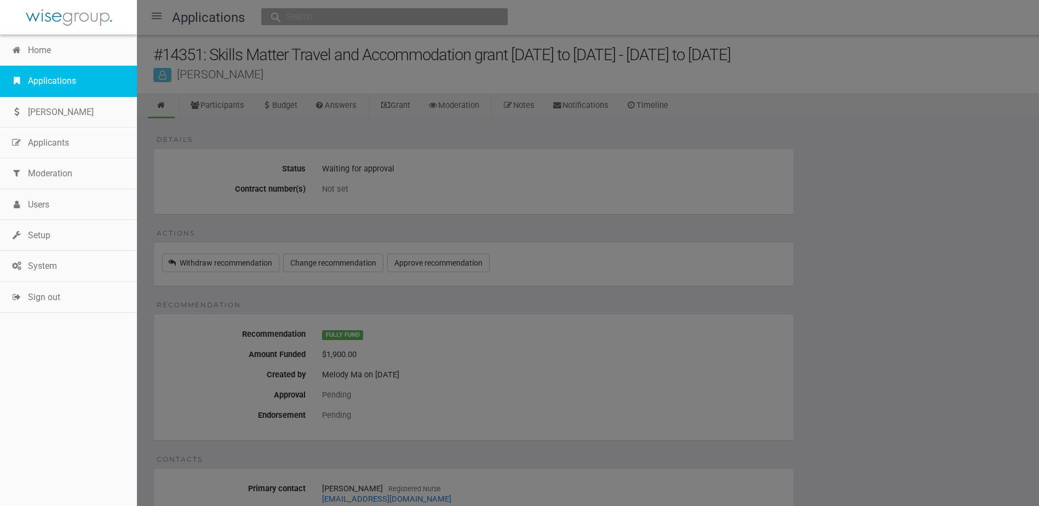
click at [31, 87] on link "Applications" at bounding box center [68, 81] width 137 height 31
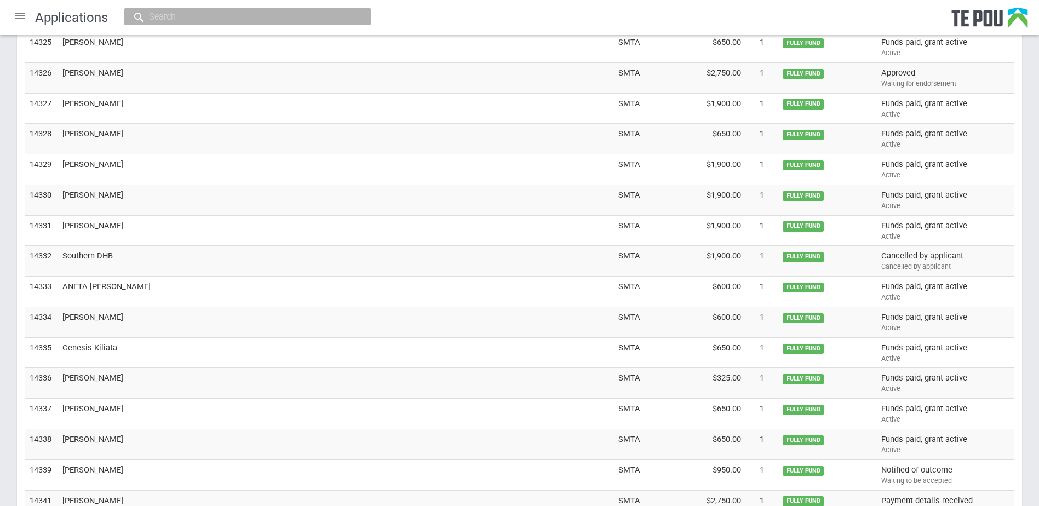
scroll to position [3385, 0]
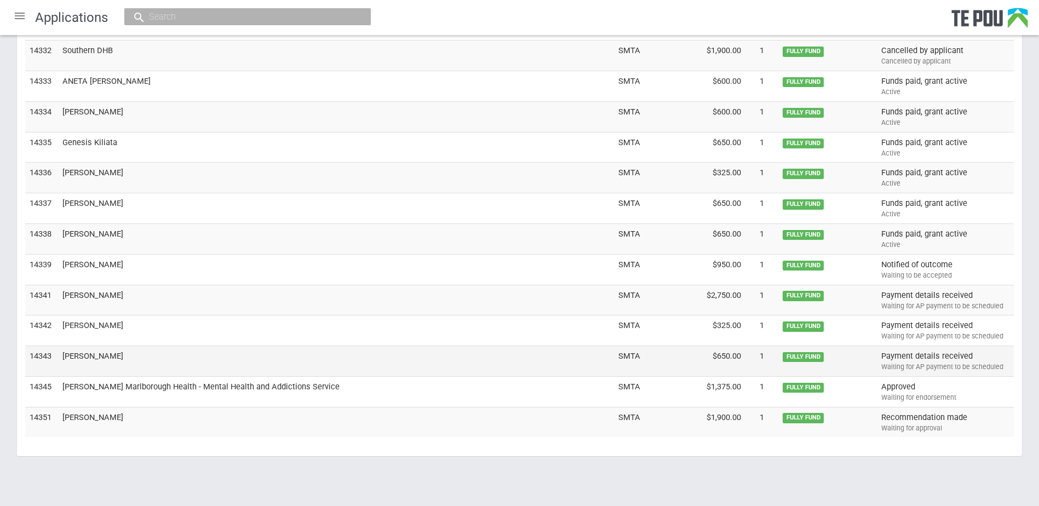
drag, startPoint x: 509, startPoint y: 485, endPoint x: 55, endPoint y: 352, distance: 472.6
